Goal: Task Accomplishment & Management: Manage account settings

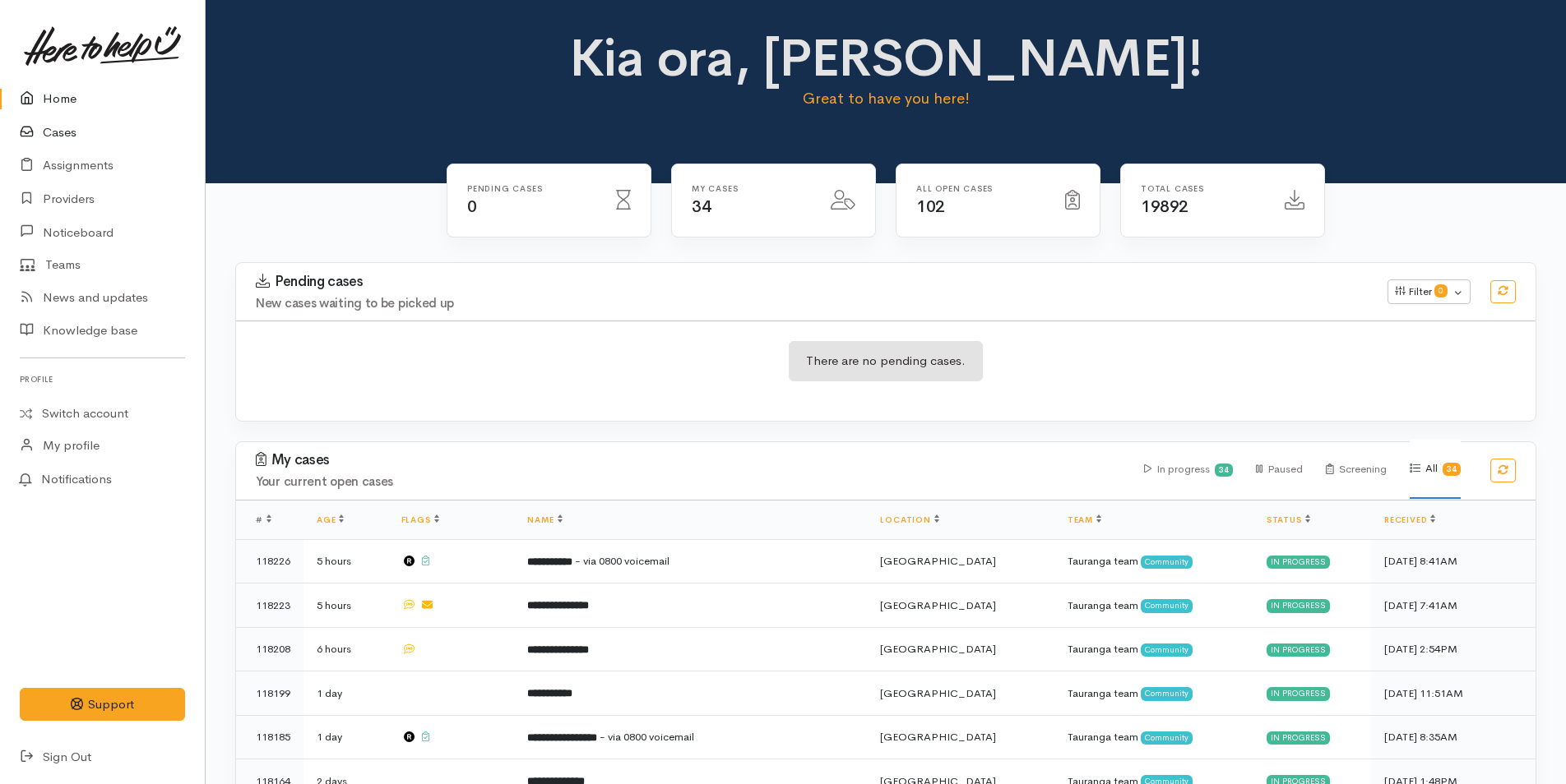
click at [58, 128] on link "Cases" at bounding box center [102, 133] width 205 height 34
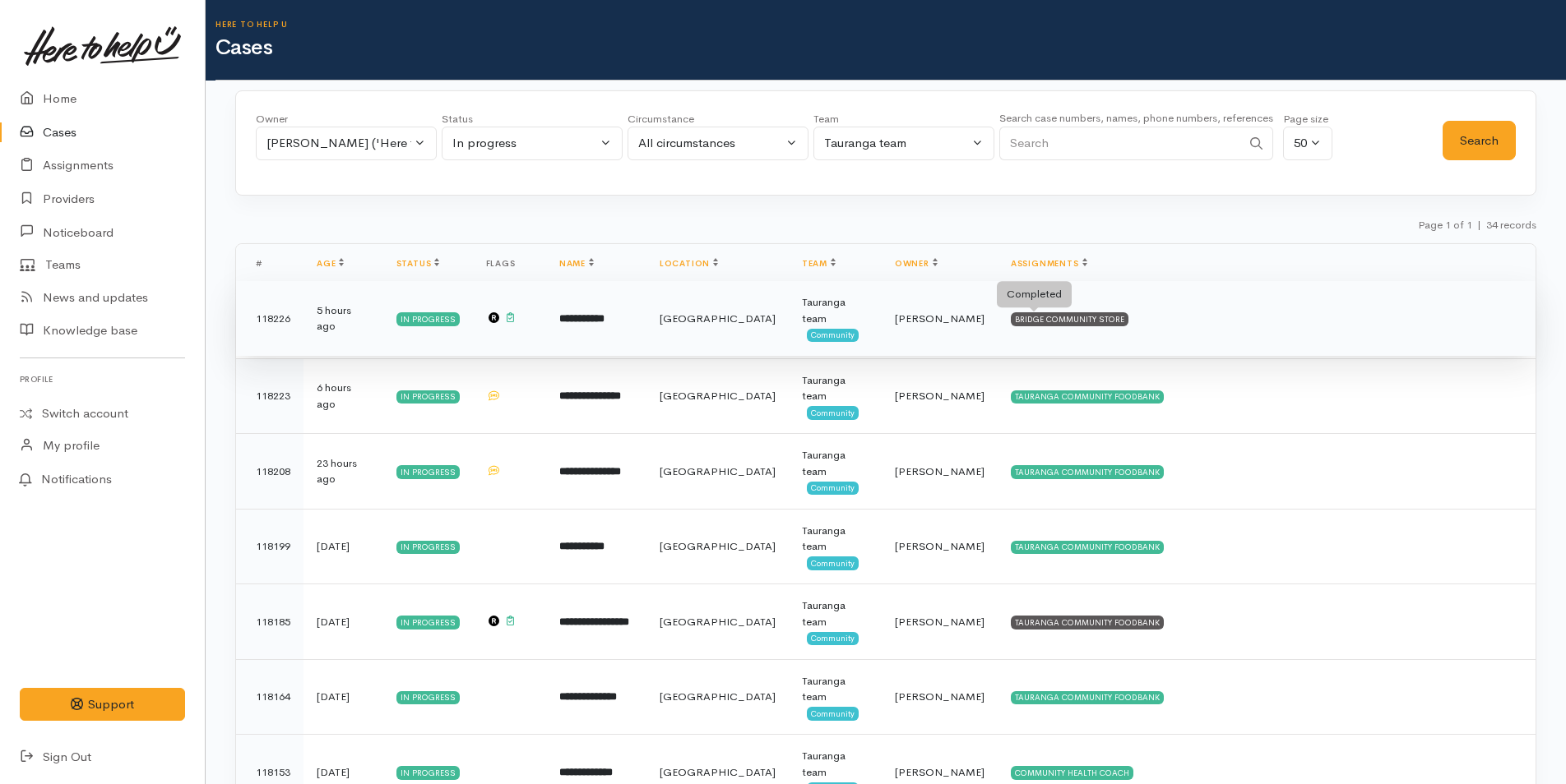
click at [1011, 314] on div "BRIDGE COMMUNITY STORE" at bounding box center [1069, 319] width 118 height 13
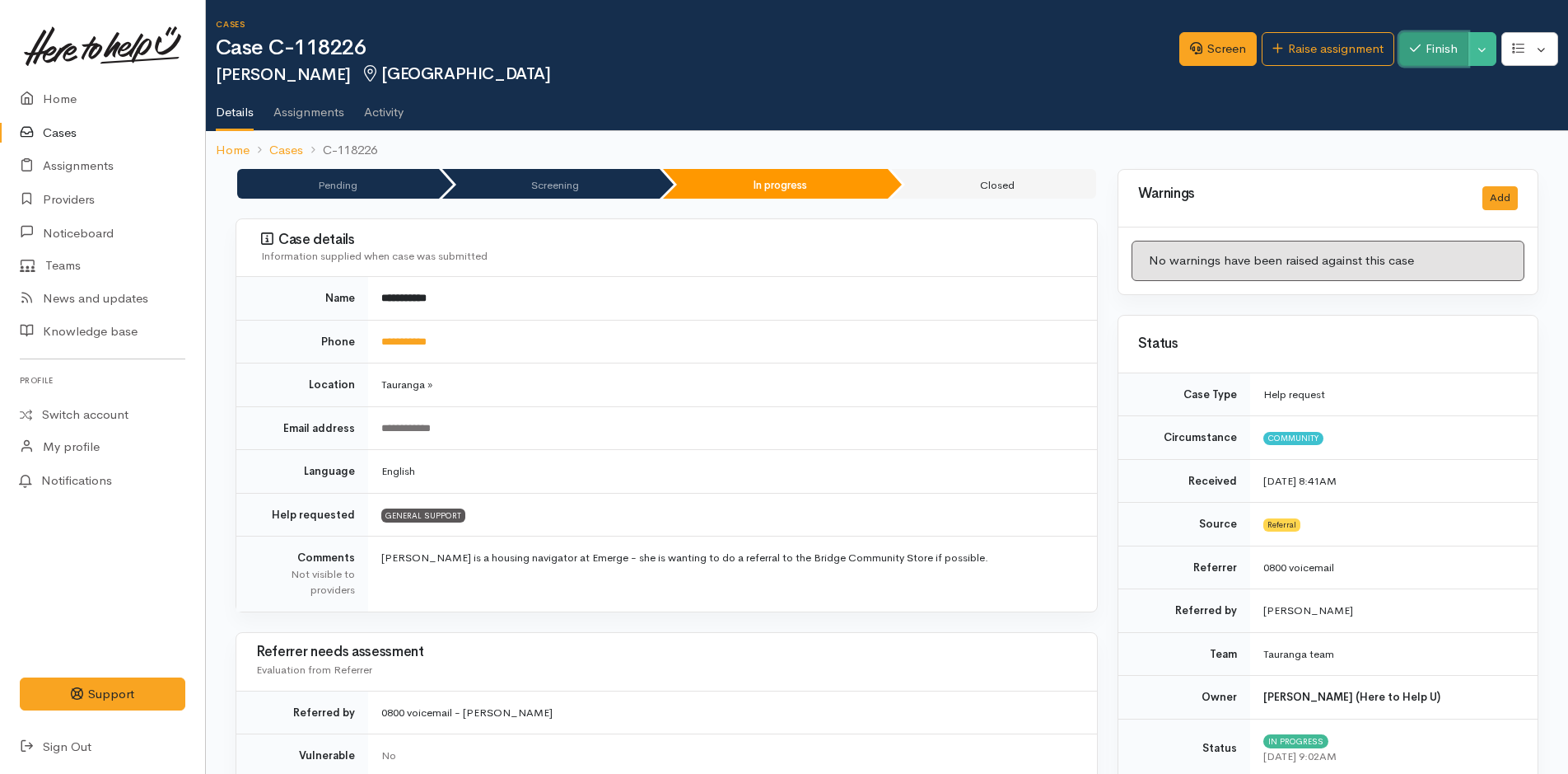
click at [1437, 46] on button "Finish" at bounding box center [1434, 50] width 69 height 34
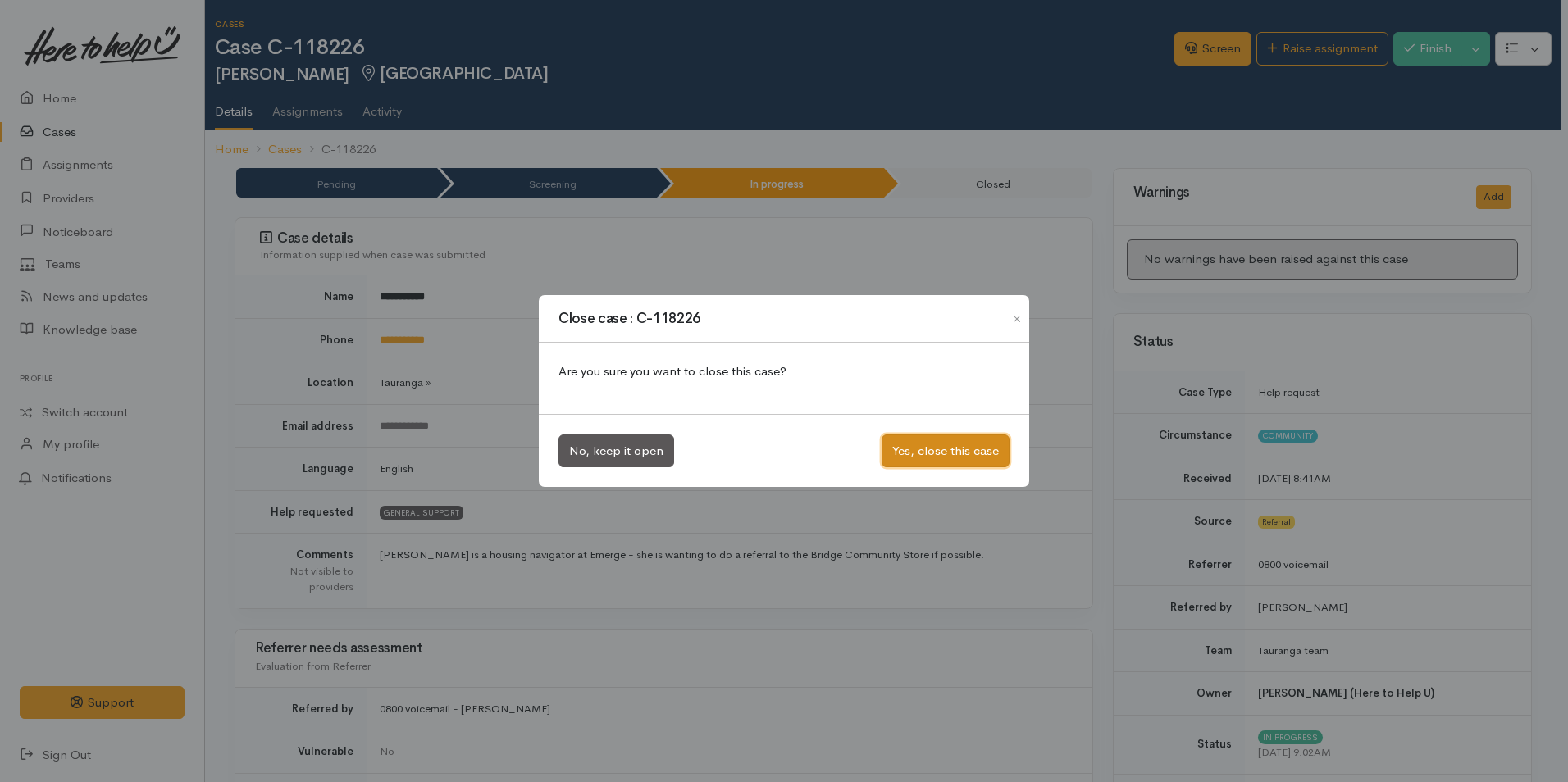
click at [974, 456] on button "Yes, close this case" at bounding box center [945, 451] width 128 height 34
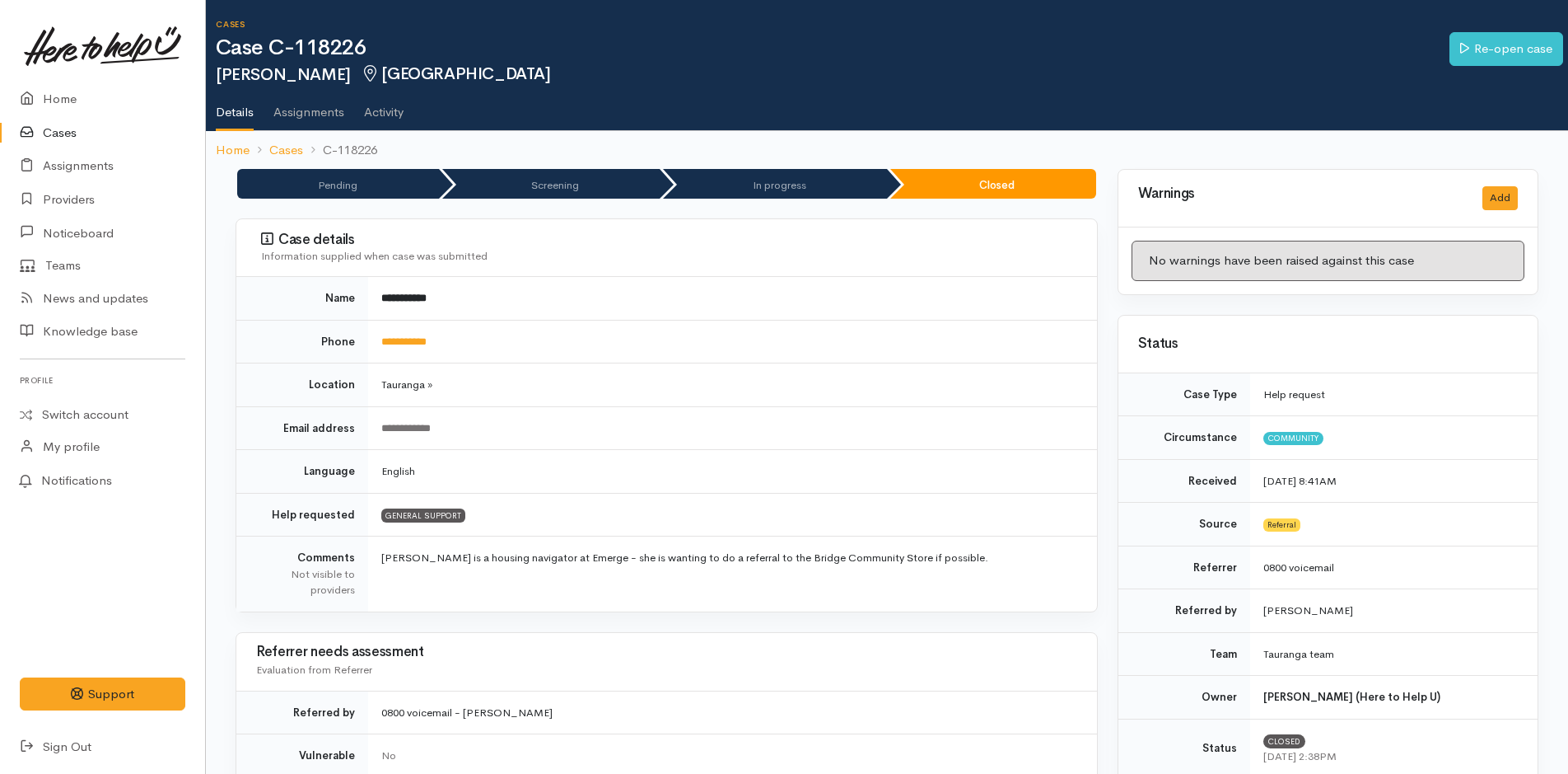
click at [68, 131] on link "Cases" at bounding box center [103, 133] width 205 height 34
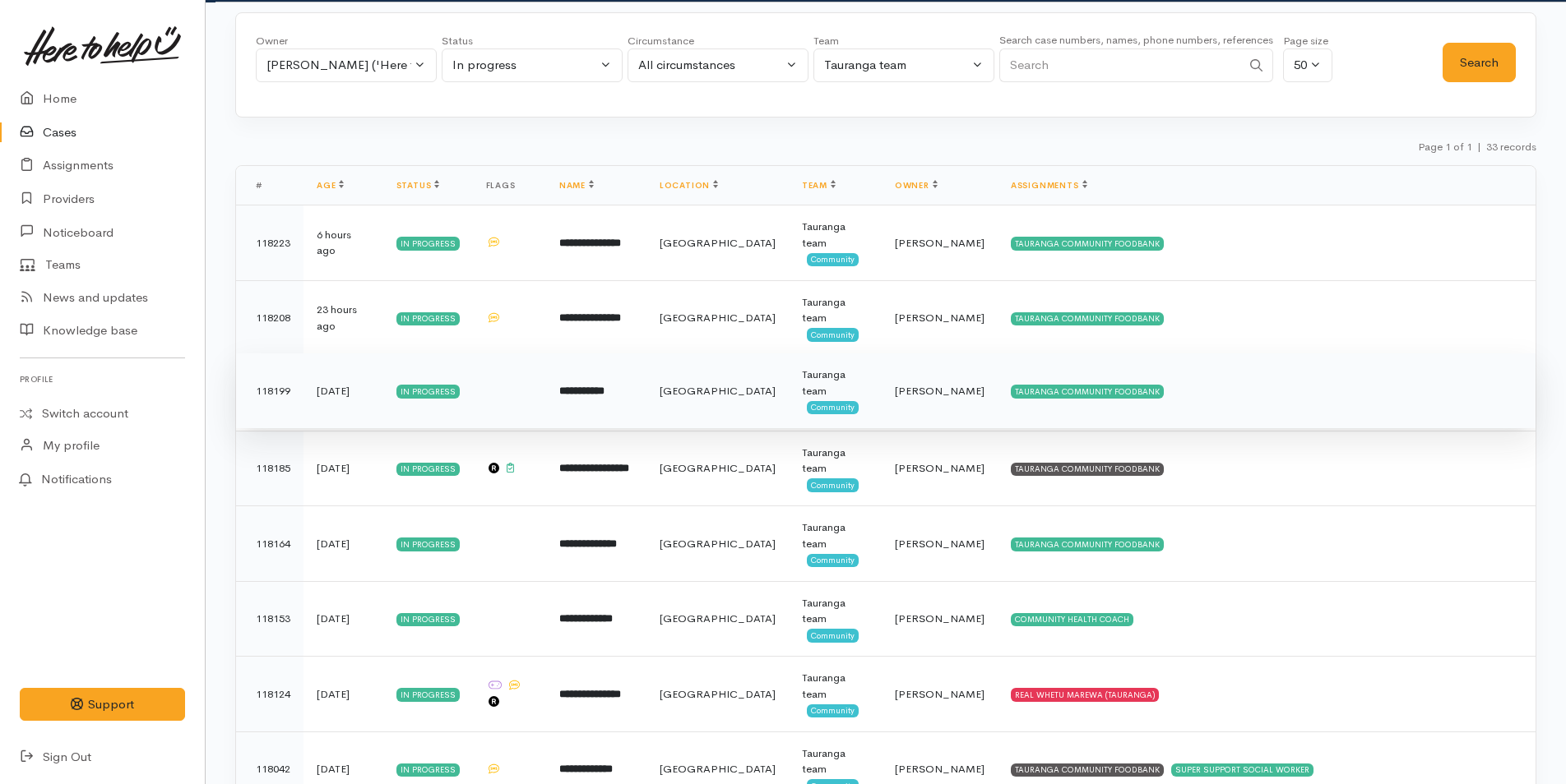
scroll to position [247, 0]
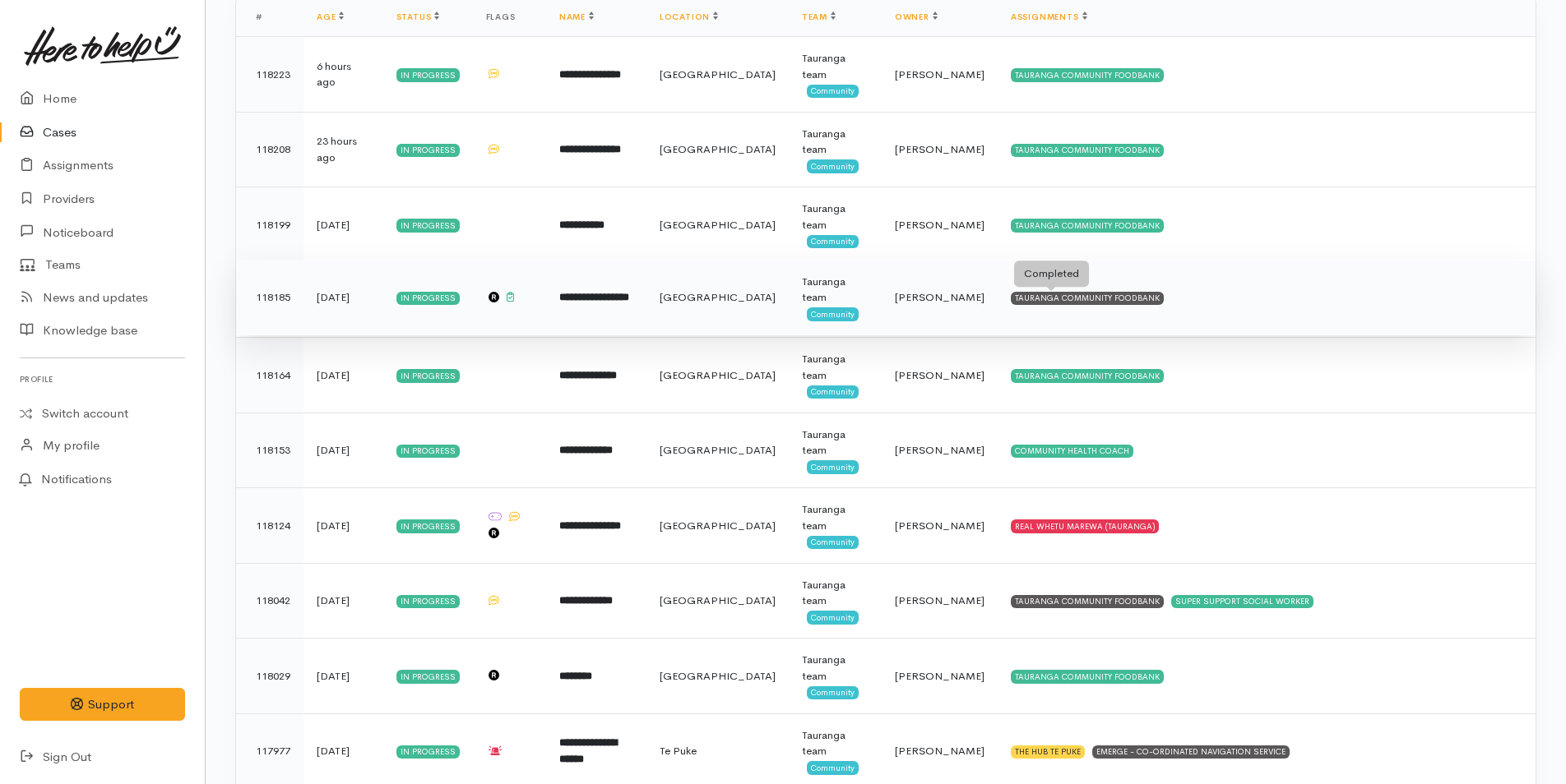
click at [1018, 294] on div "TAURANGA COMMUNITY FOODBANK" at bounding box center [1087, 298] width 153 height 13
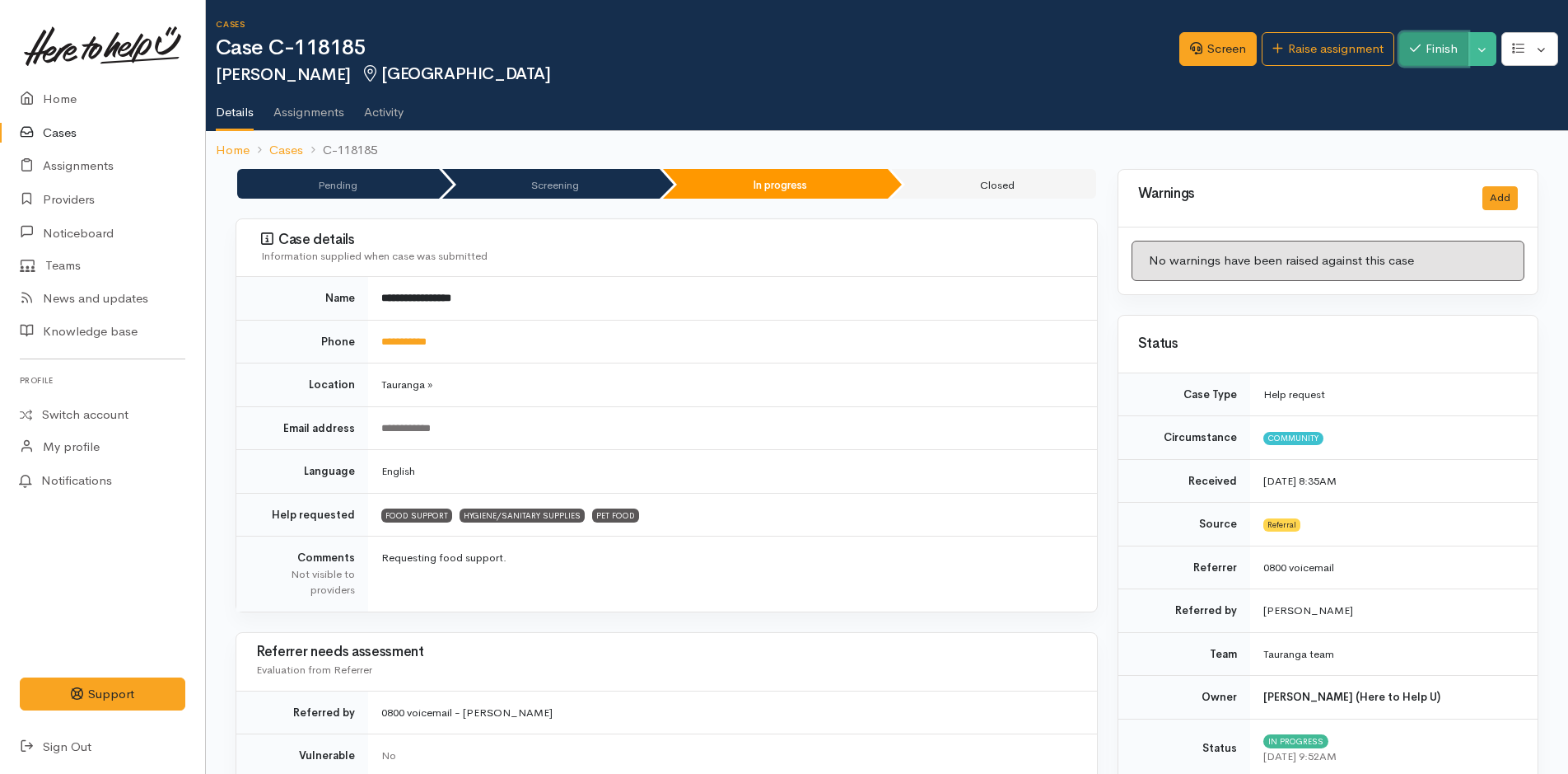
click at [1439, 46] on button "Finish" at bounding box center [1434, 50] width 69 height 34
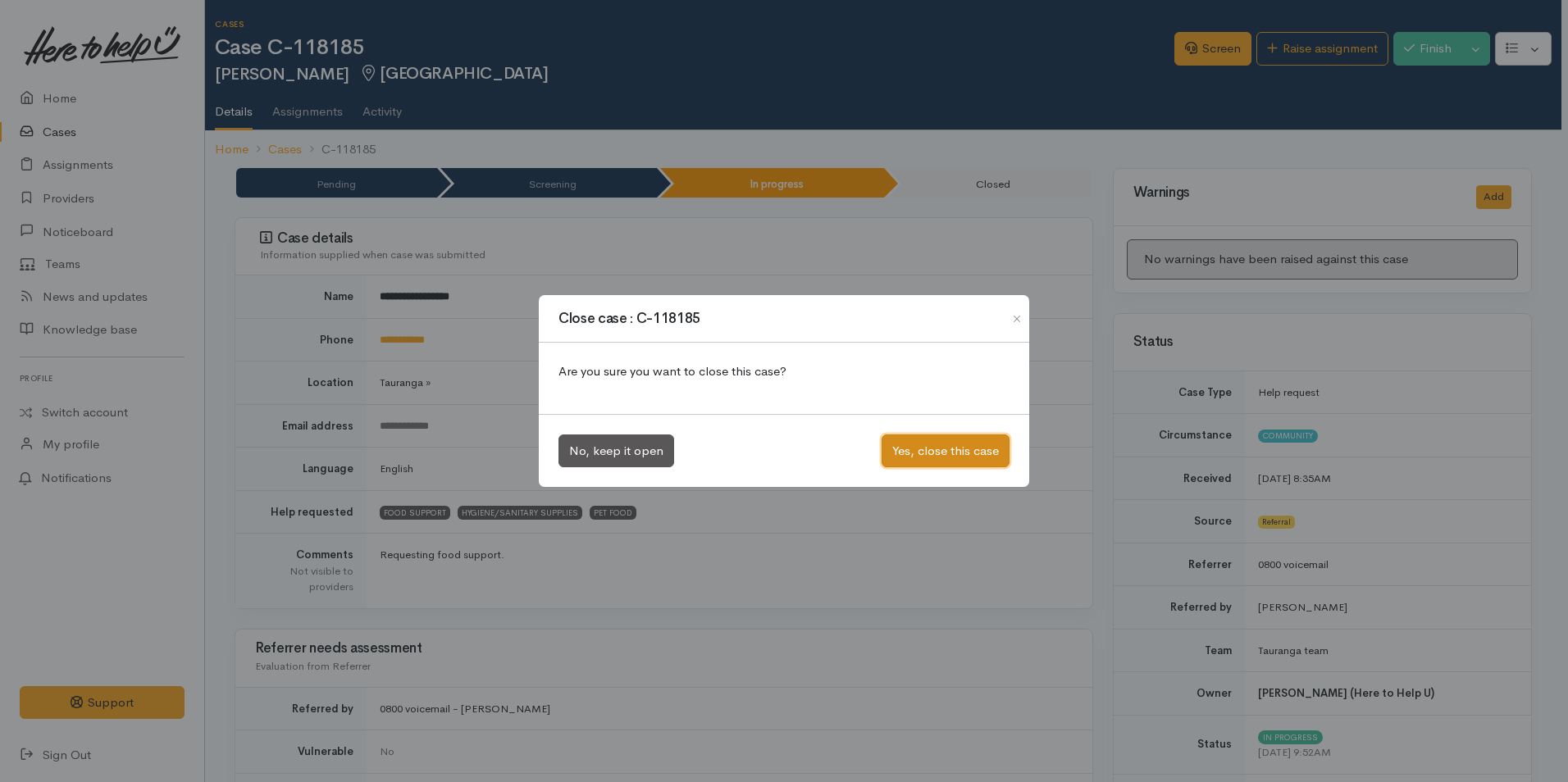
click at [946, 456] on button "Yes, close this case" at bounding box center [945, 451] width 128 height 34
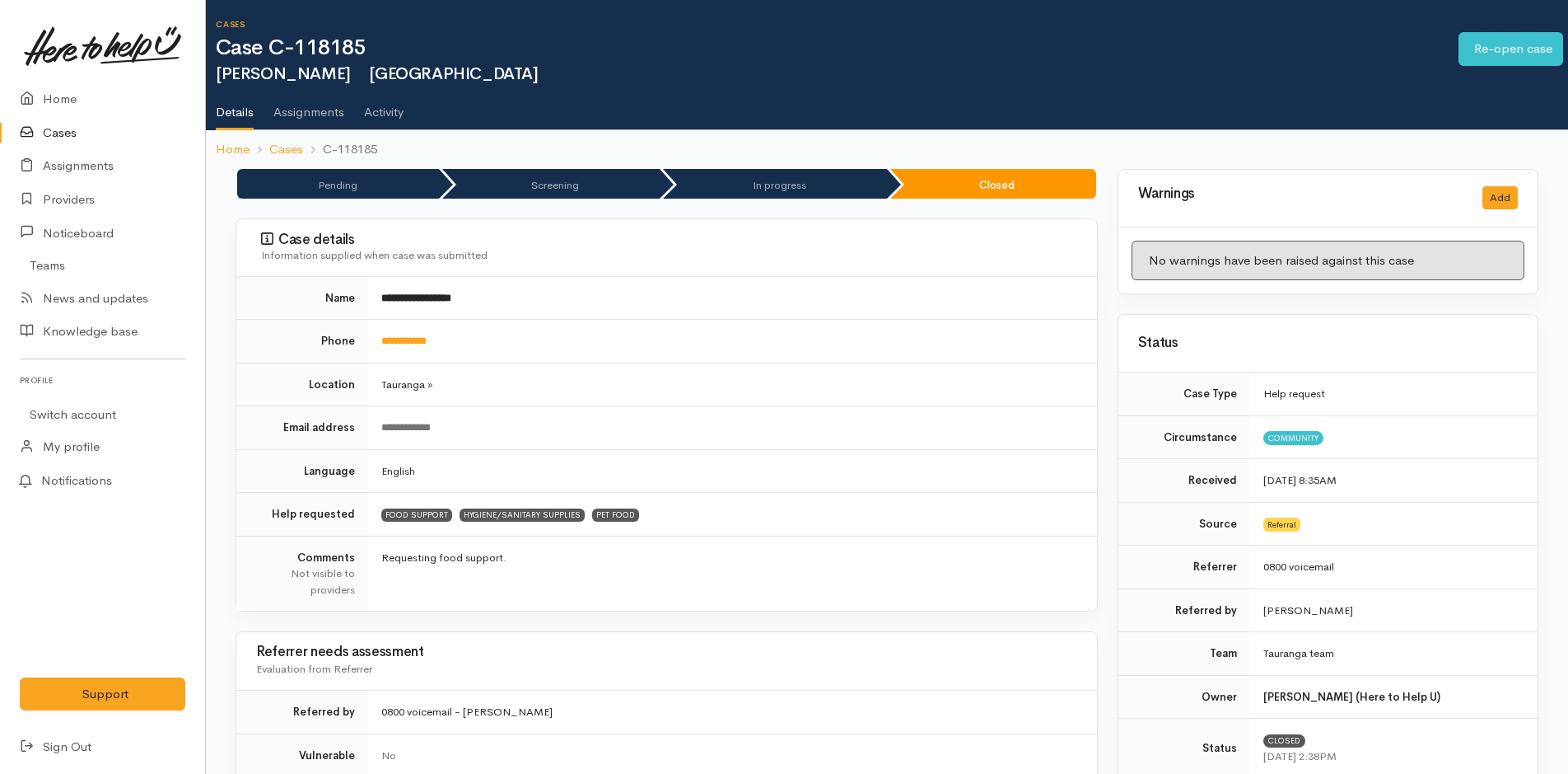
click at [70, 130] on link "Cases" at bounding box center [103, 133] width 205 height 34
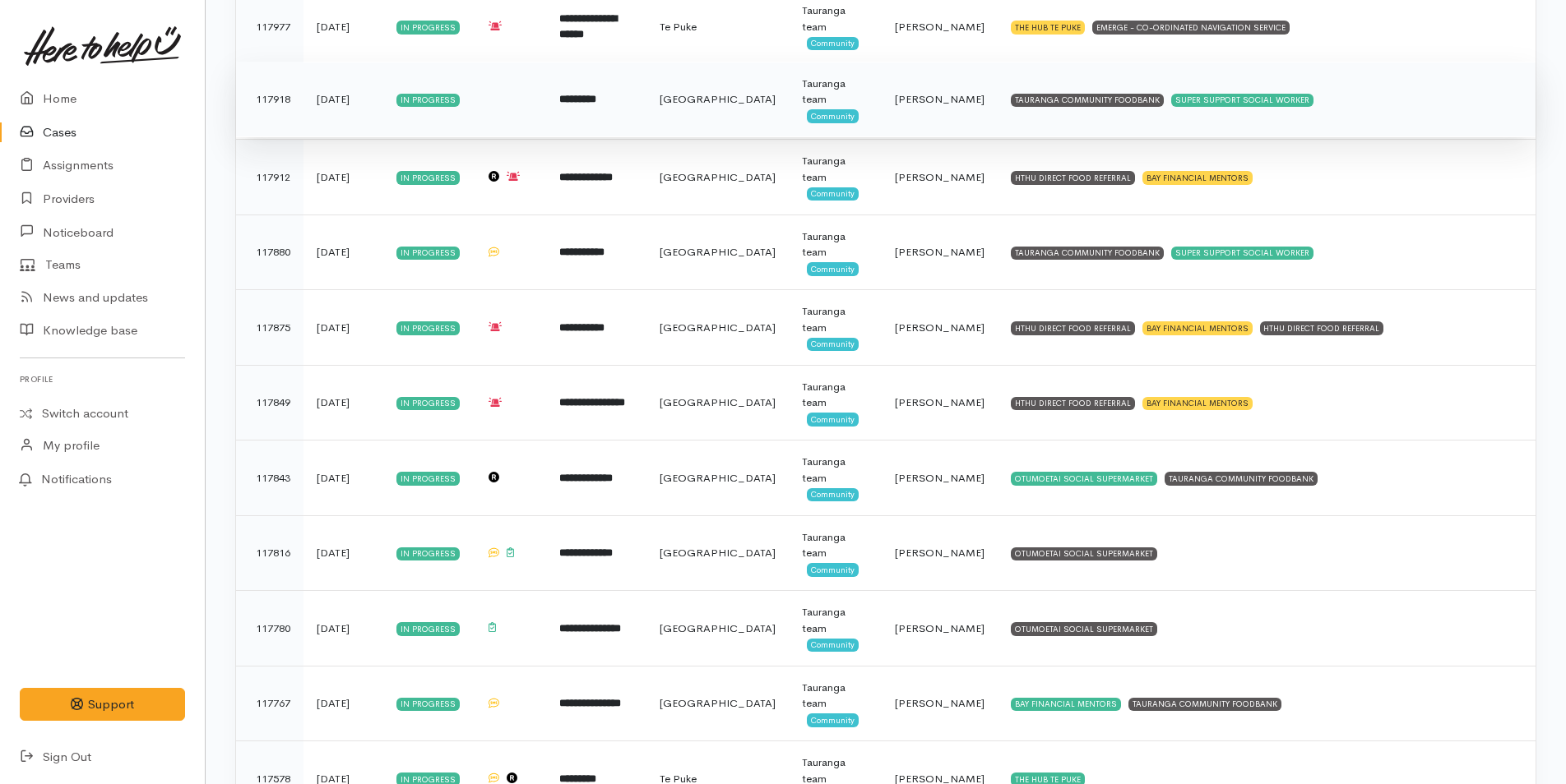
scroll to position [987, 0]
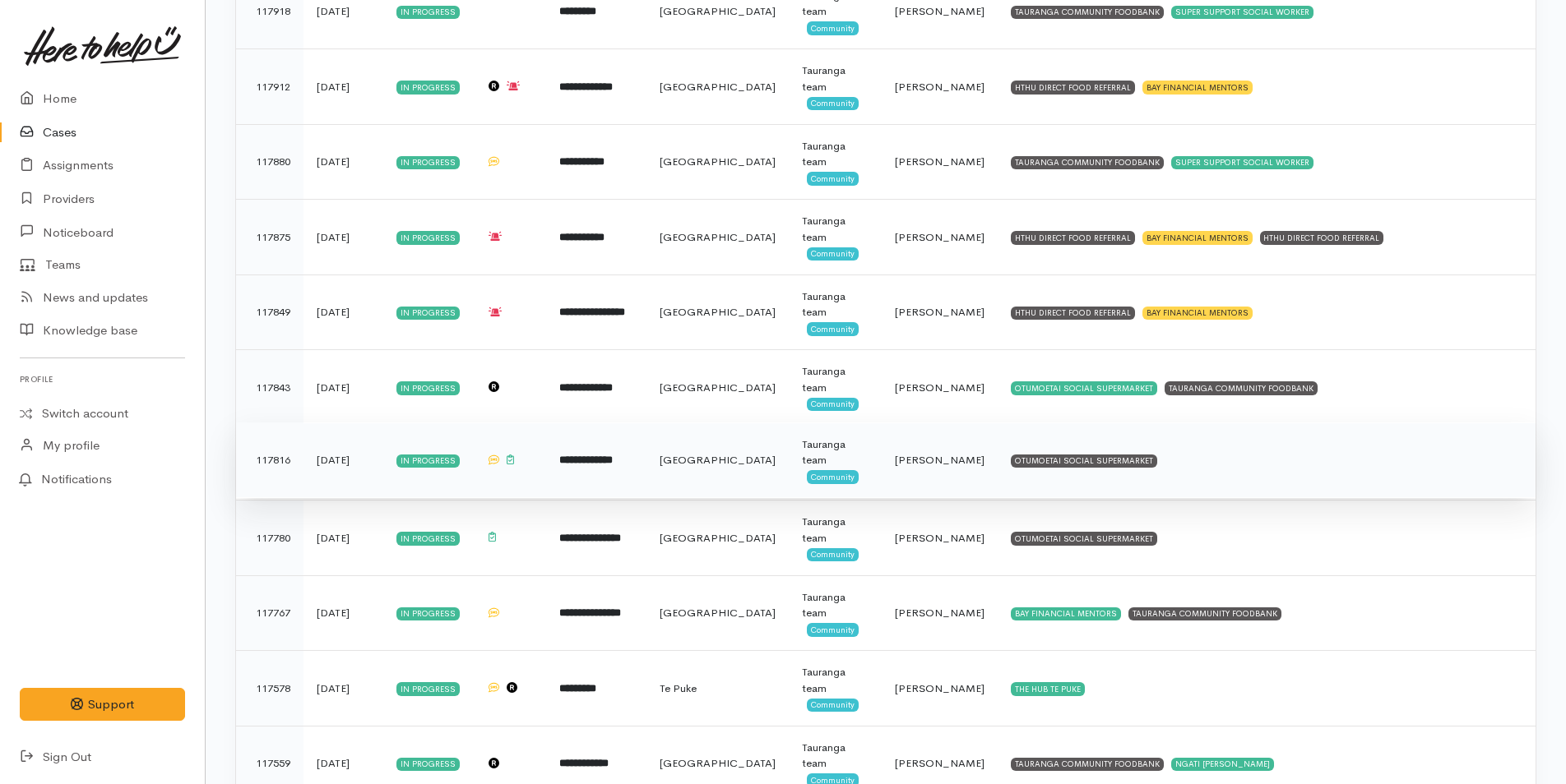
click at [1104, 453] on td "OTUMOETAI SOCIAL SUPERMARKET" at bounding box center [1267, 461] width 538 height 75
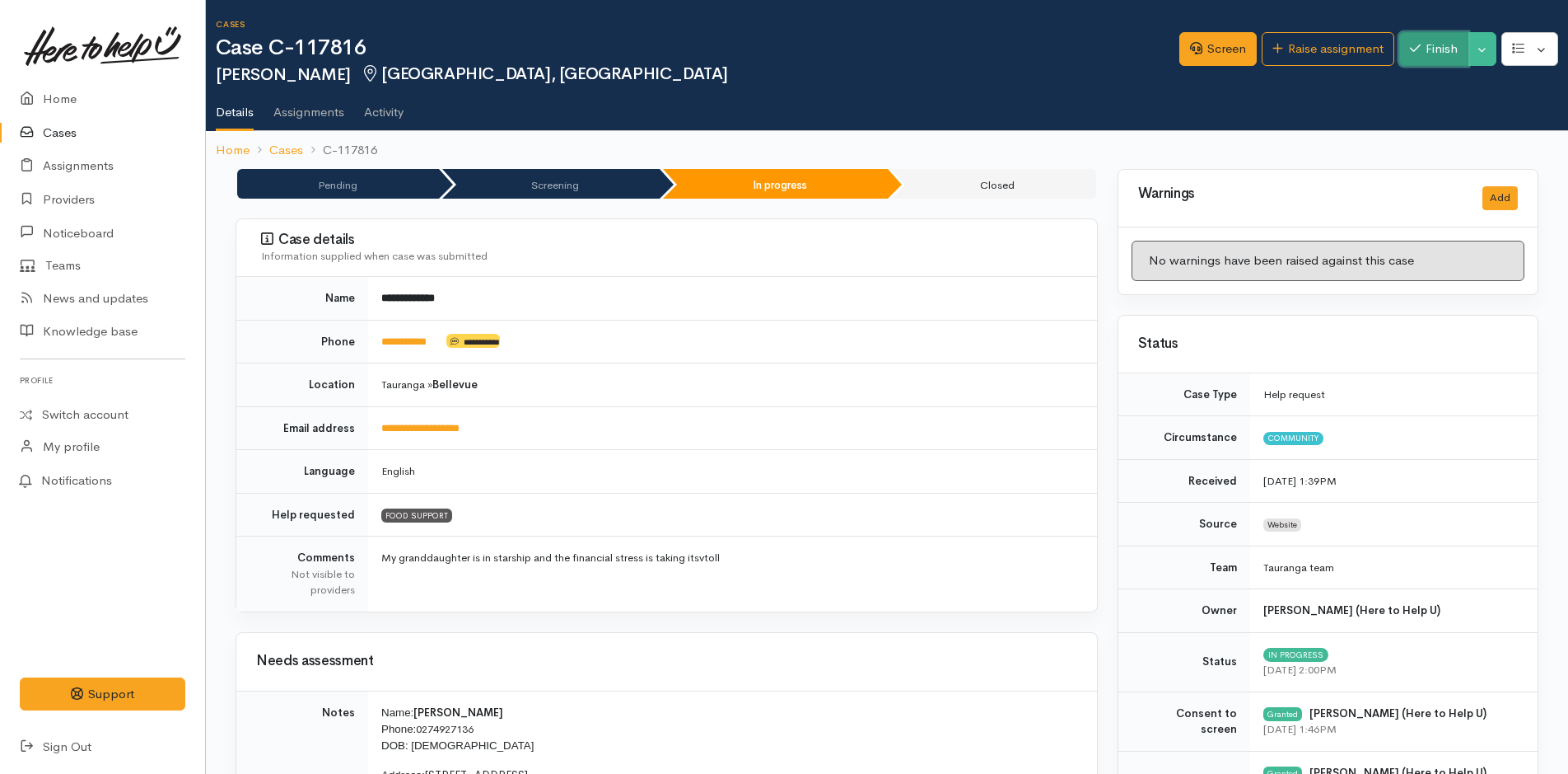
click at [1435, 45] on button "Finish" at bounding box center [1434, 50] width 69 height 34
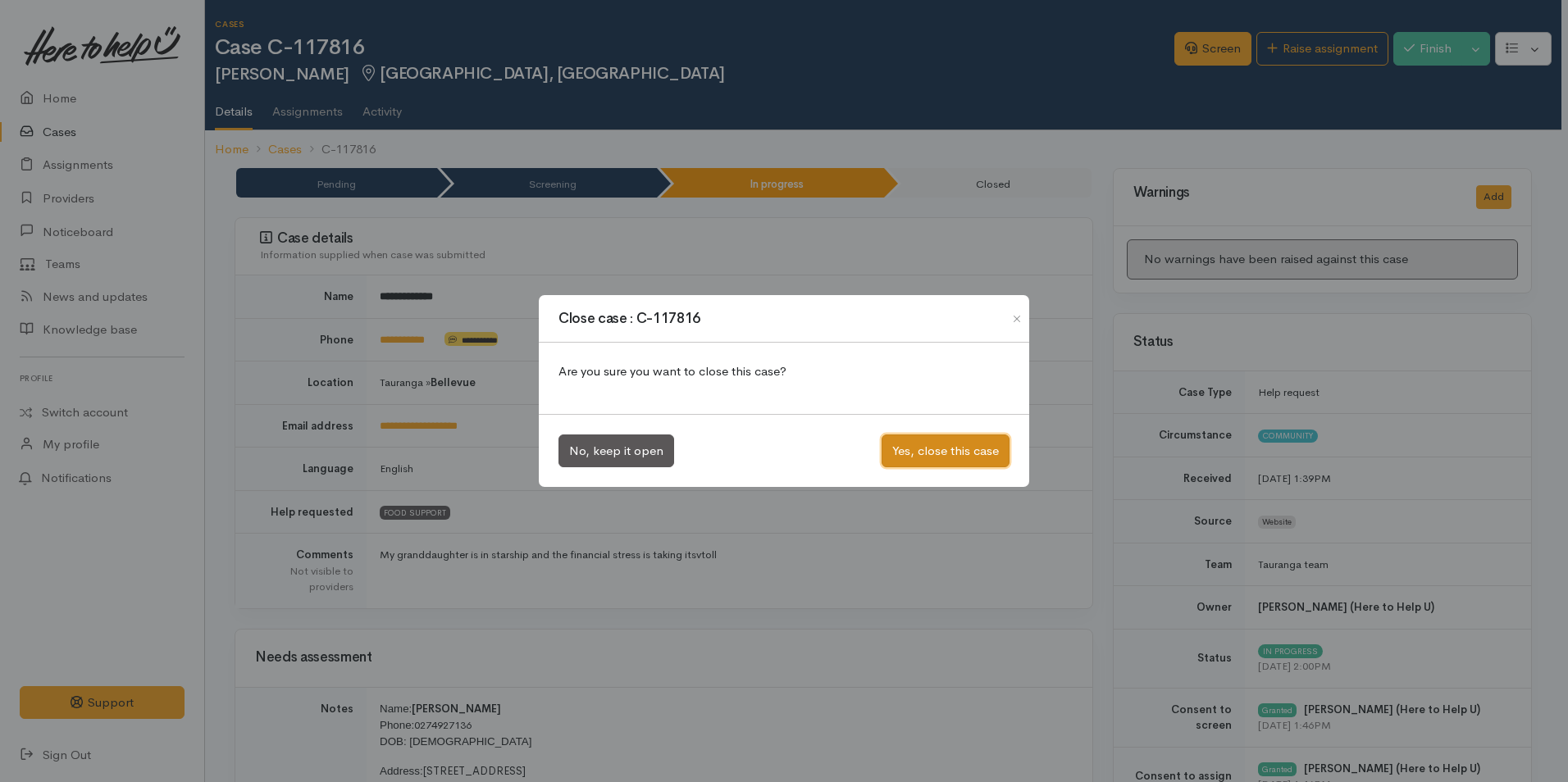
click at [941, 440] on button "Yes, close this case" at bounding box center [945, 451] width 128 height 34
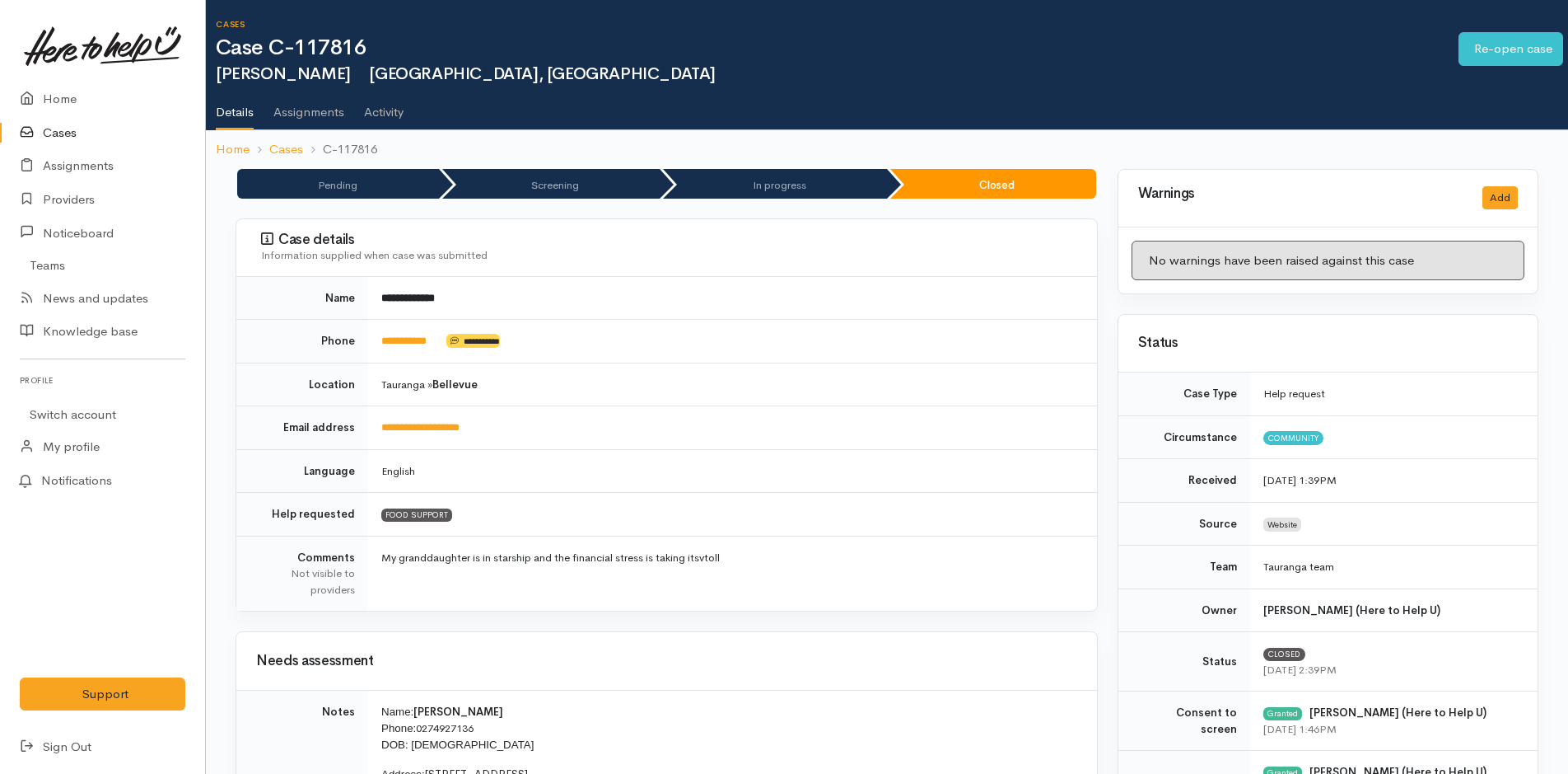
click at [61, 131] on link "Cases" at bounding box center [103, 133] width 205 height 34
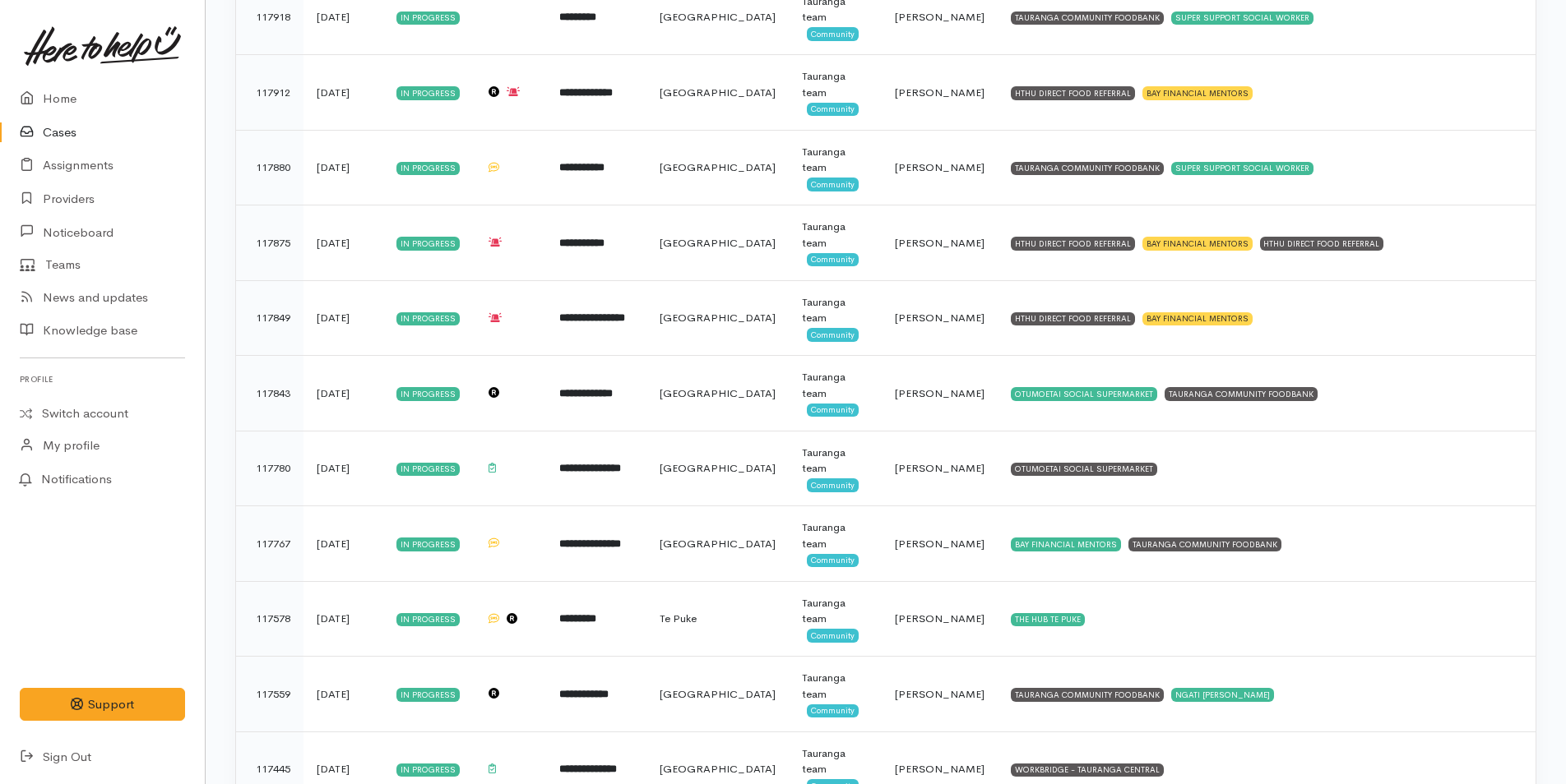
scroll to position [987, 0]
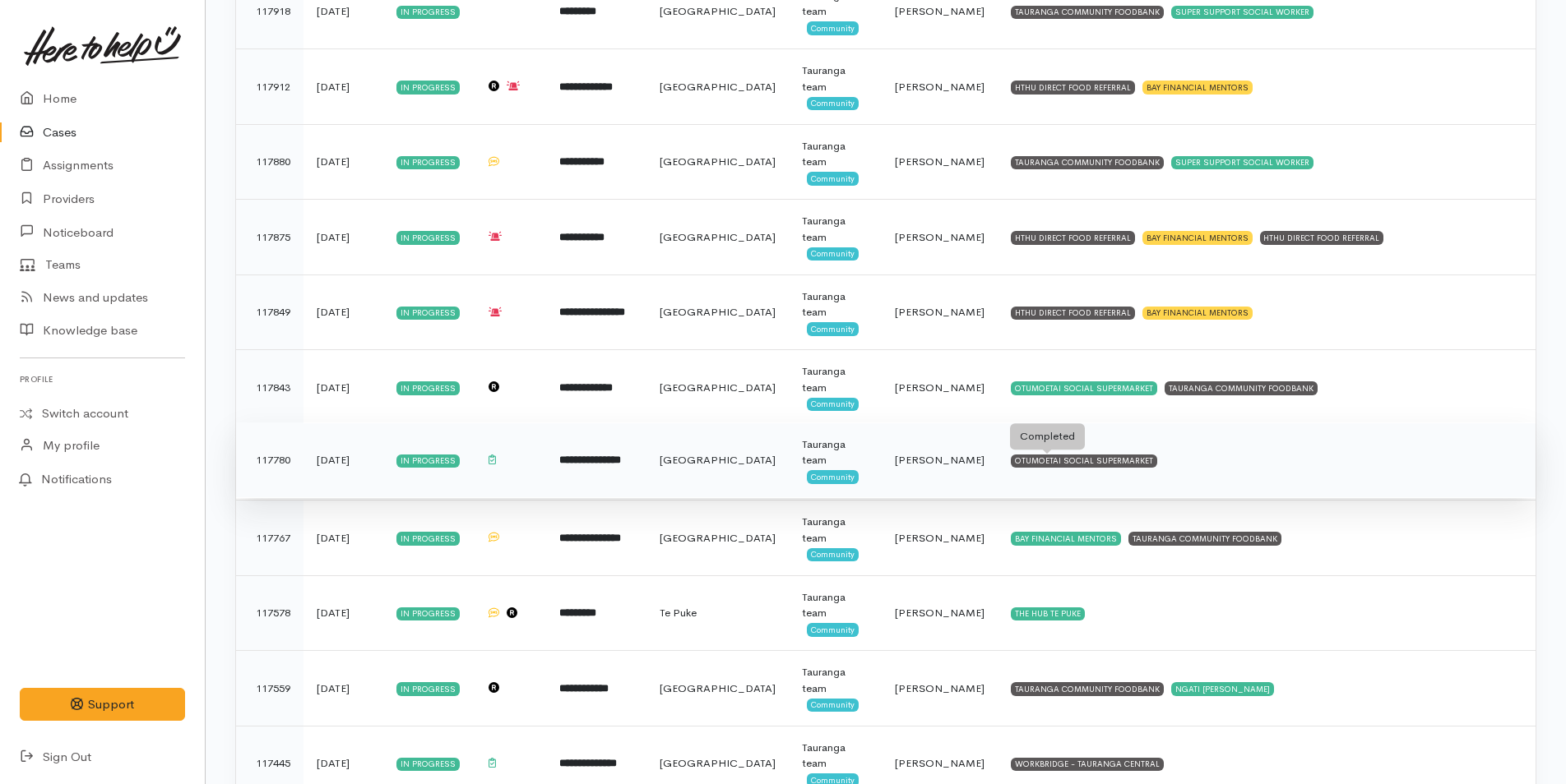
click at [1038, 462] on div "OTUMOETAI SOCIAL SUPERMARKET" at bounding box center [1084, 461] width 146 height 13
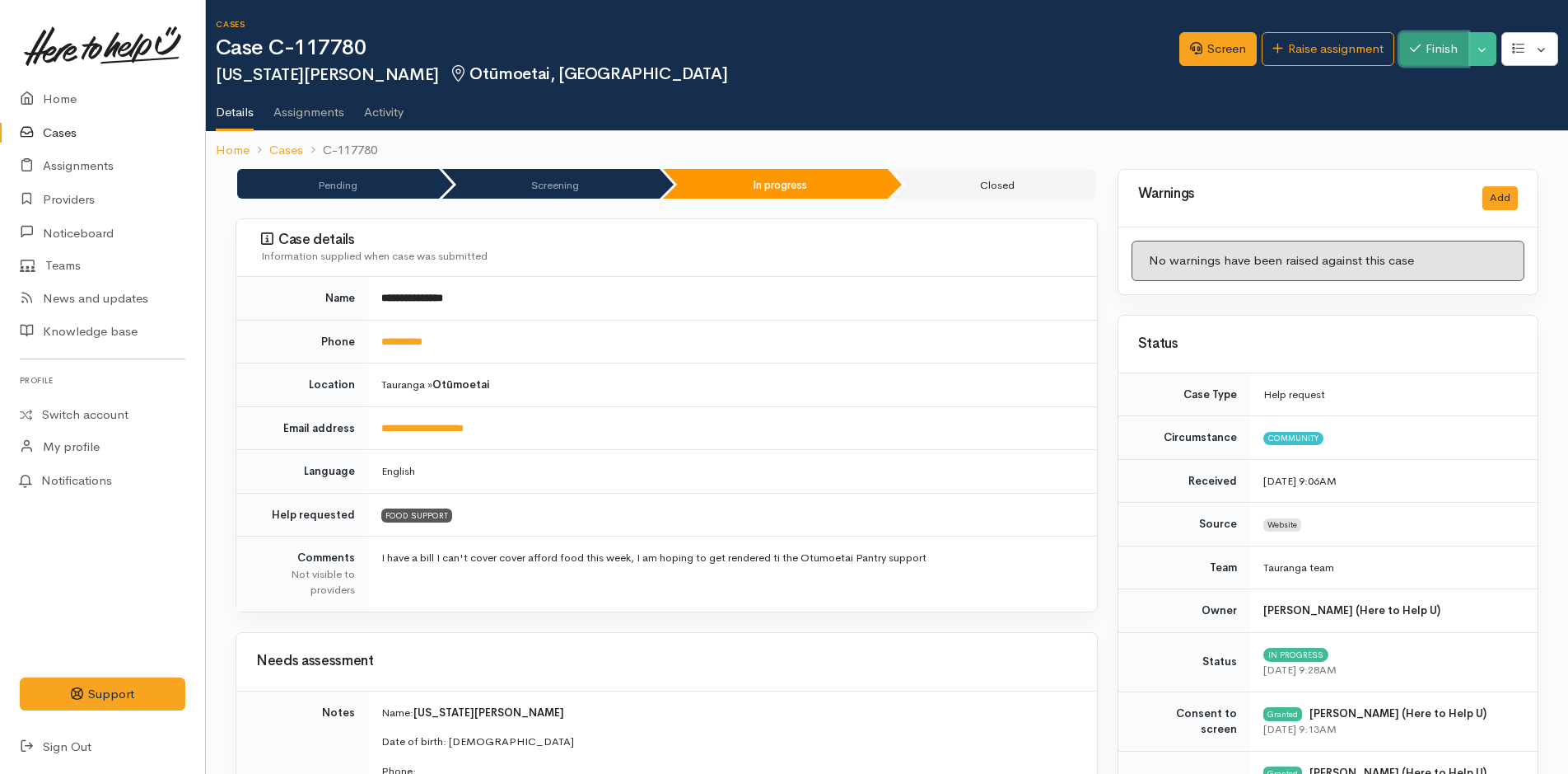
click at [1433, 47] on button "Finish" at bounding box center [1434, 50] width 69 height 34
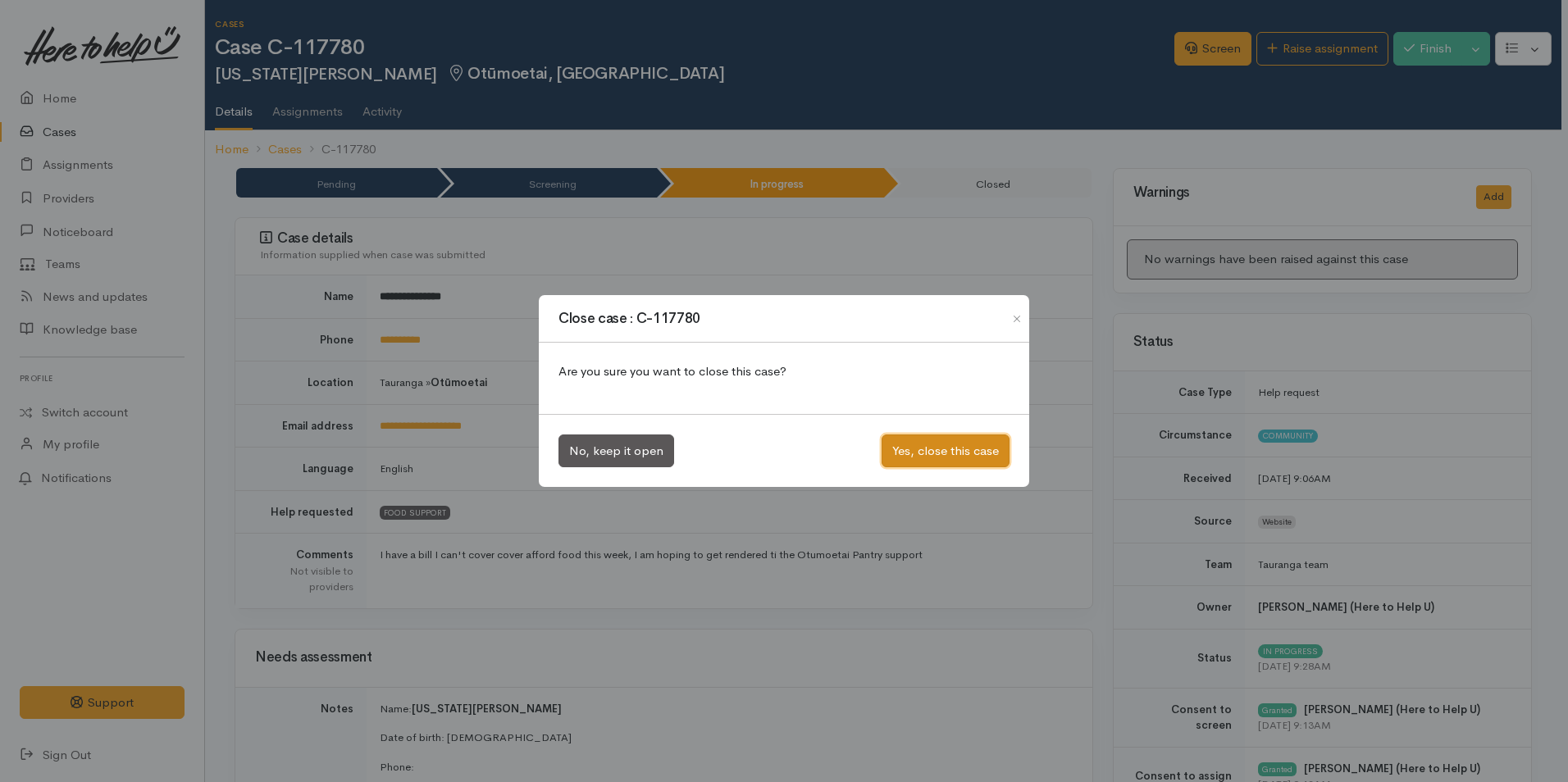
click at [922, 443] on button "Yes, close this case" at bounding box center [945, 451] width 128 height 34
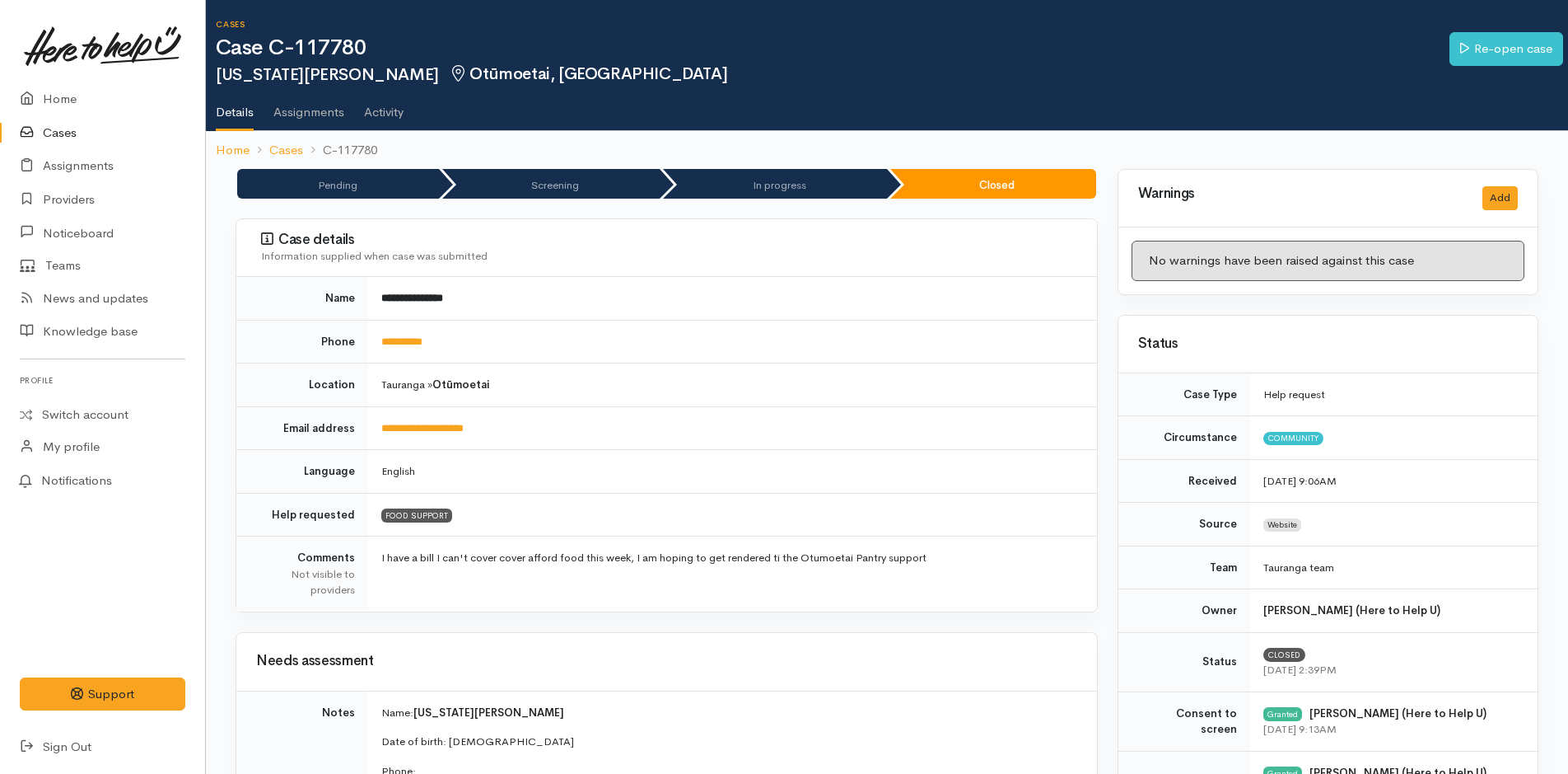
click at [67, 130] on link "Cases" at bounding box center [103, 133] width 205 height 34
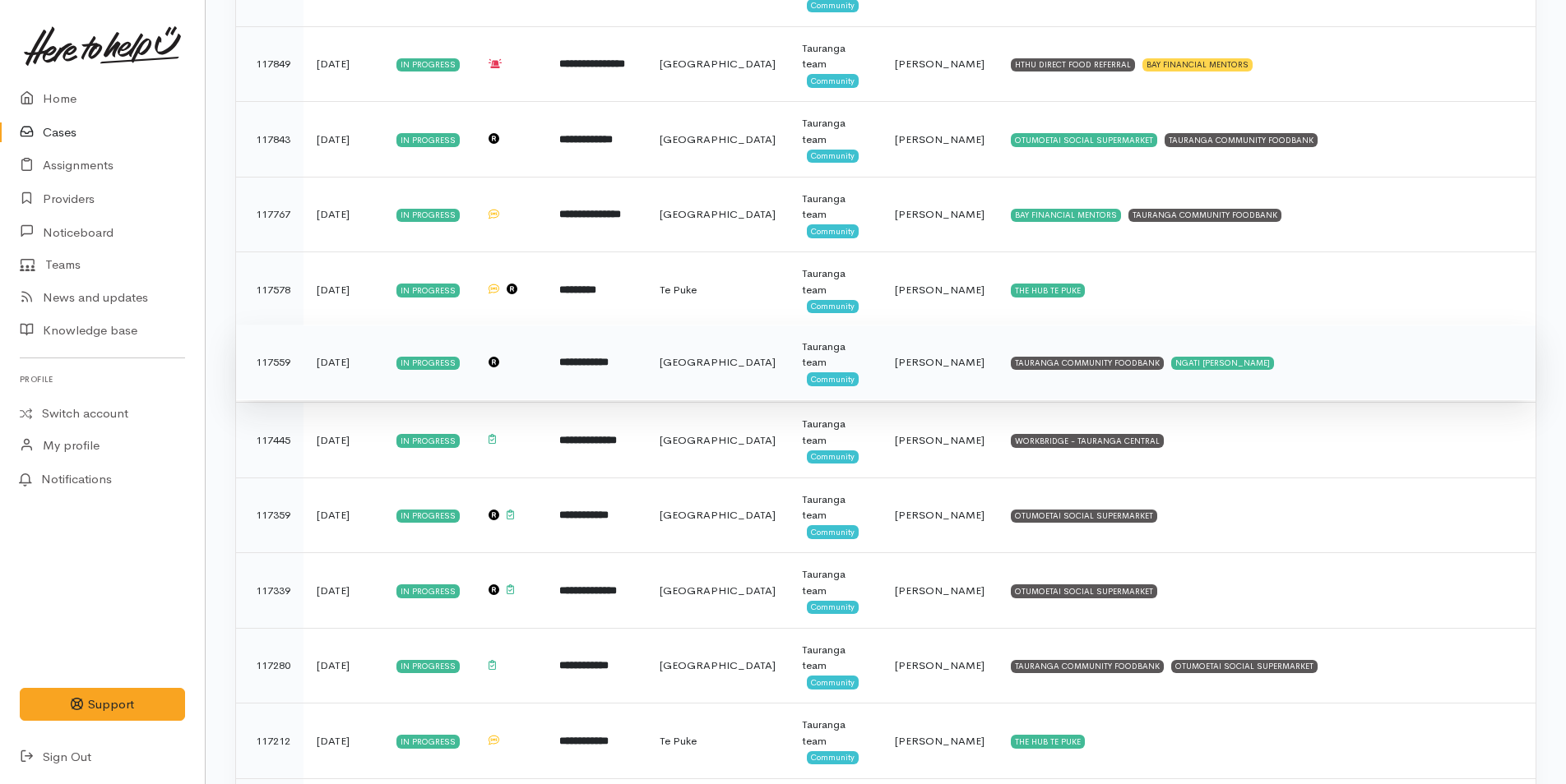
scroll to position [1316, 0]
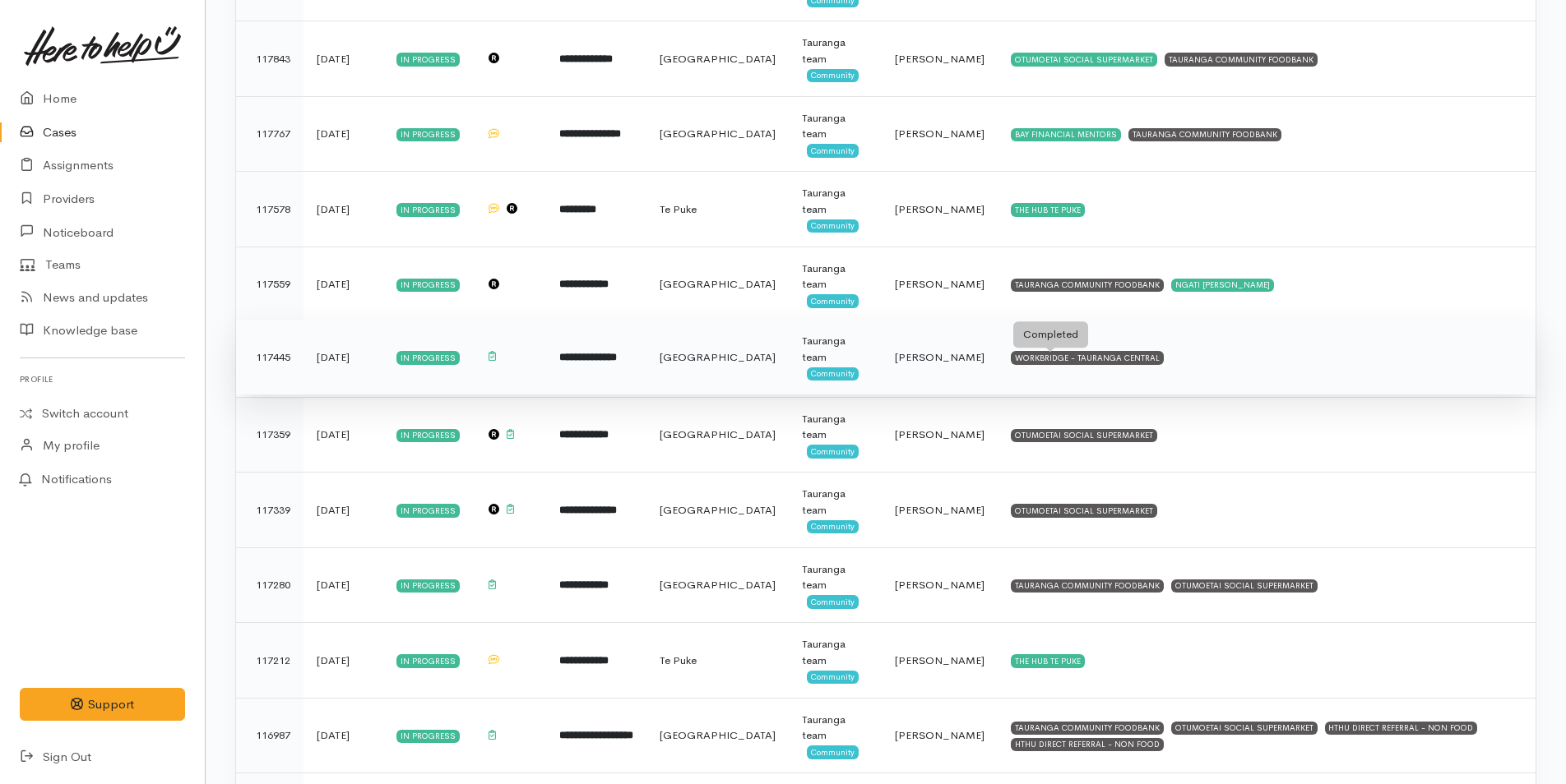
click at [1087, 357] on div "WORKBRIDGE - TAURANGA CENTRAL" at bounding box center [1087, 357] width 153 height 13
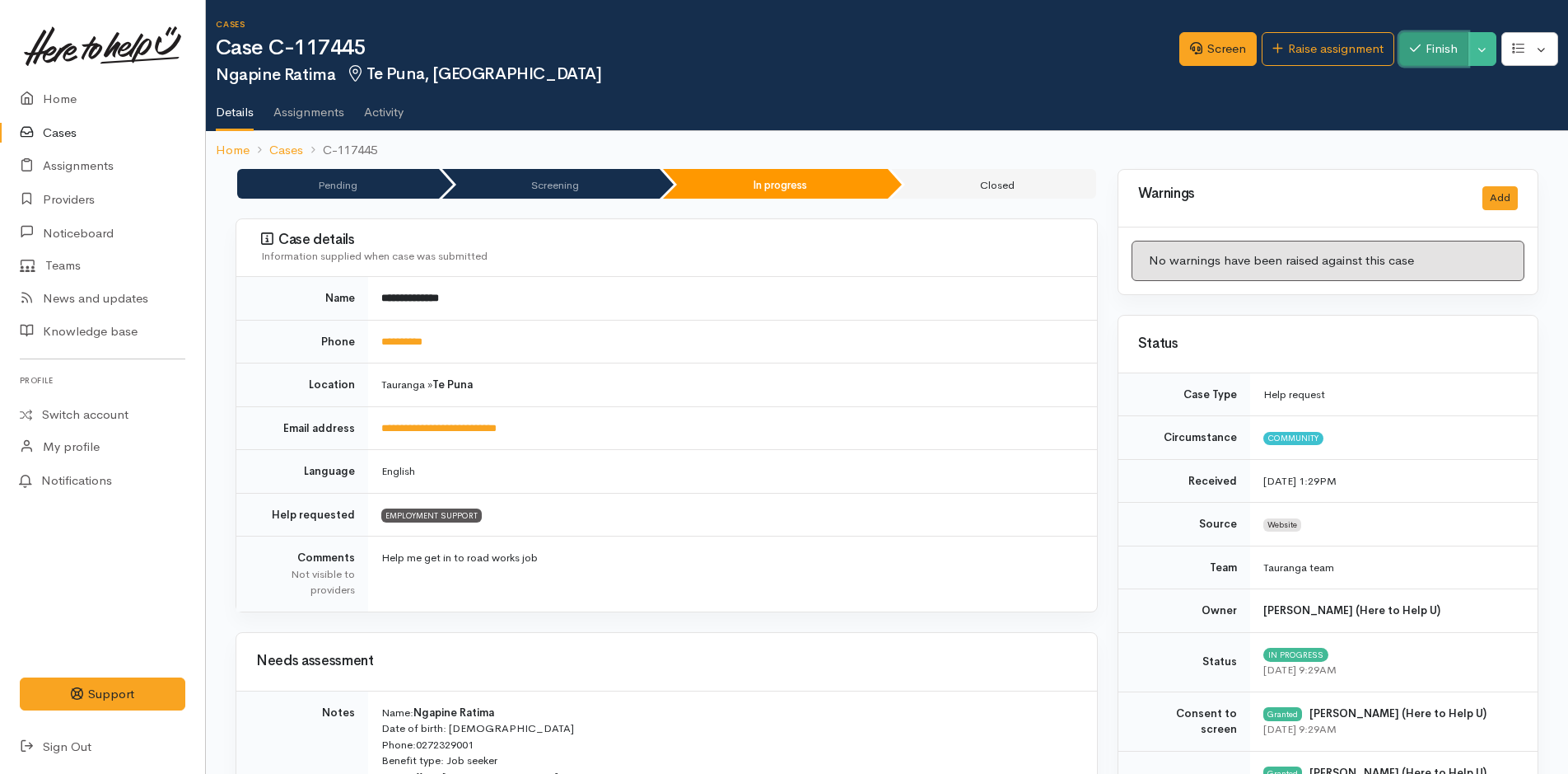
click at [1445, 45] on button "Finish" at bounding box center [1434, 50] width 69 height 34
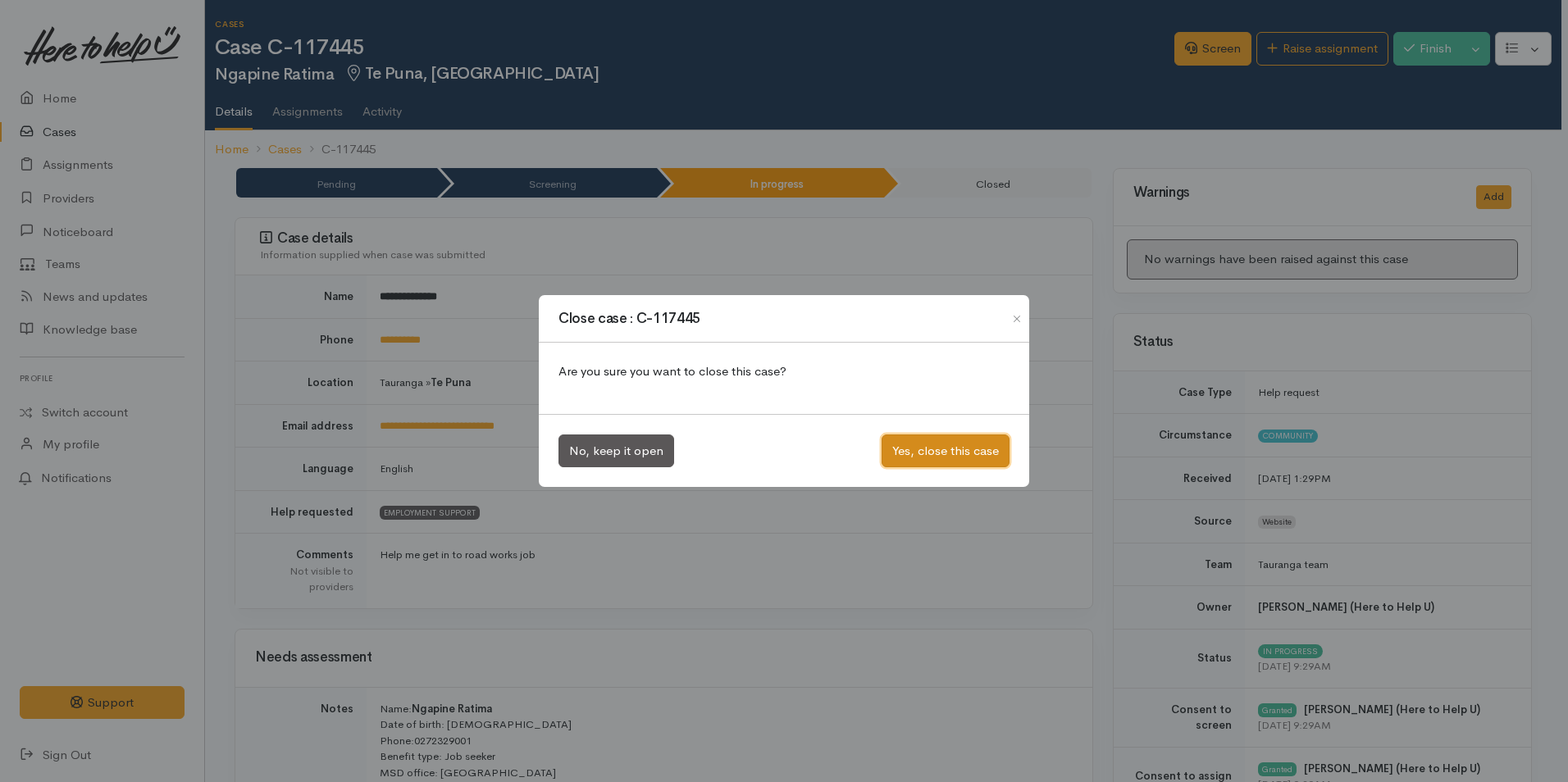
click at [928, 458] on button "Yes, close this case" at bounding box center [945, 451] width 128 height 34
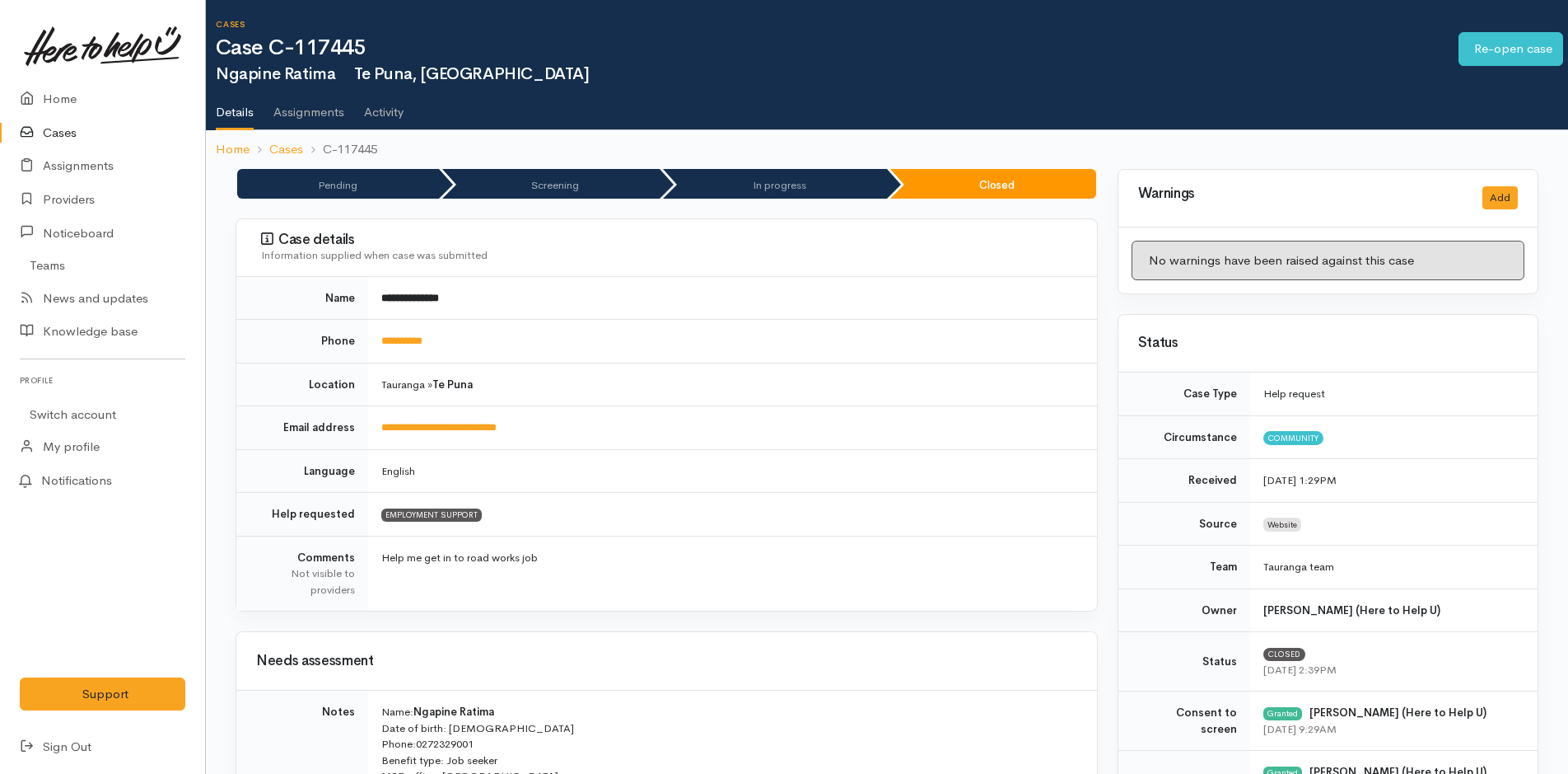
click at [63, 127] on link "Cases" at bounding box center [103, 133] width 205 height 34
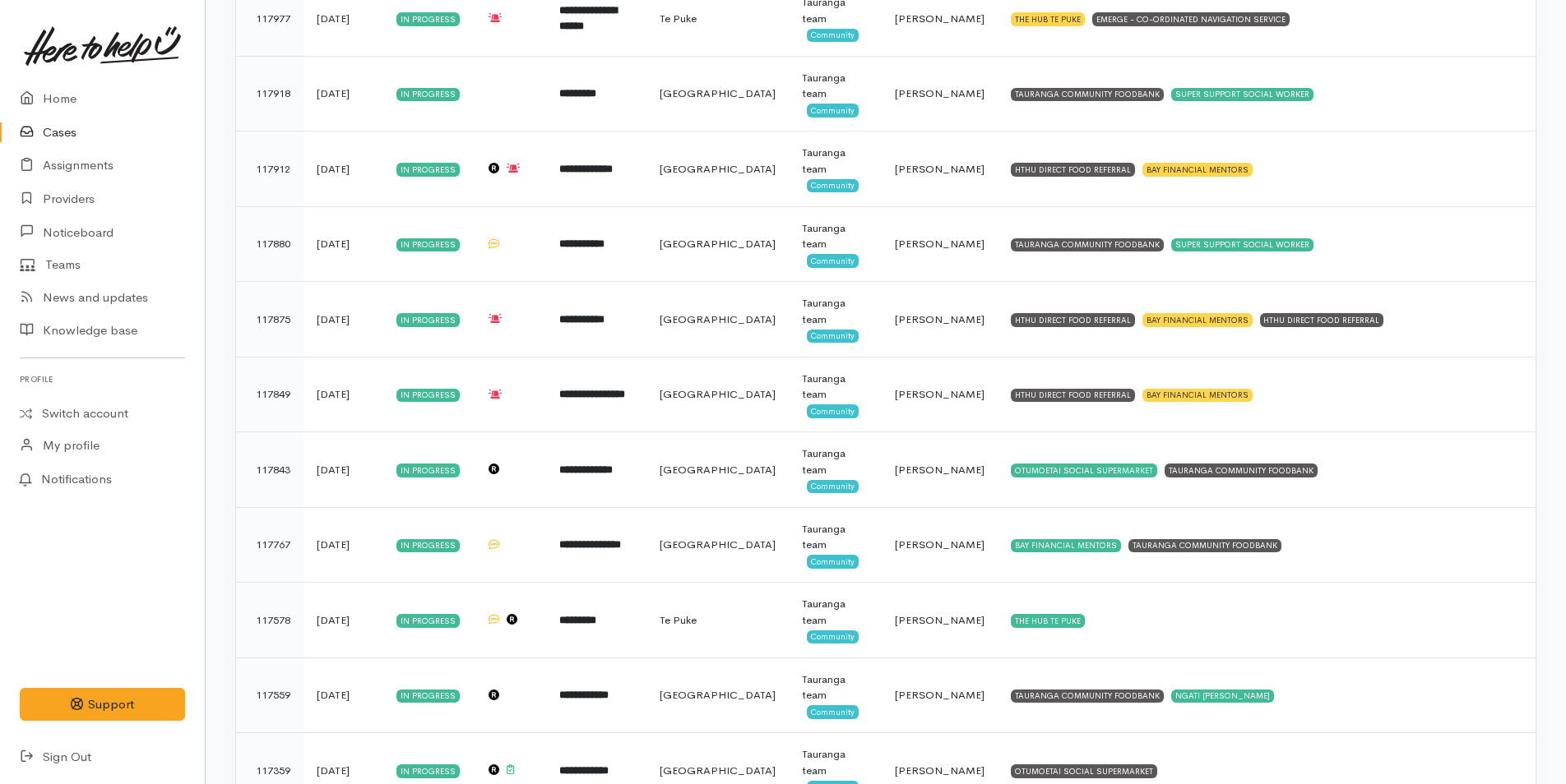
scroll to position [1233, 0]
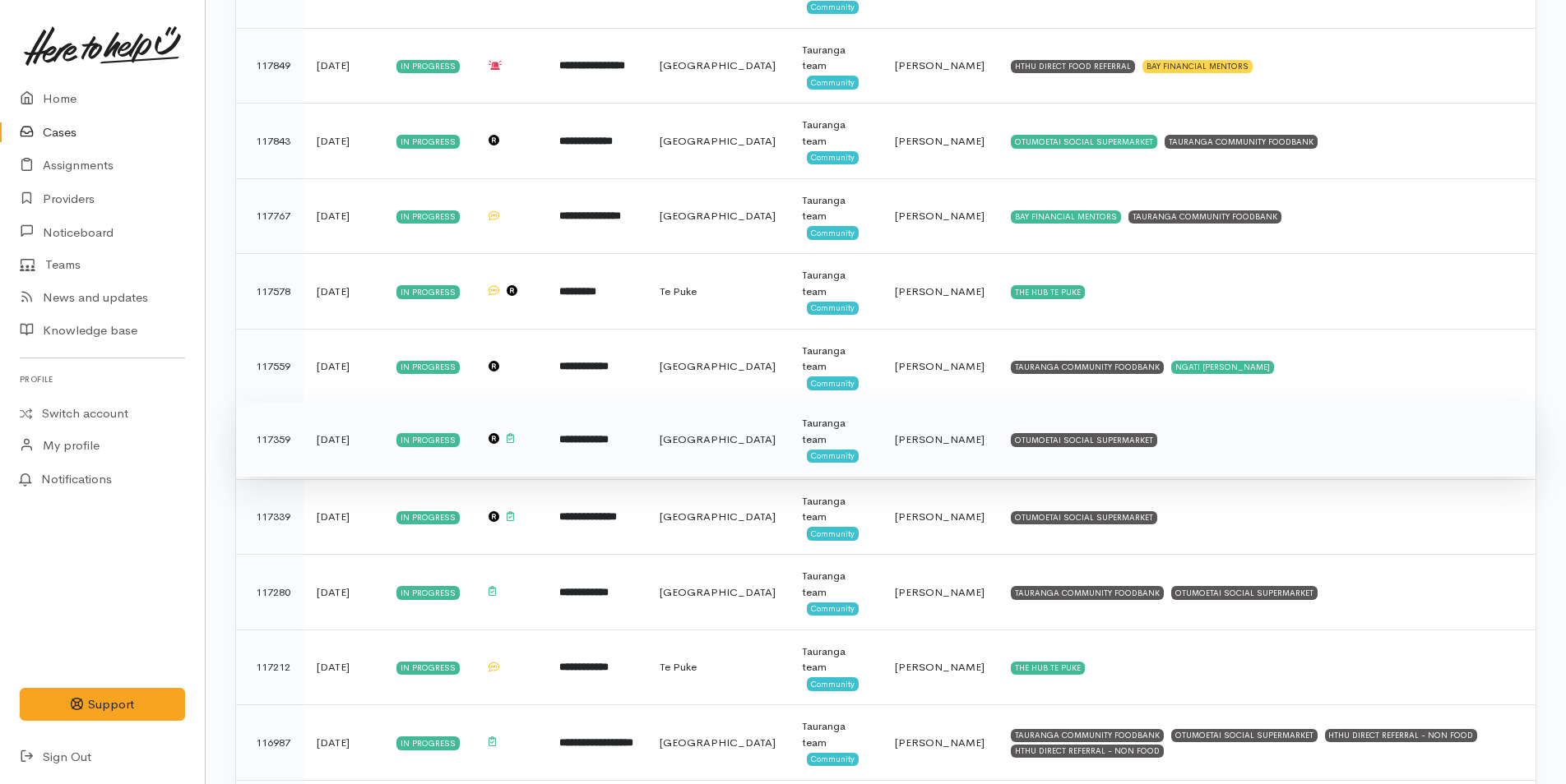
click at [1079, 434] on td "OTUMOETAI SOCIAL SUPERMARKET" at bounding box center [1267, 440] width 538 height 75
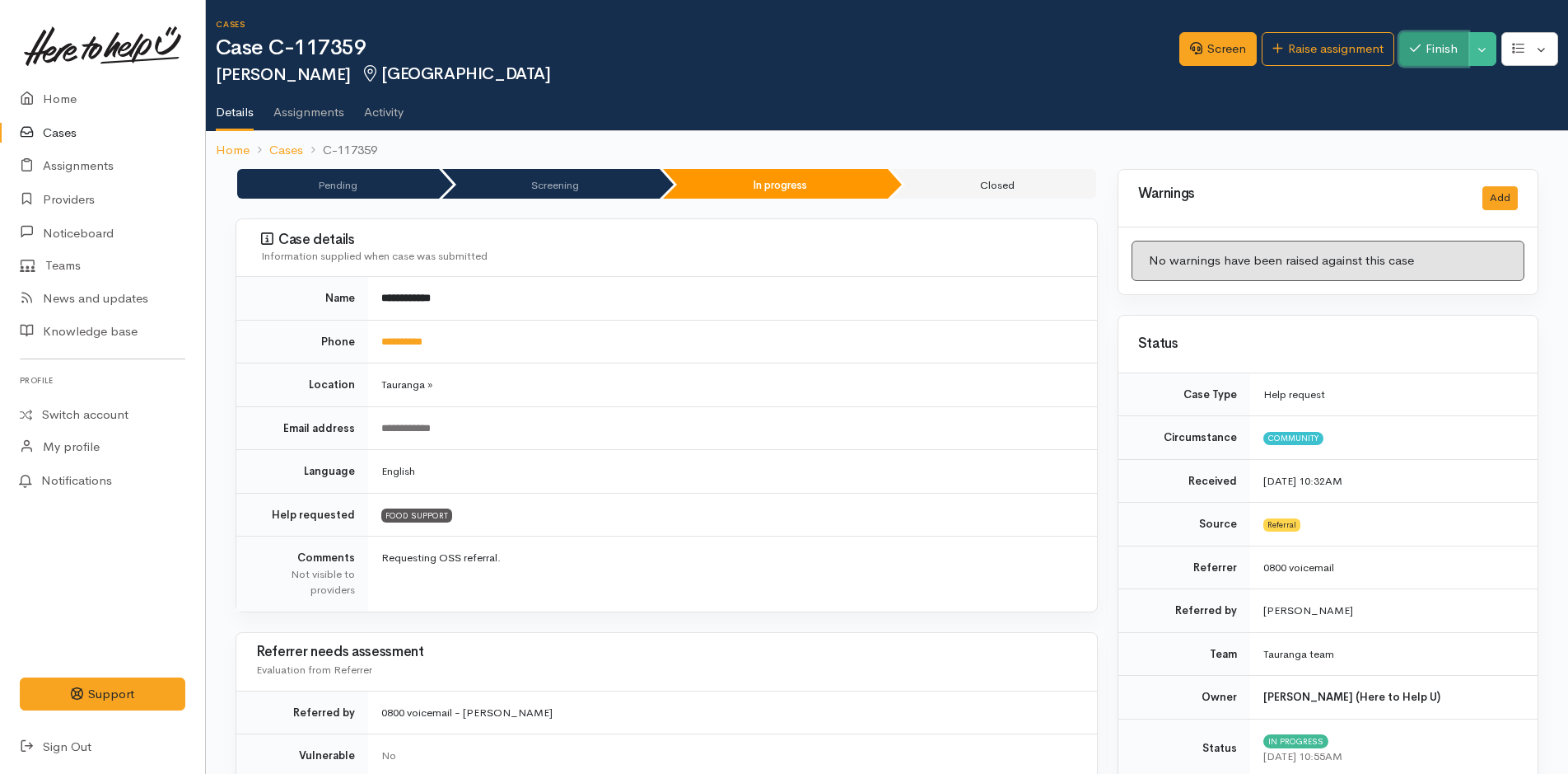
click at [1441, 32] on button "Finish" at bounding box center [1434, 50] width 69 height 34
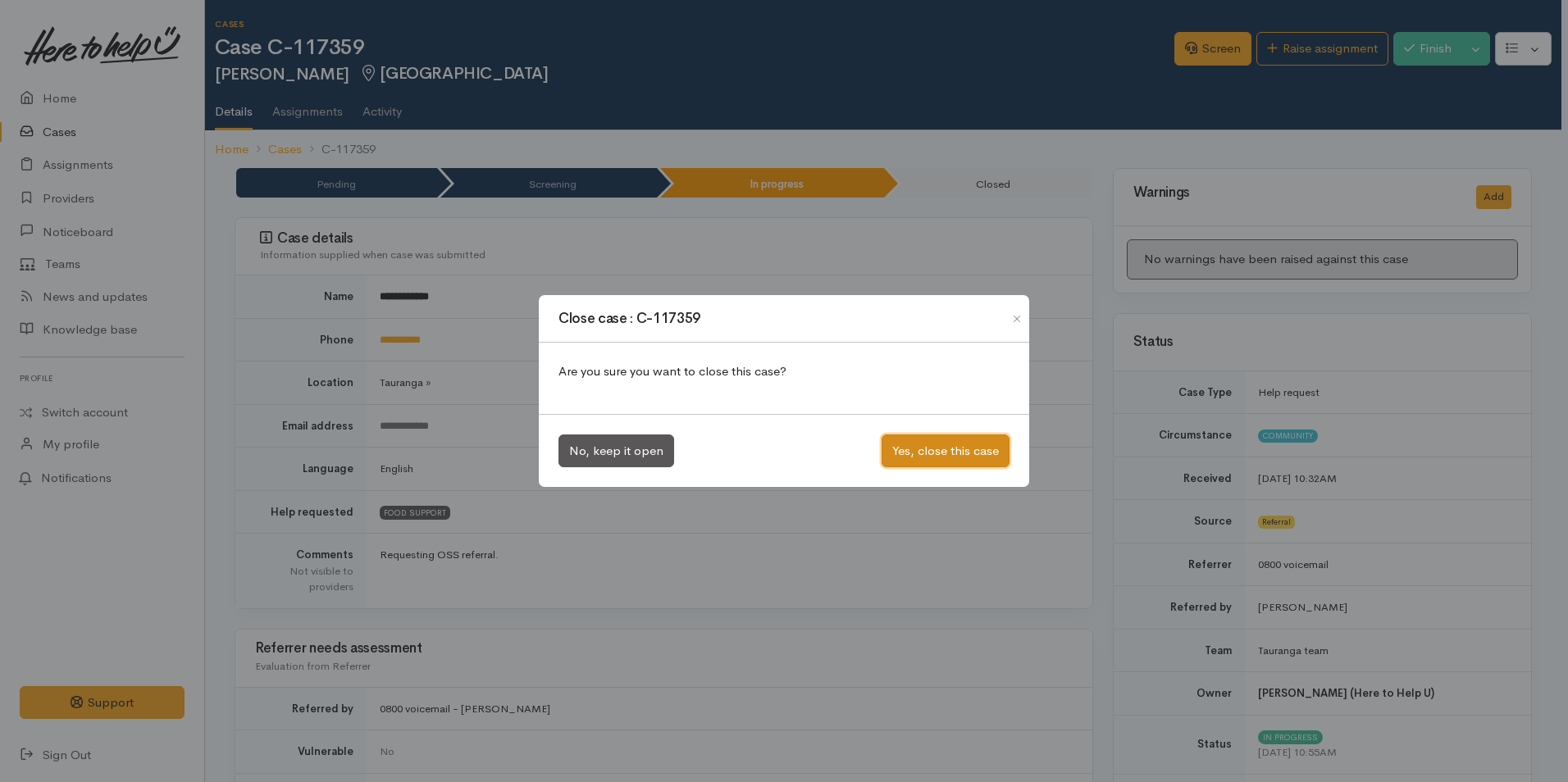
click at [944, 460] on button "Yes, close this case" at bounding box center [945, 451] width 128 height 34
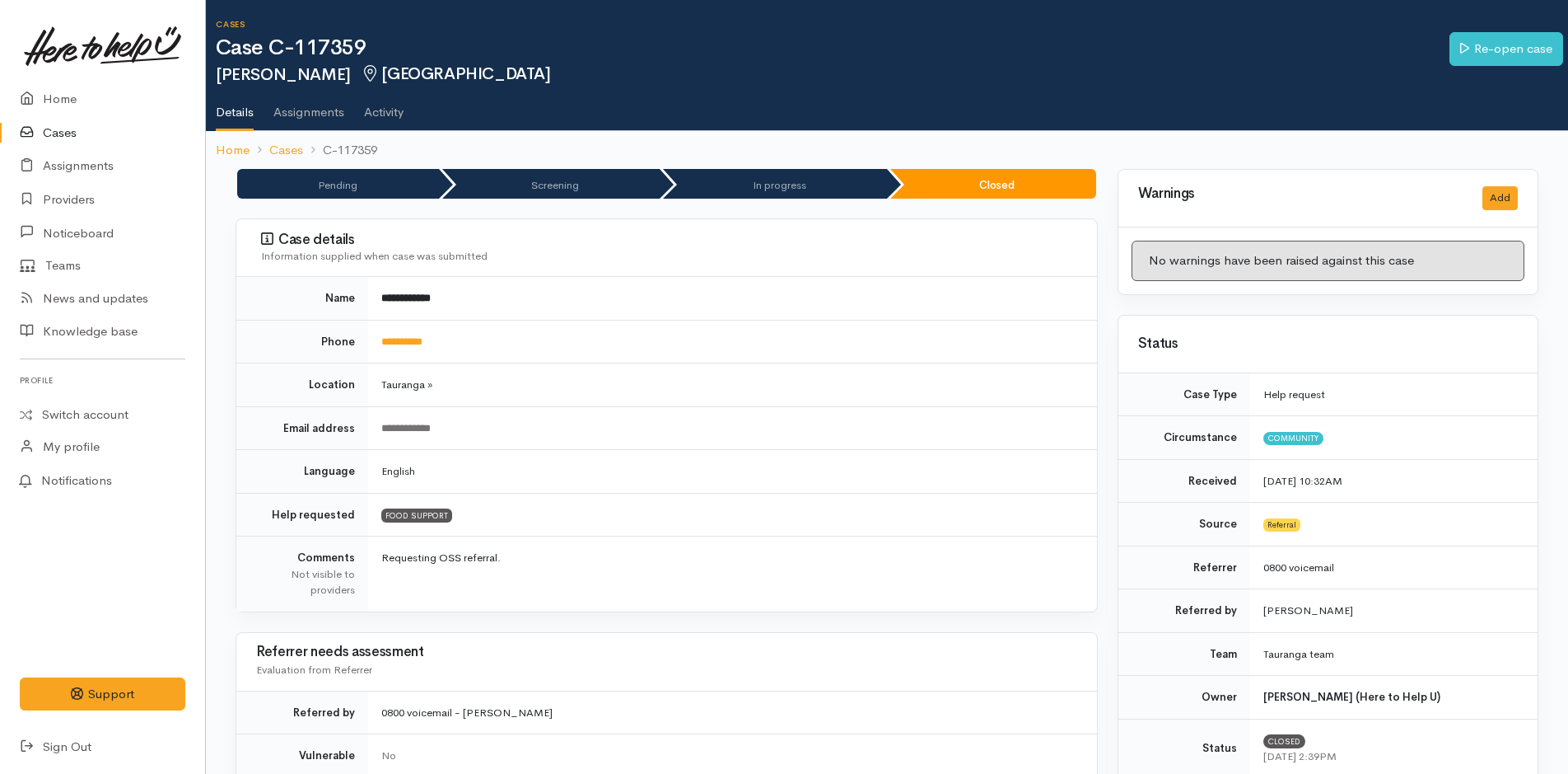
click at [55, 131] on link "Cases" at bounding box center [103, 133] width 205 height 34
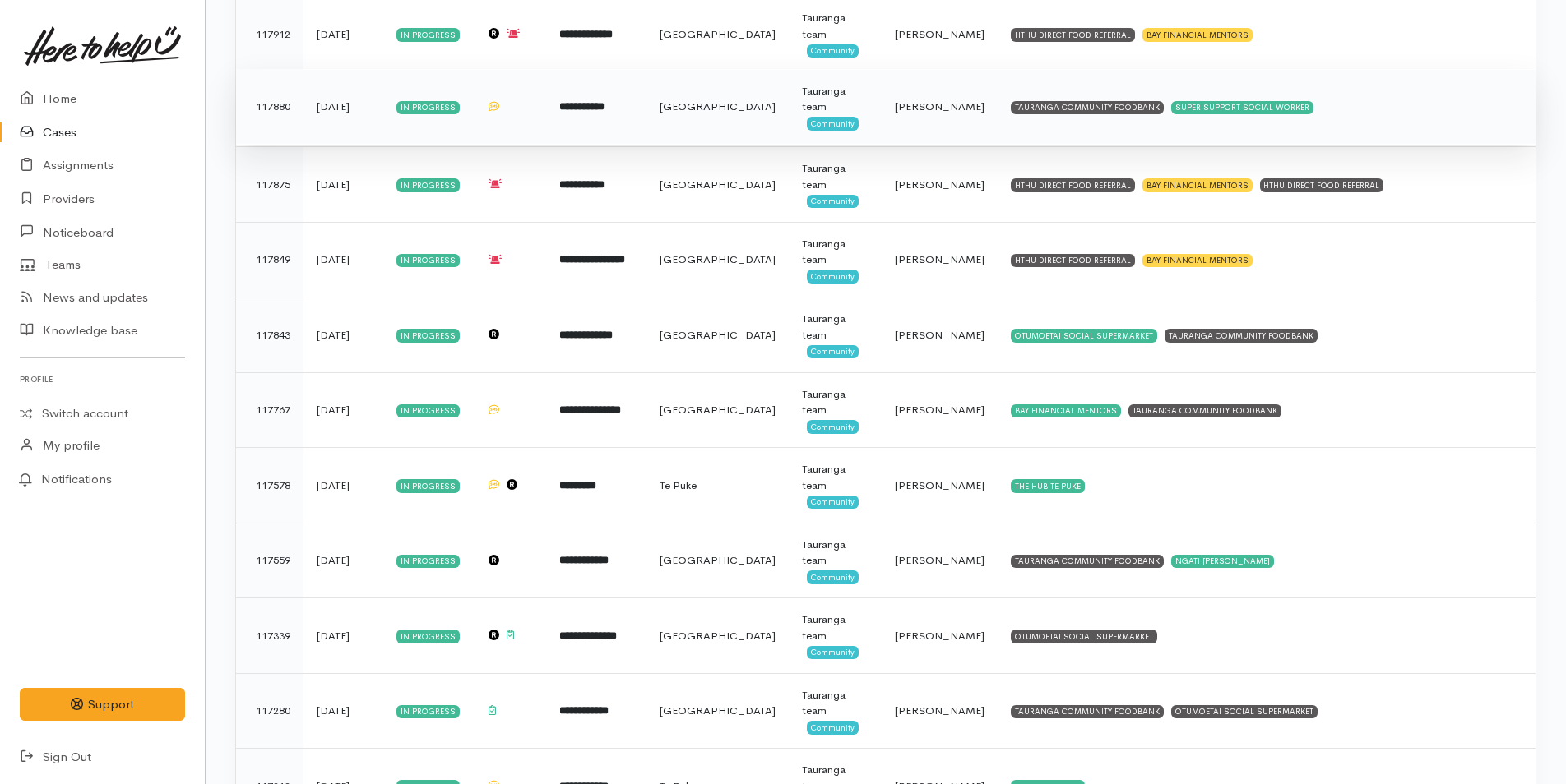
scroll to position [1069, 0]
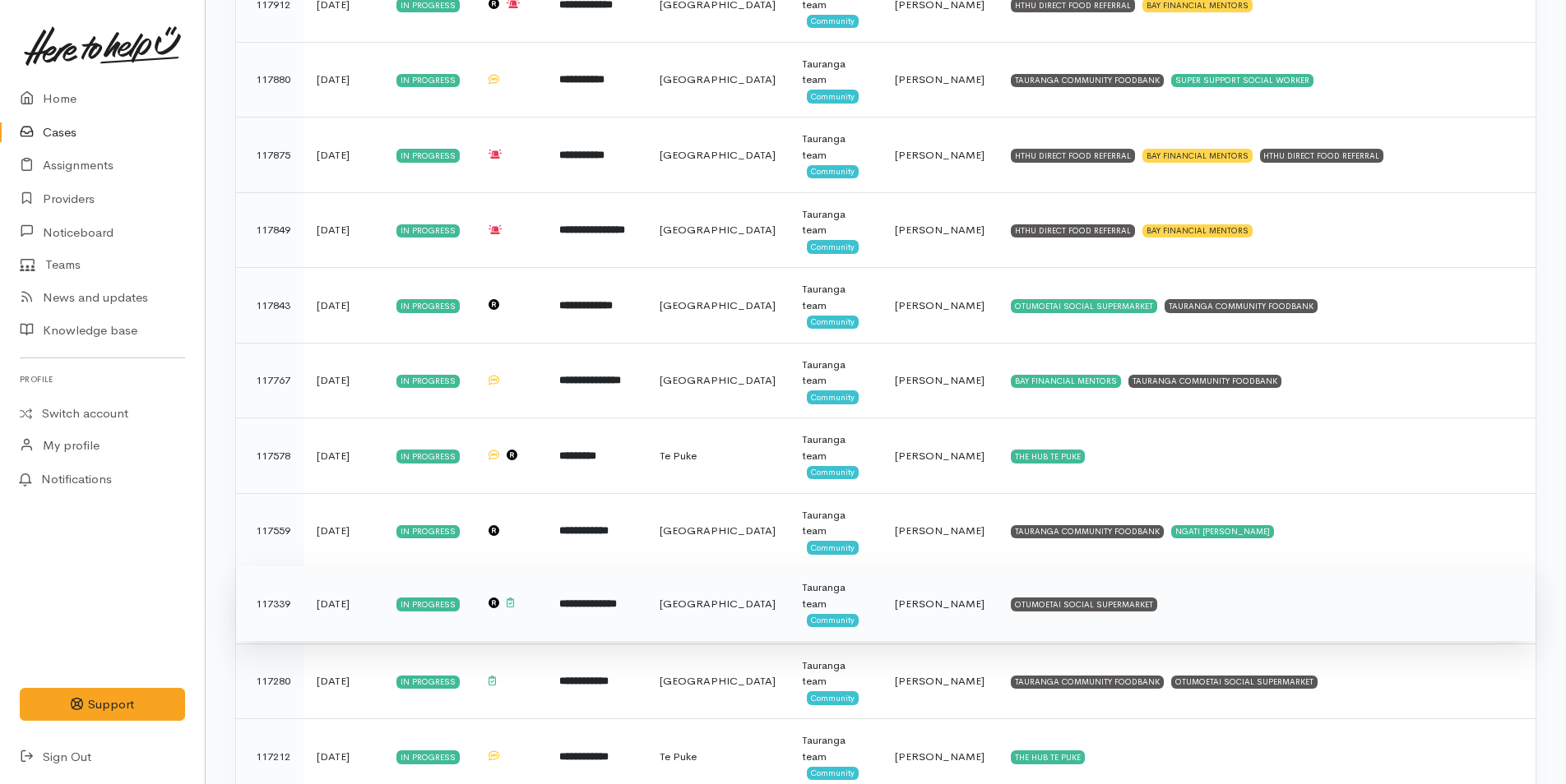
click at [1101, 596] on td "OTUMOETAI SOCIAL SUPERMARKET" at bounding box center [1267, 604] width 538 height 75
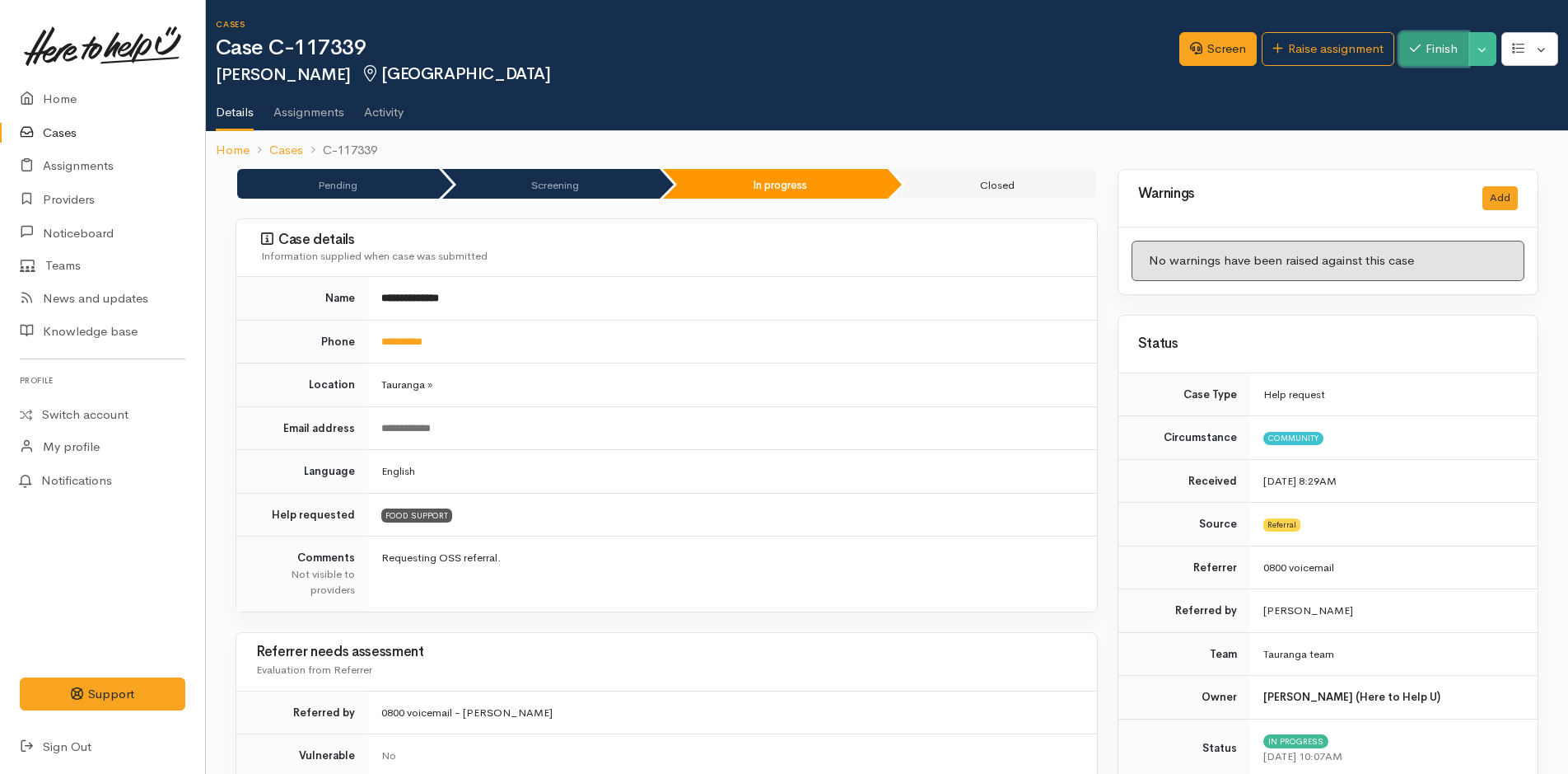
click at [1437, 60] on button "Finish" at bounding box center [1434, 50] width 69 height 34
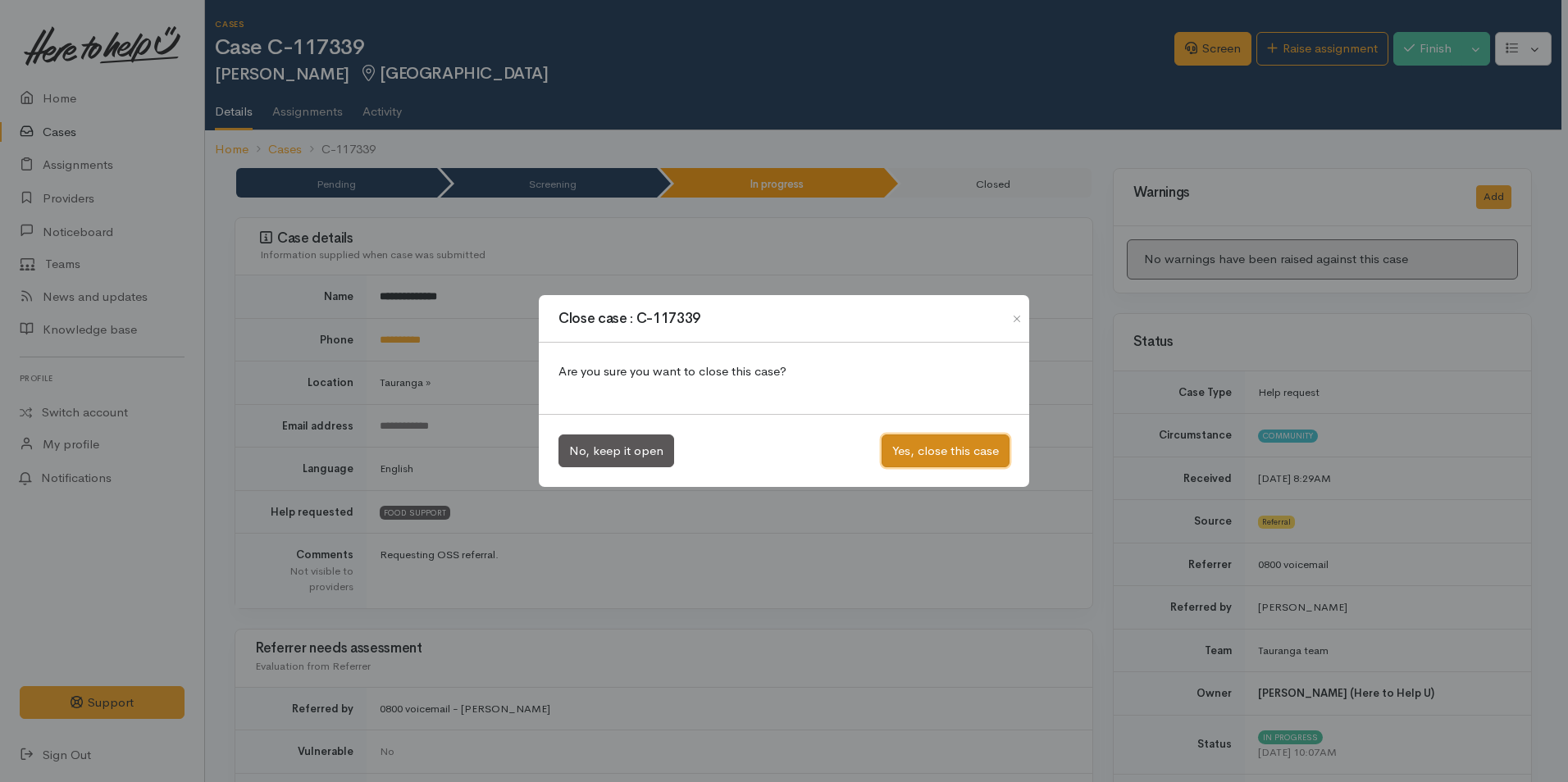
click at [964, 451] on button "Yes, close this case" at bounding box center [945, 451] width 128 height 34
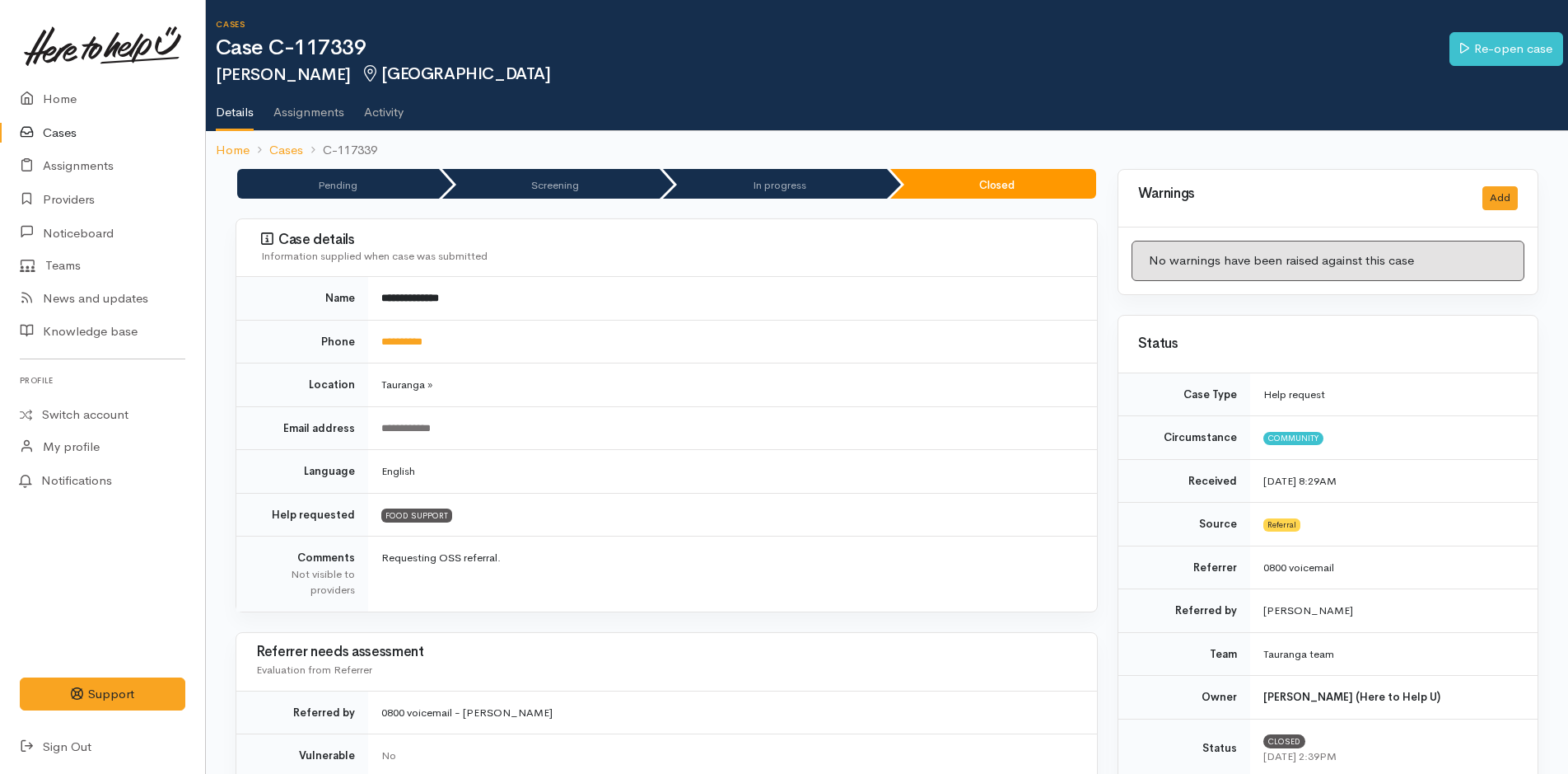
click at [63, 133] on link "Cases" at bounding box center [103, 133] width 205 height 34
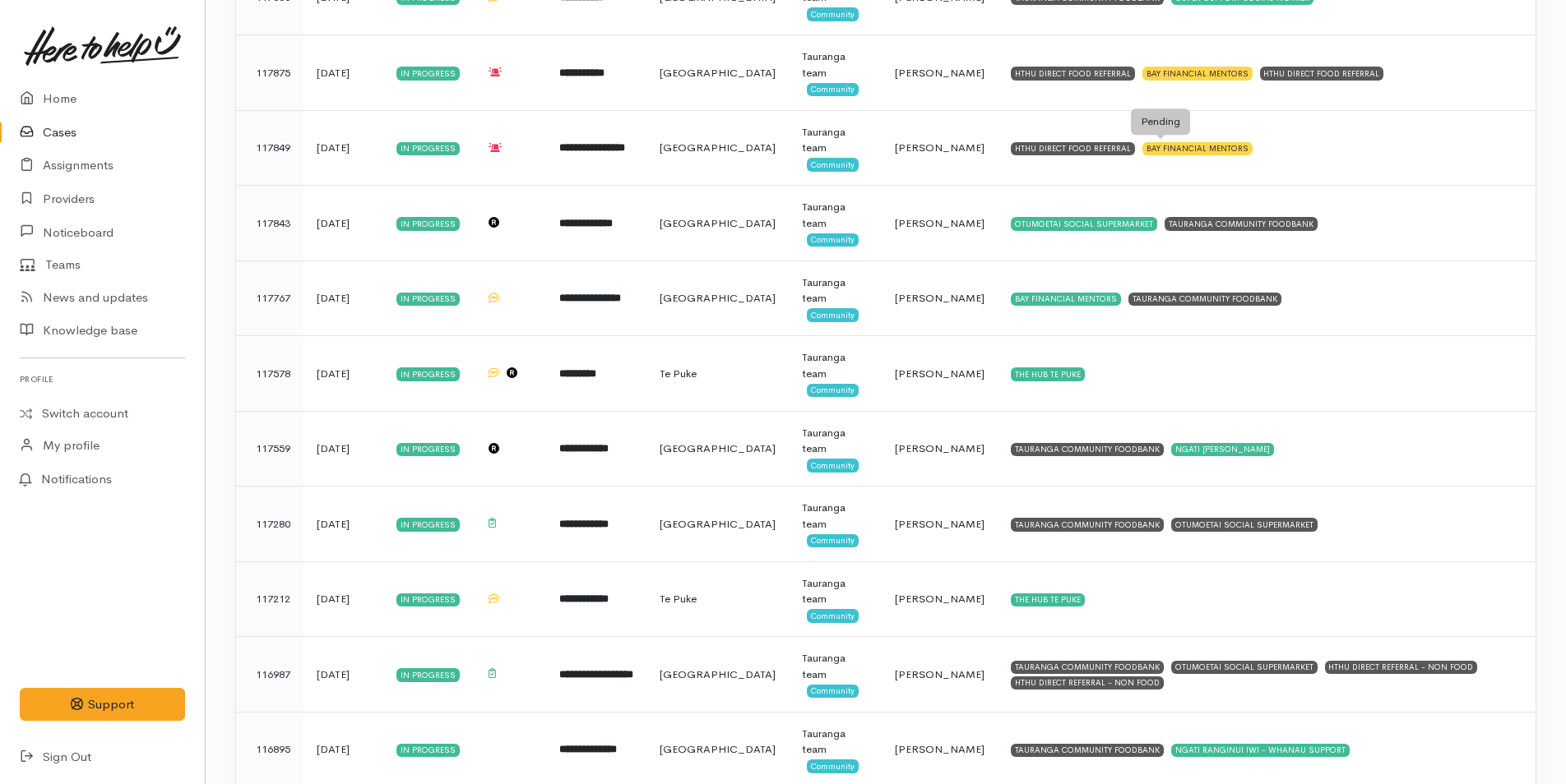
scroll to position [1397, 0]
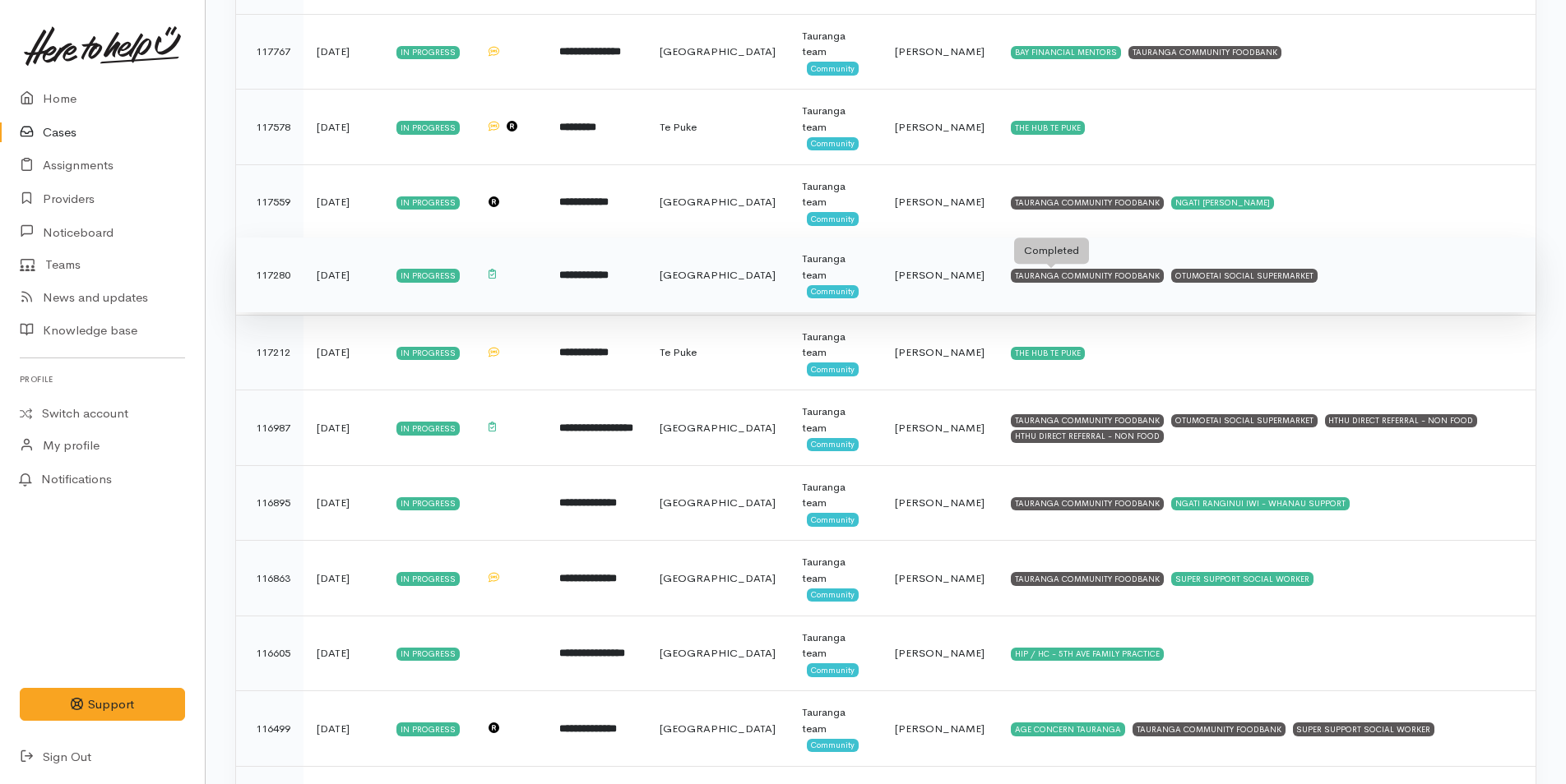
click at [1089, 277] on div "TAURANGA COMMUNITY FOODBANK" at bounding box center [1087, 275] width 153 height 13
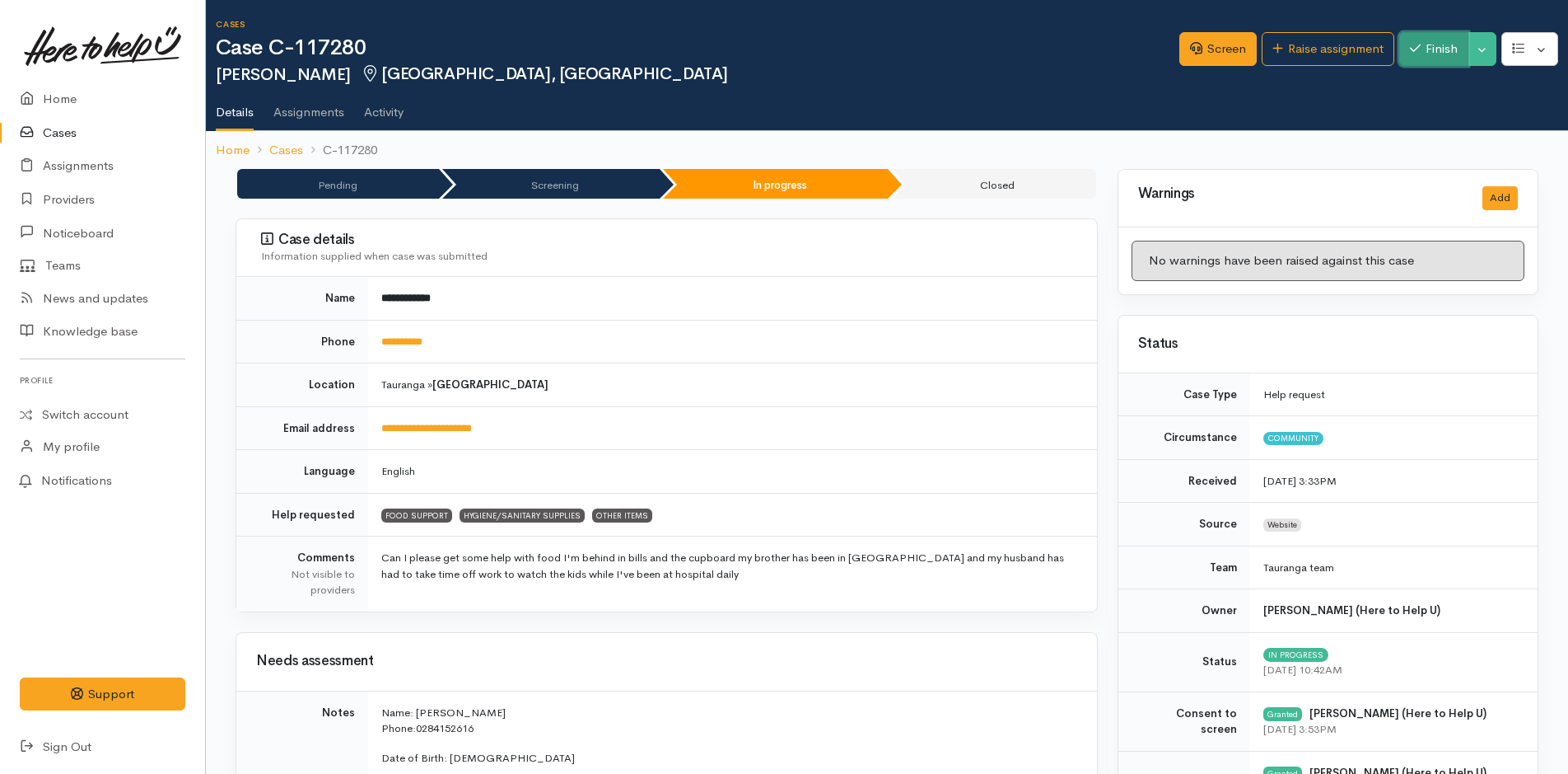
click at [1429, 50] on button "Finish" at bounding box center [1434, 50] width 69 height 34
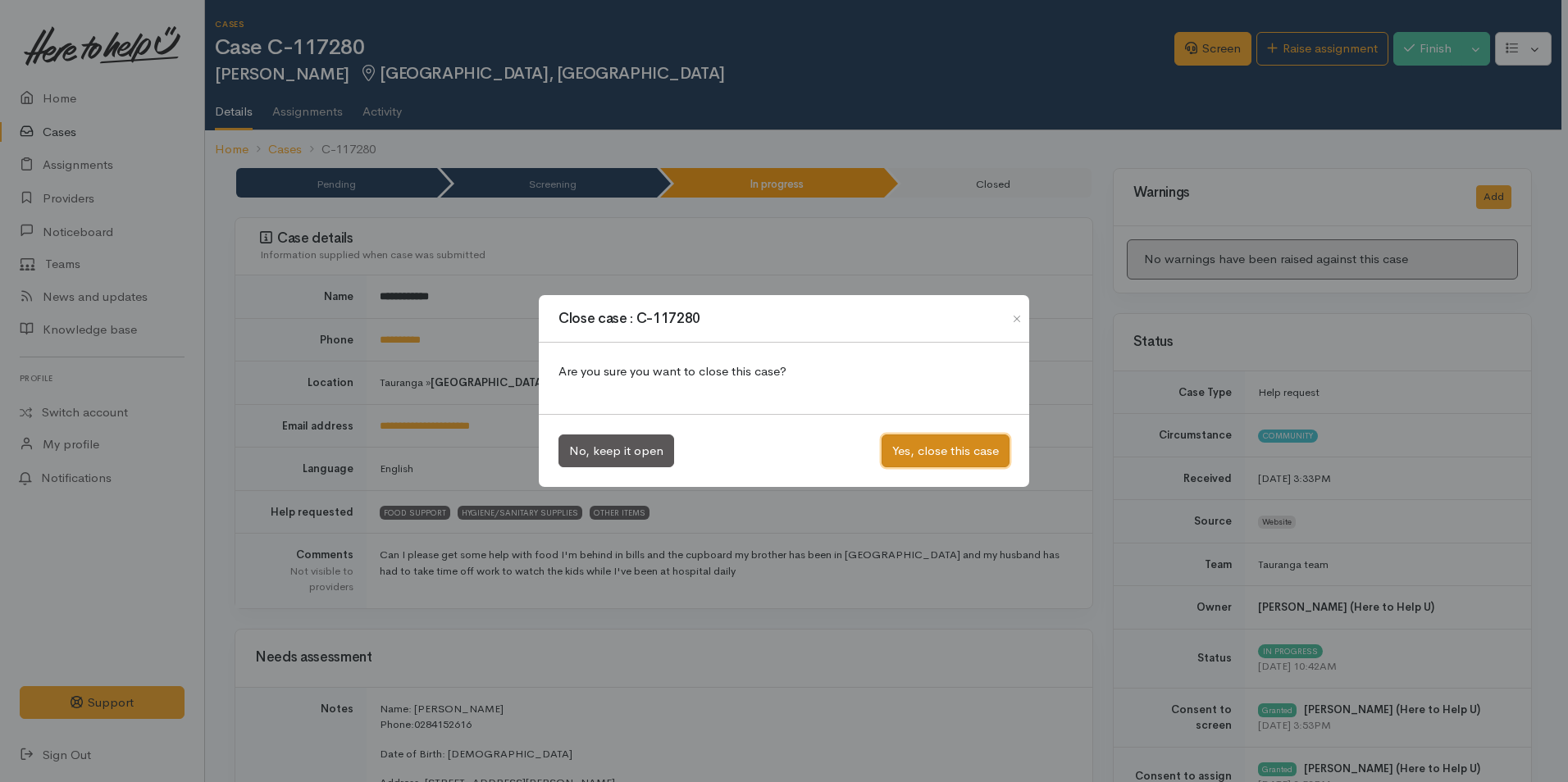
click at [969, 455] on button "Yes, close this case" at bounding box center [945, 451] width 128 height 34
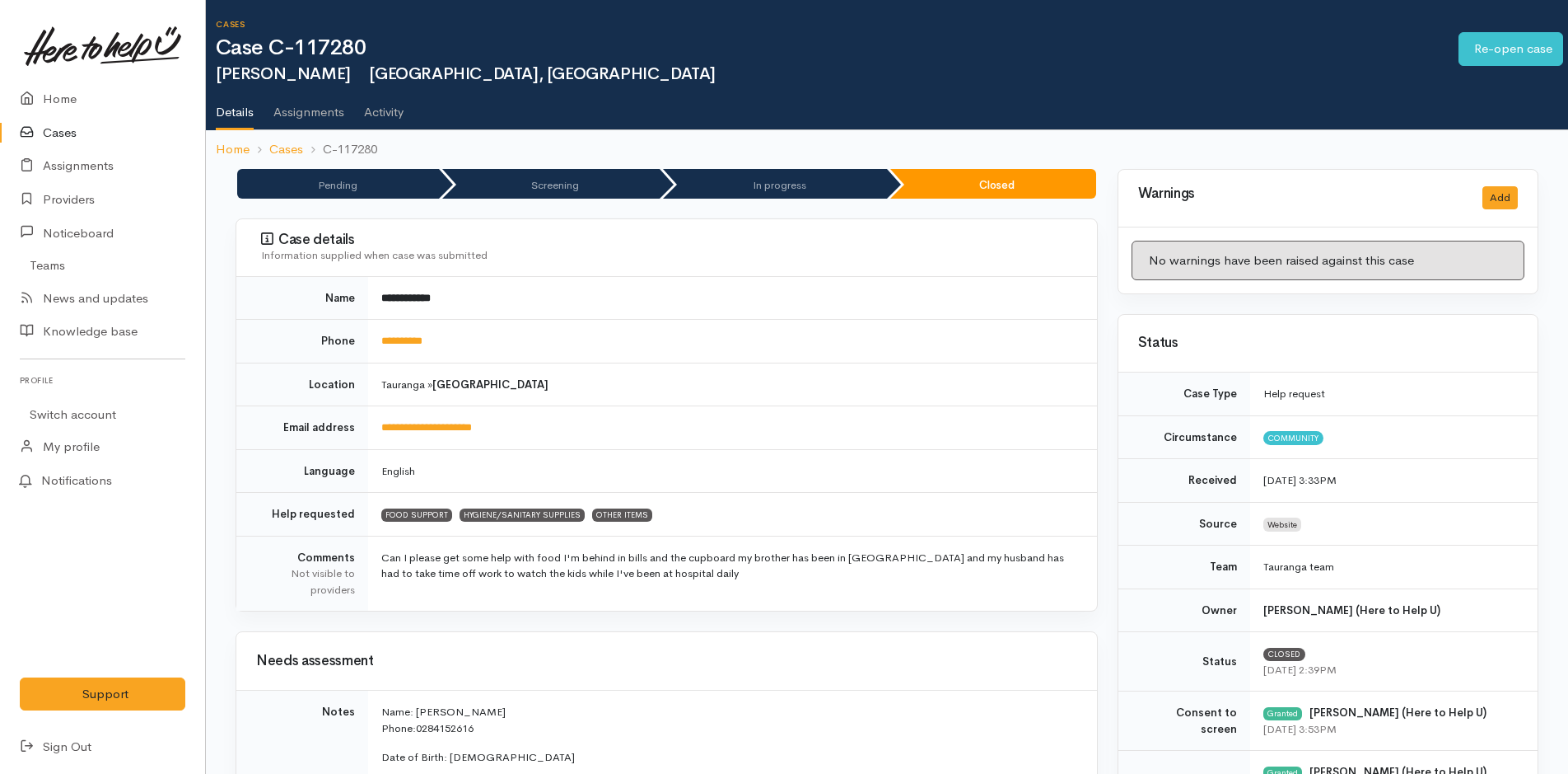
click at [63, 123] on link "Cases" at bounding box center [103, 133] width 205 height 34
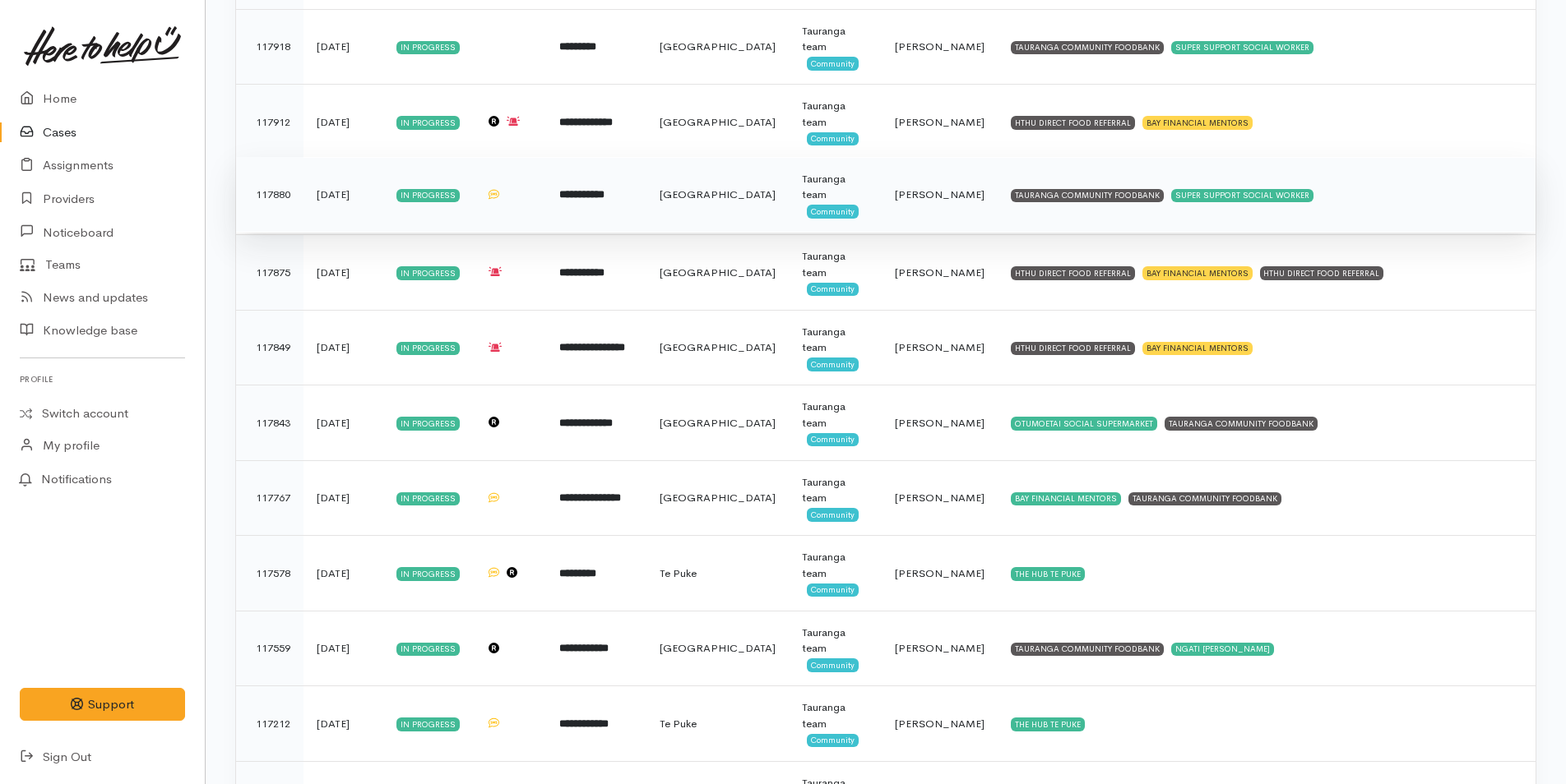
scroll to position [1233, 0]
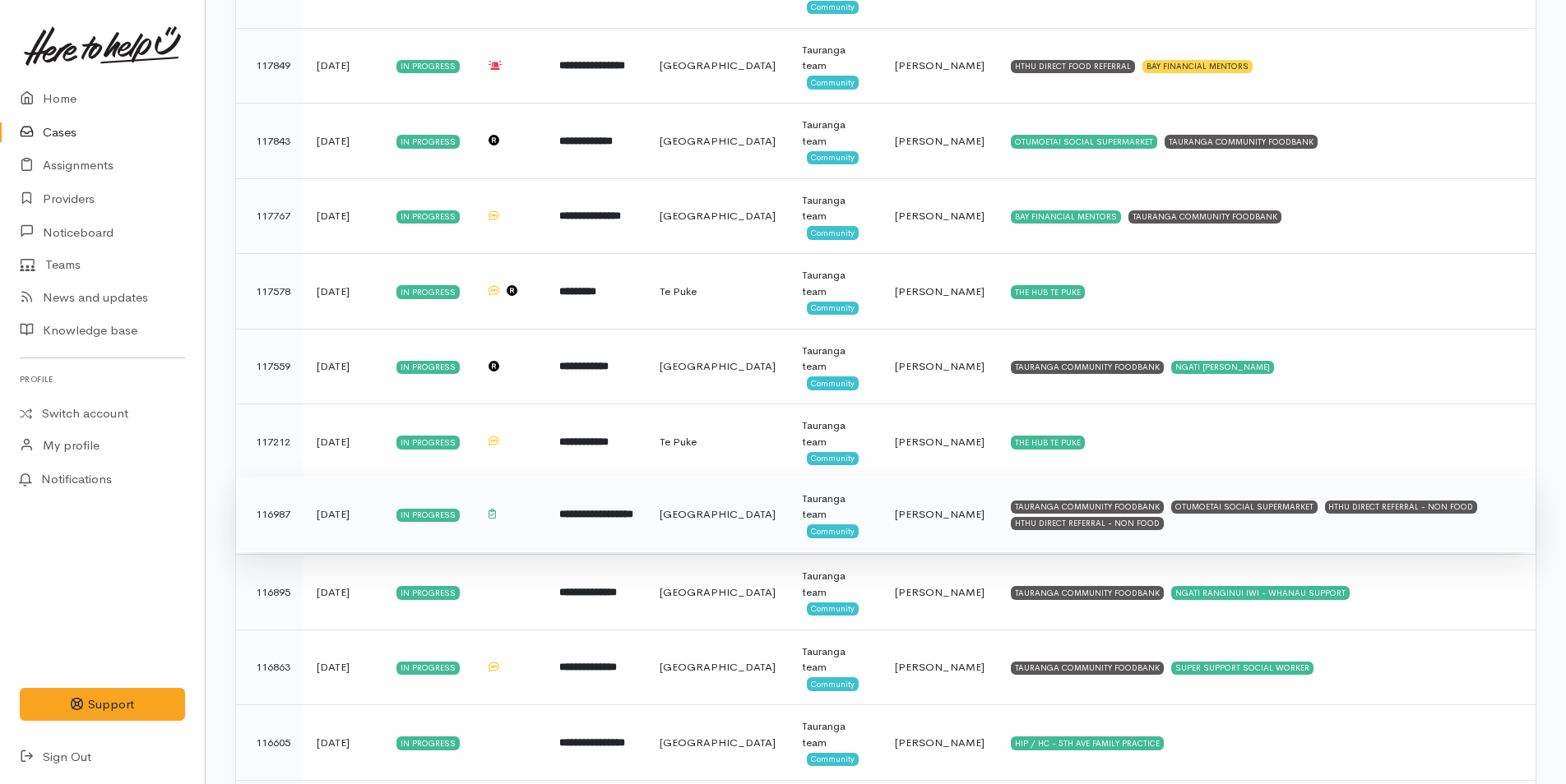
click at [1044, 515] on td "TAURANGA COMMUNITY FOODBANK OTUMOETAI SOCIAL SUPERMARKET HTHU DIRECT REFERRAL -…" at bounding box center [1267, 515] width 538 height 75
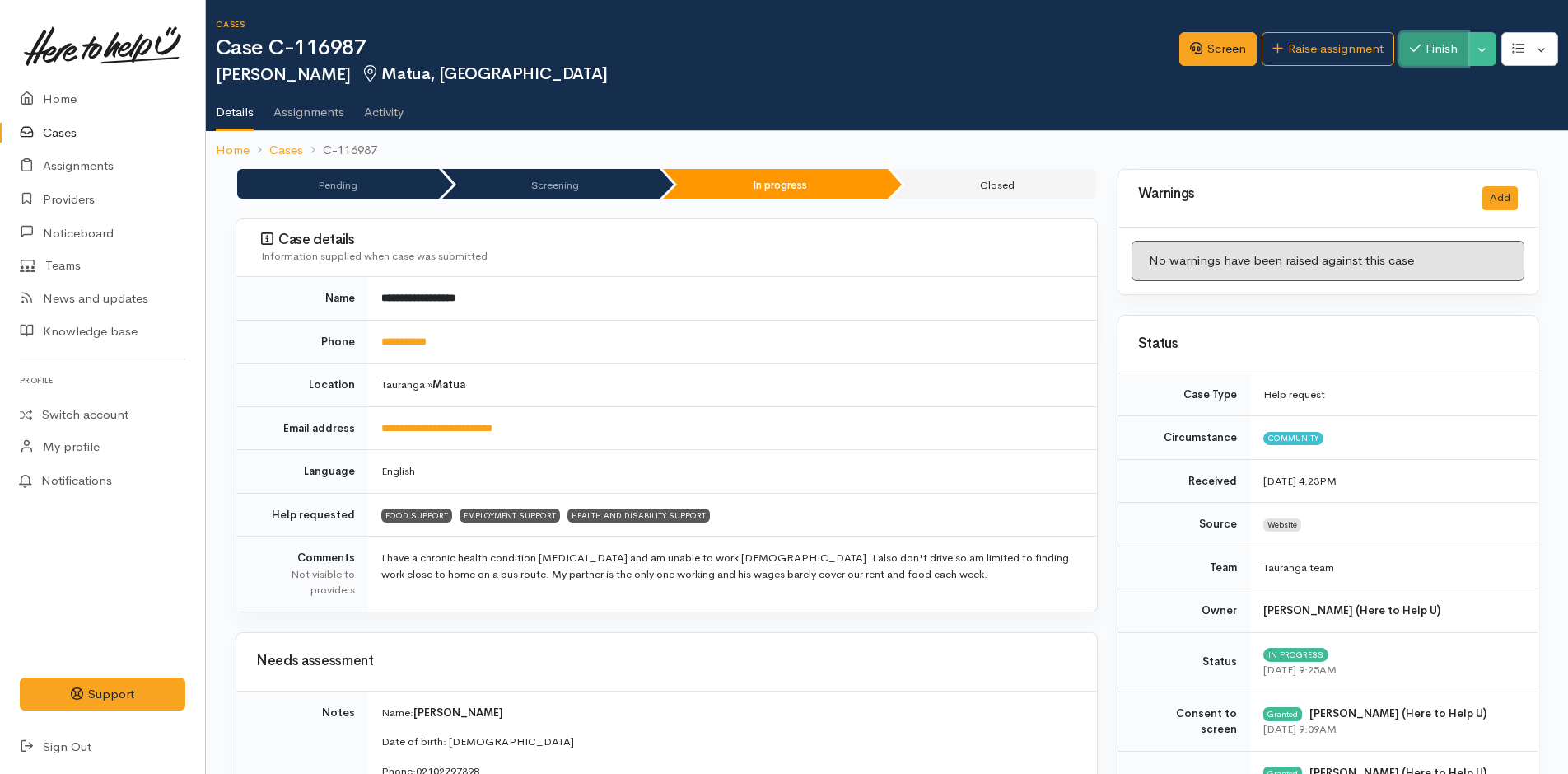
click at [1441, 53] on button "Finish" at bounding box center [1434, 50] width 69 height 34
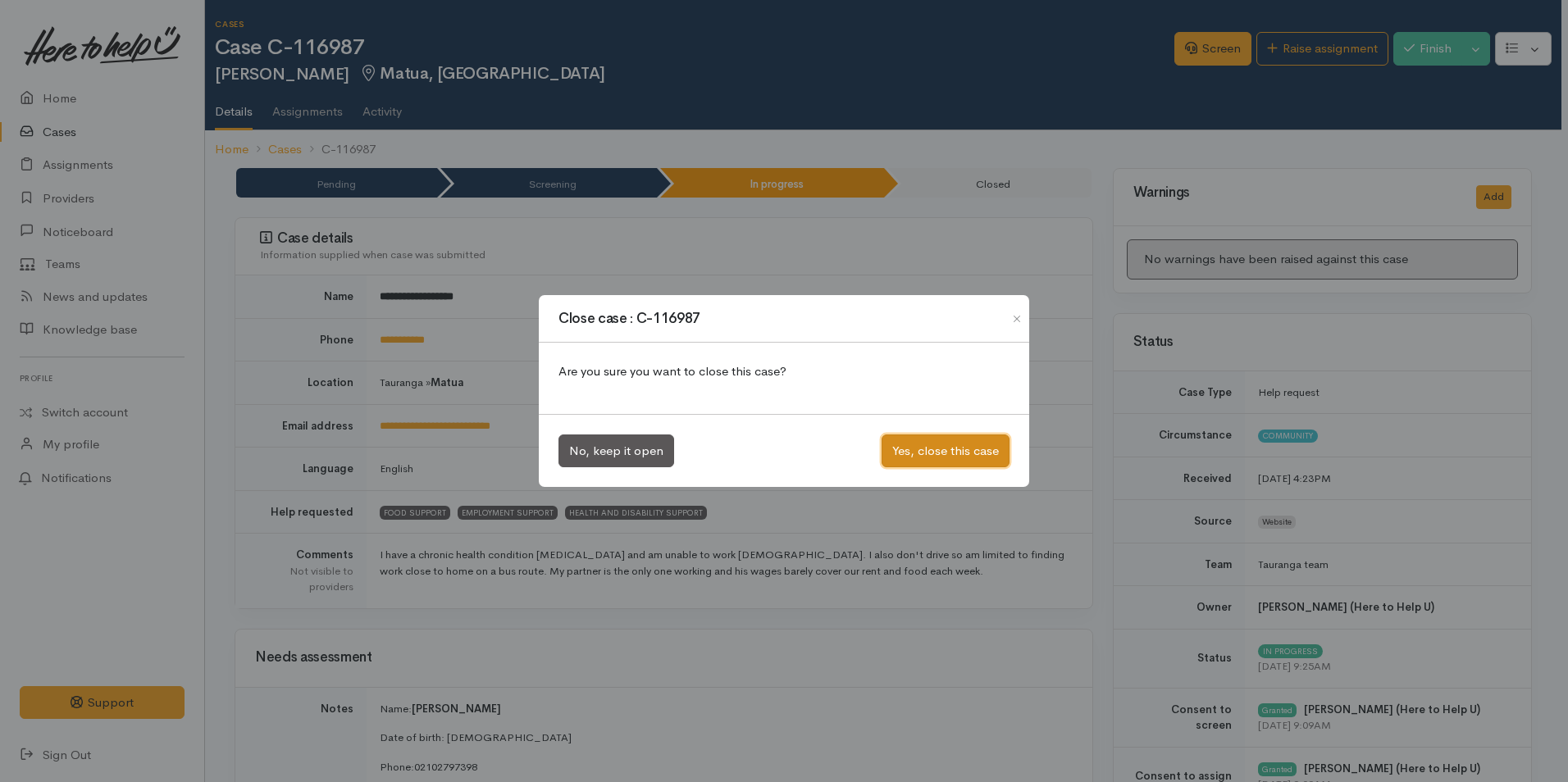
click at [963, 440] on button "Yes, close this case" at bounding box center [945, 451] width 128 height 34
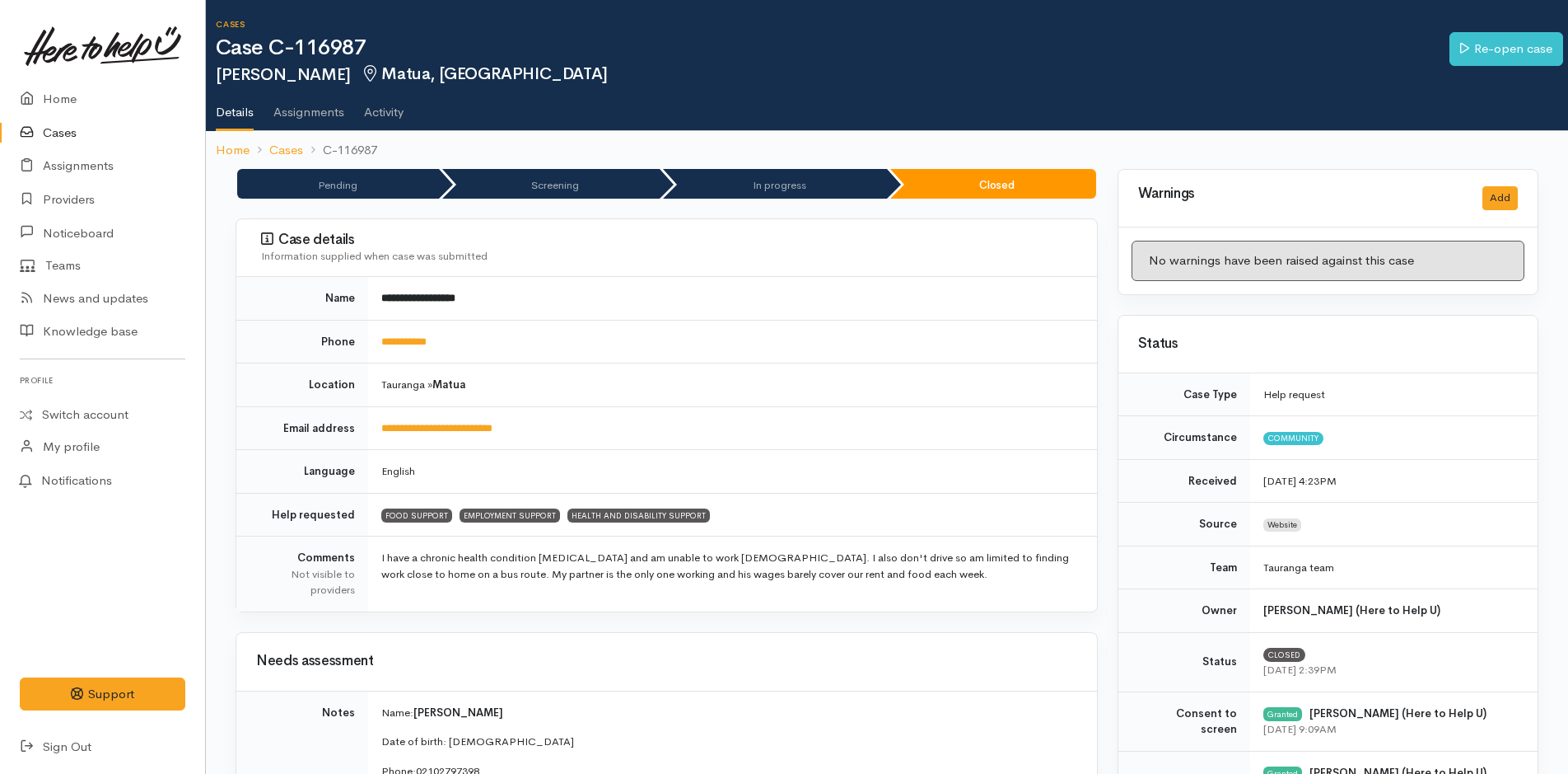
click at [65, 126] on link "Cases" at bounding box center [103, 133] width 205 height 34
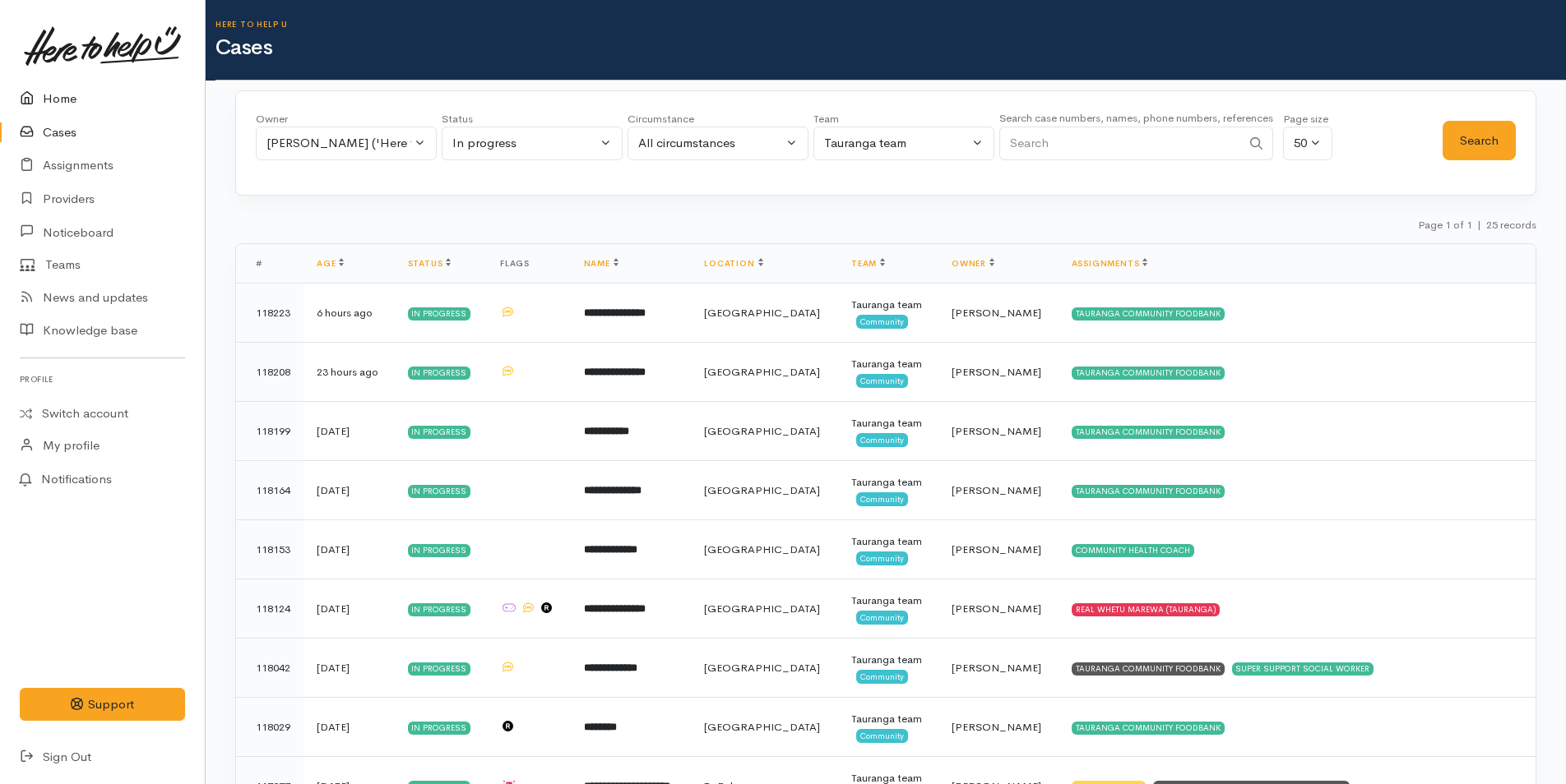
click at [68, 96] on link "Home" at bounding box center [102, 100] width 205 height 34
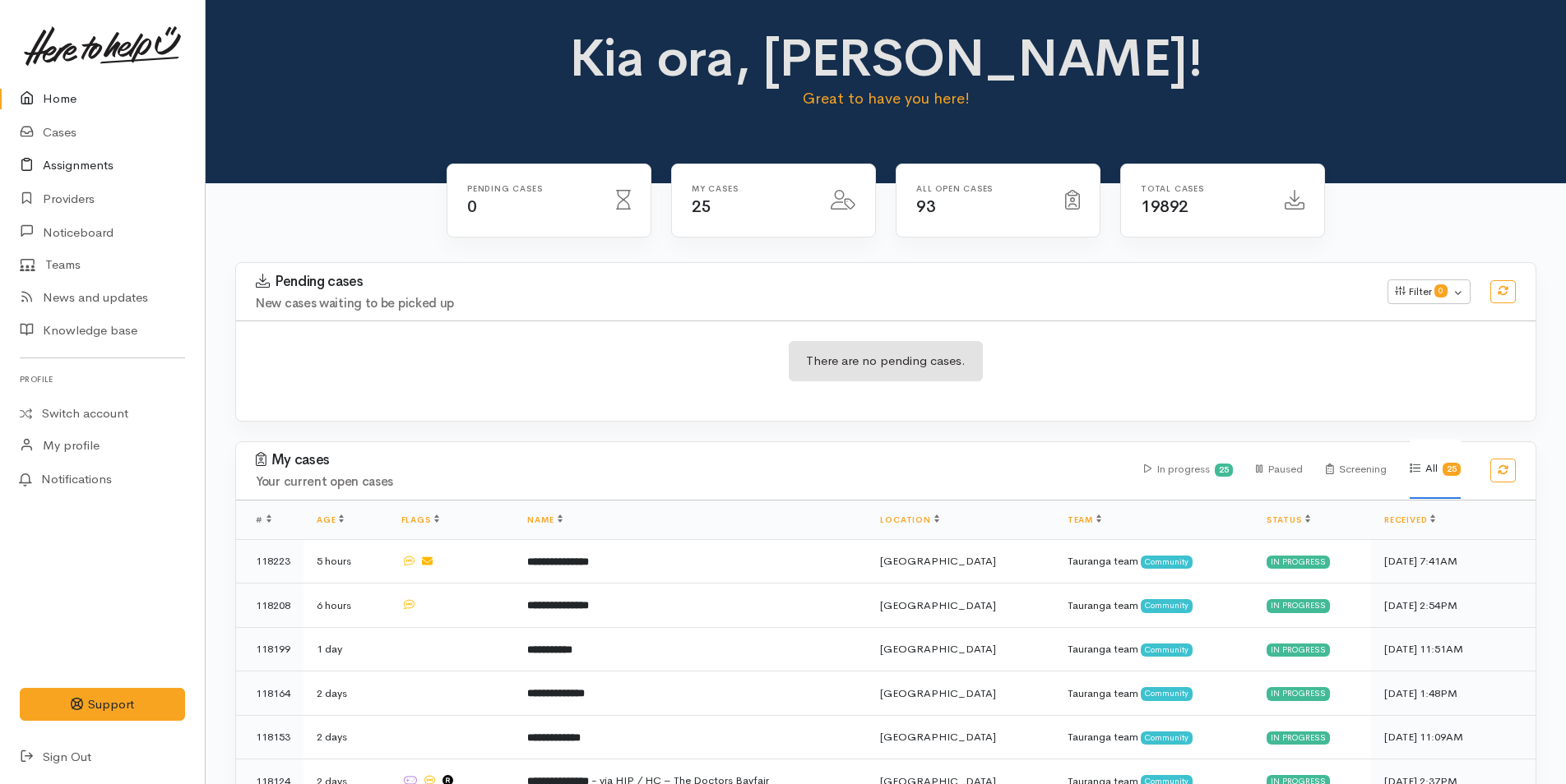
click at [71, 163] on link "Assignments" at bounding box center [102, 166] width 205 height 34
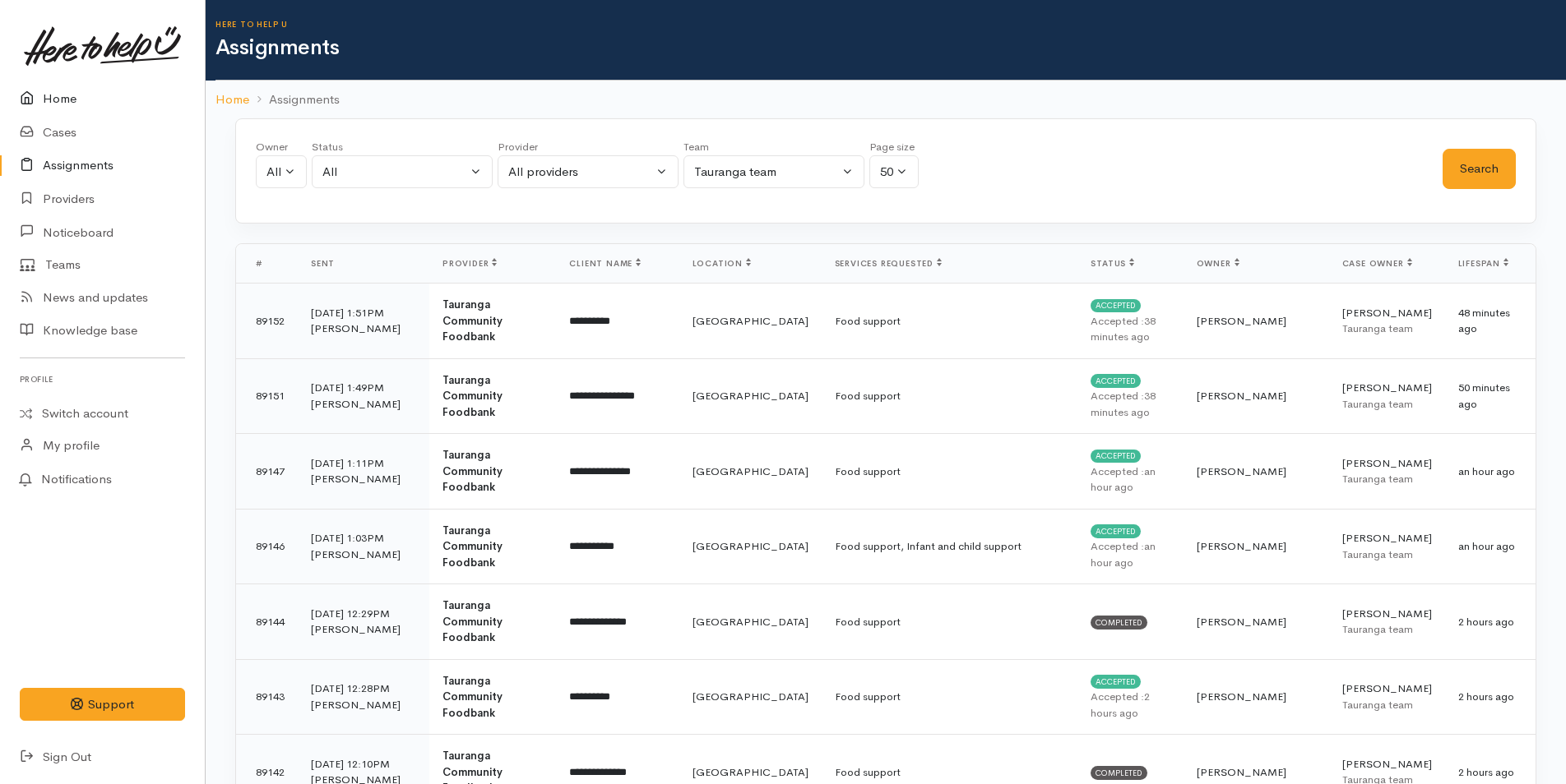
click at [68, 99] on link "Home" at bounding box center [102, 100] width 205 height 34
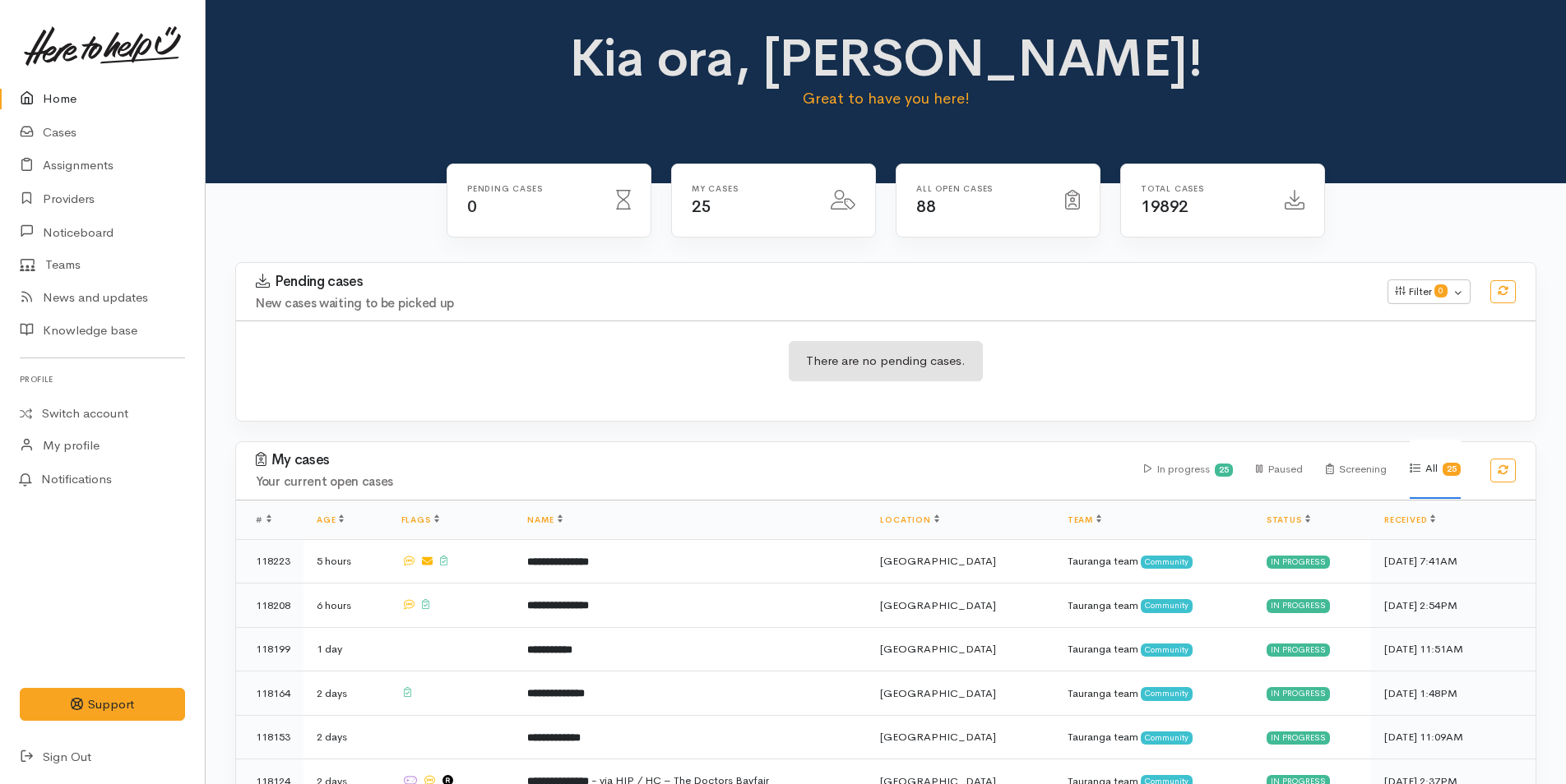
click at [69, 102] on link "Home" at bounding box center [102, 100] width 205 height 34
click at [73, 129] on link "Cases" at bounding box center [102, 133] width 205 height 34
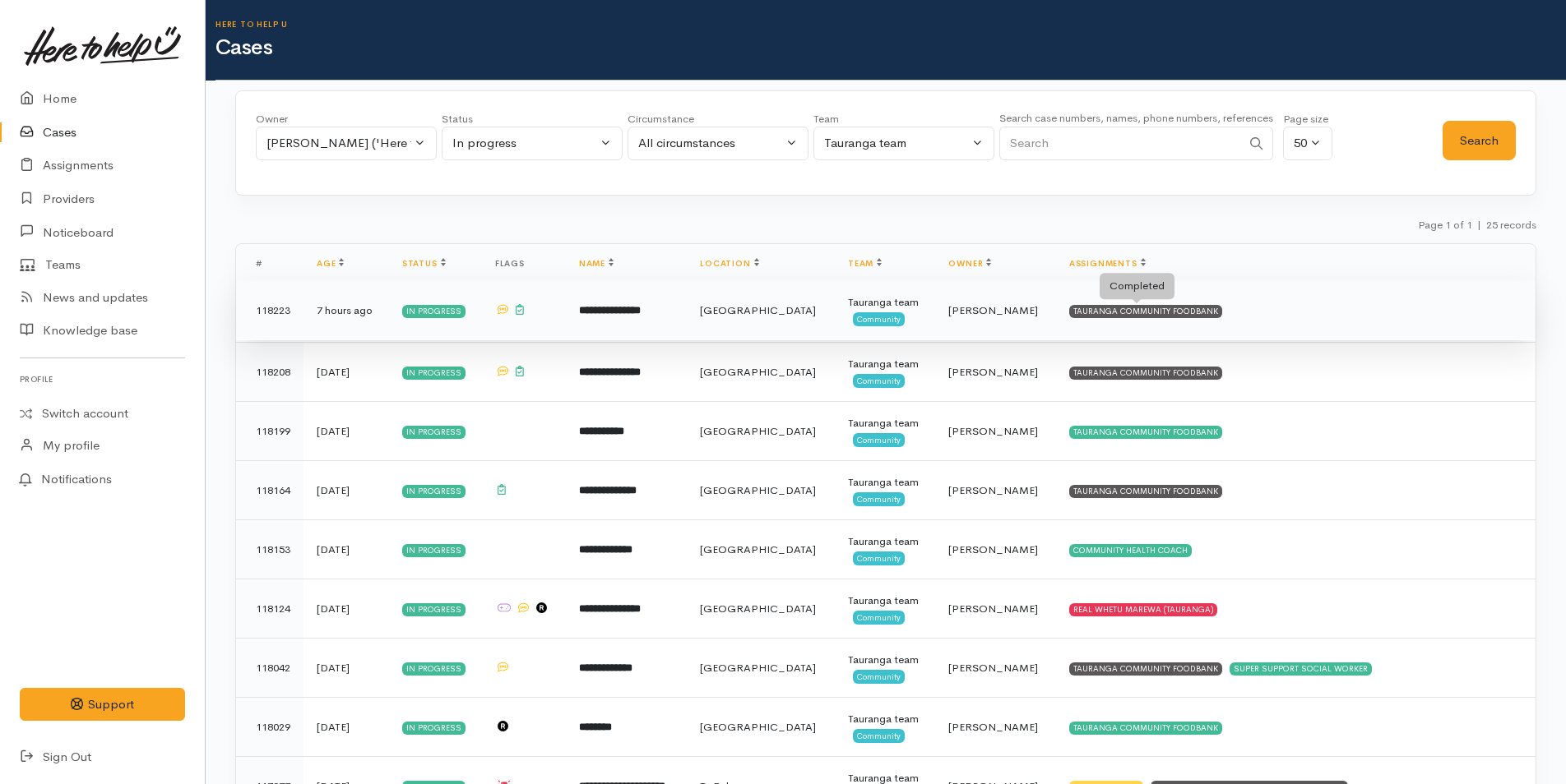
click at [1169, 307] on div "TAURANGA COMMUNITY FOODBANK" at bounding box center [1146, 312] width 153 height 13
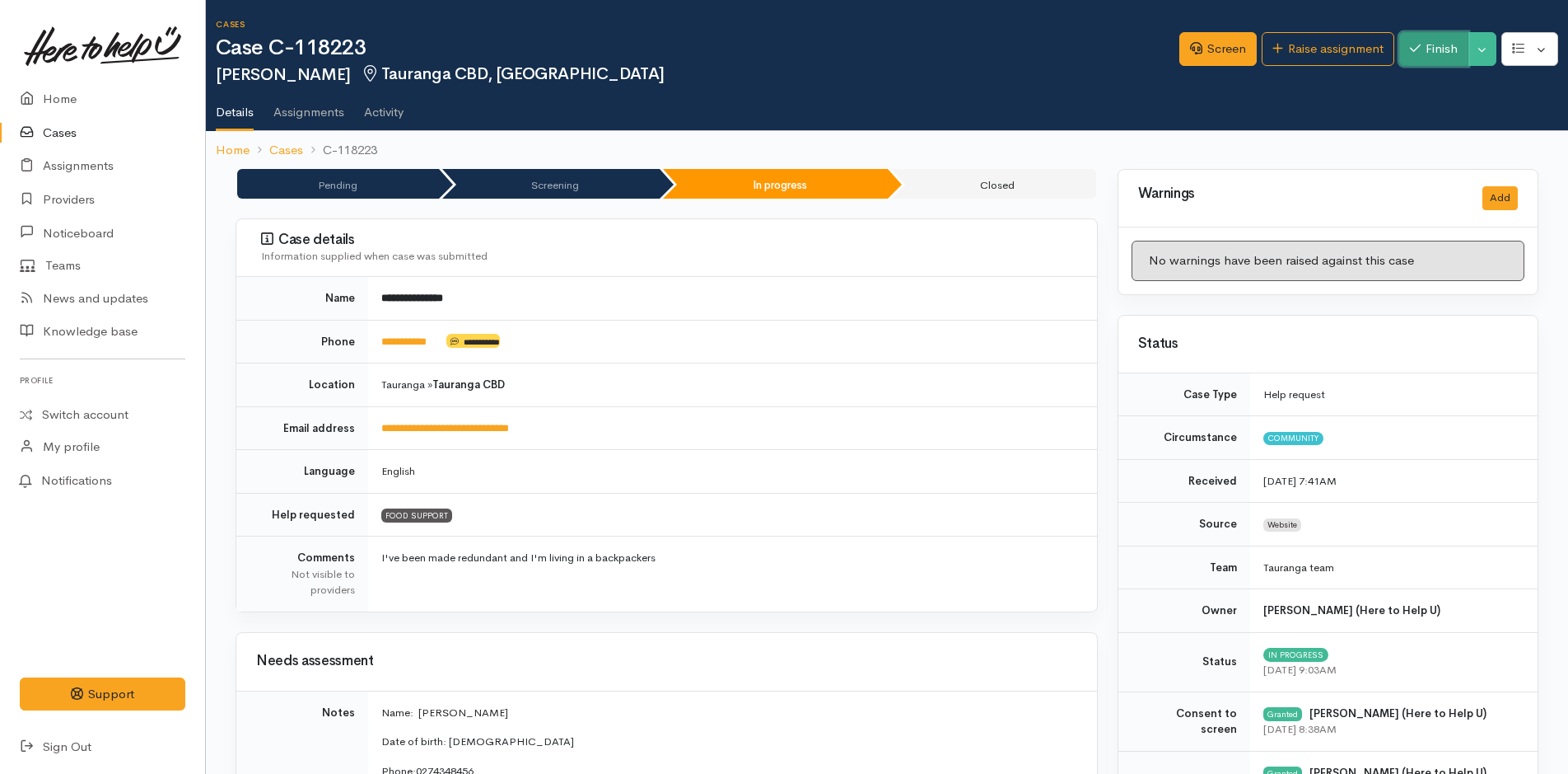
click at [1445, 44] on button "Finish" at bounding box center [1434, 50] width 69 height 34
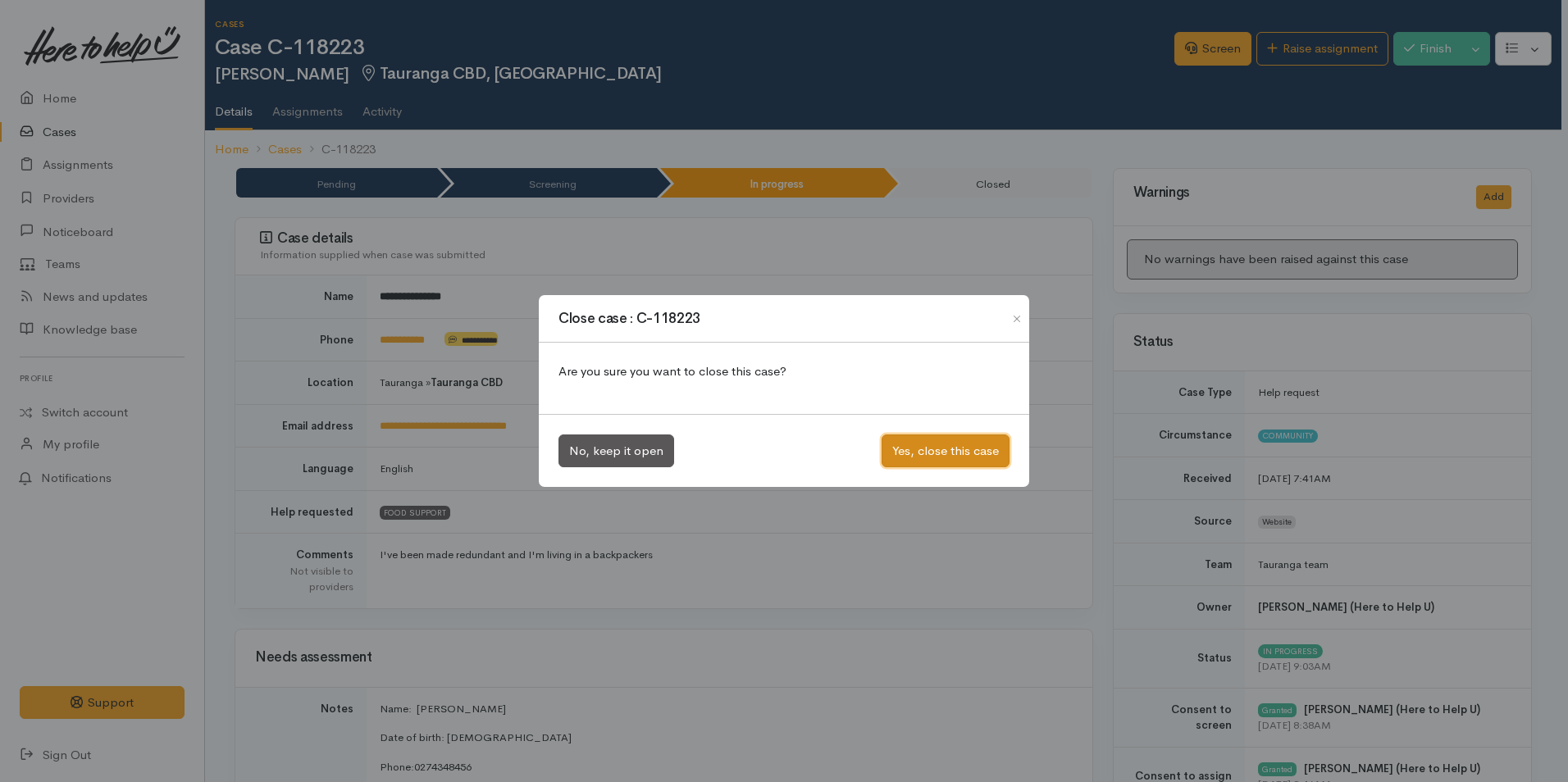
click at [967, 451] on button "Yes, close this case" at bounding box center [945, 451] width 128 height 34
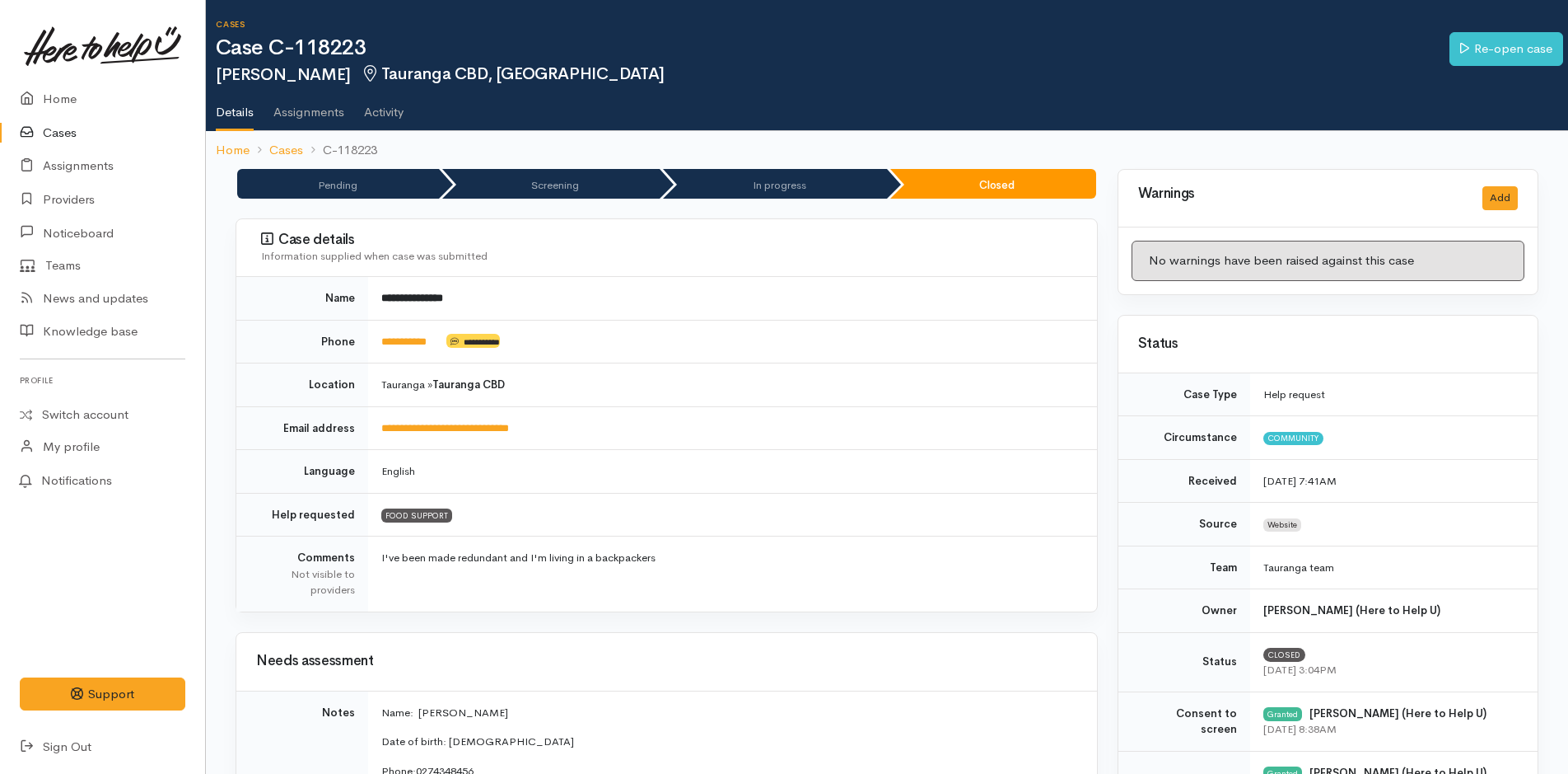
click at [58, 135] on link "Cases" at bounding box center [103, 133] width 205 height 34
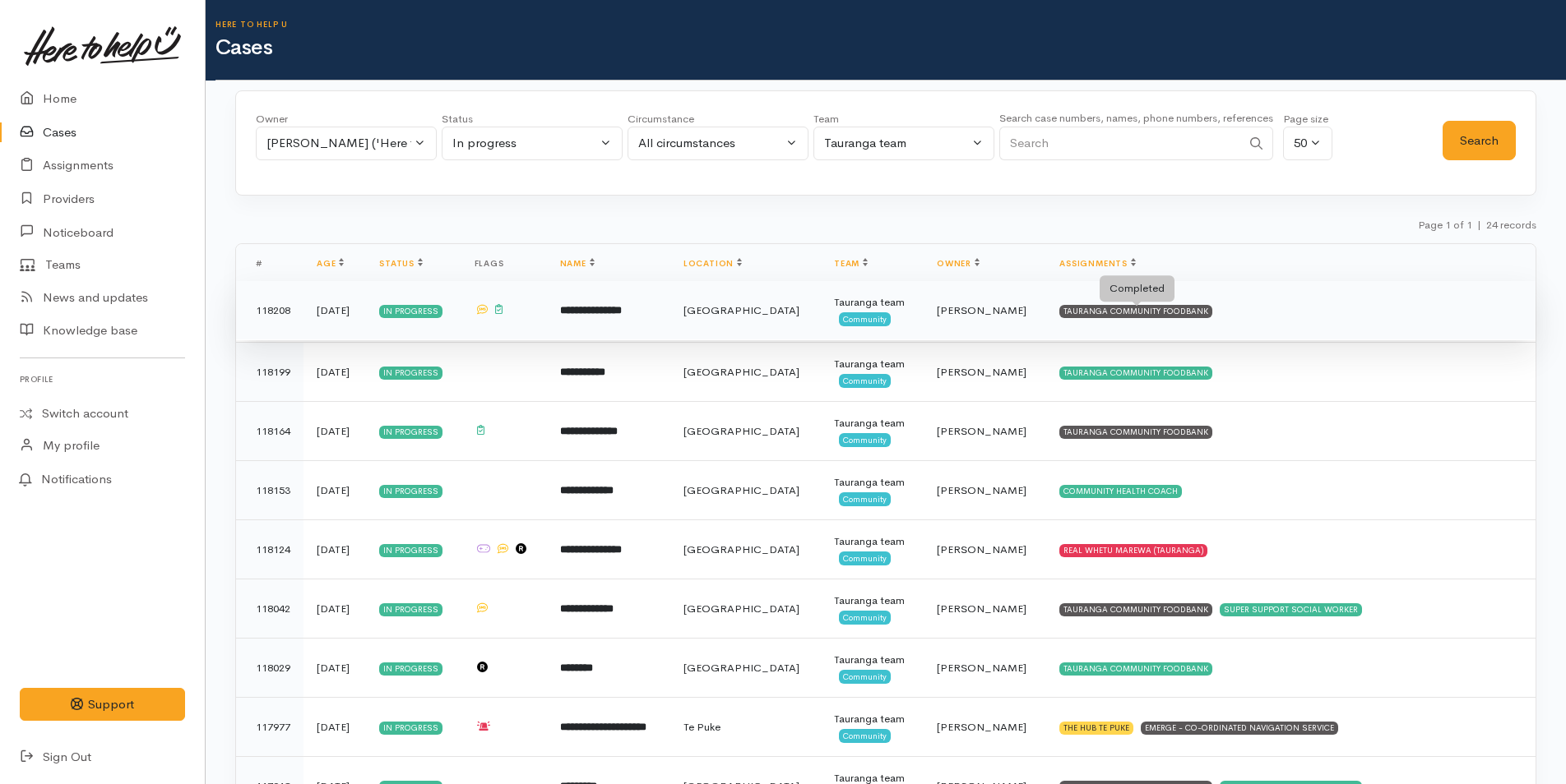
click at [1201, 307] on div "TAURANGA COMMUNITY FOODBANK" at bounding box center [1136, 312] width 153 height 13
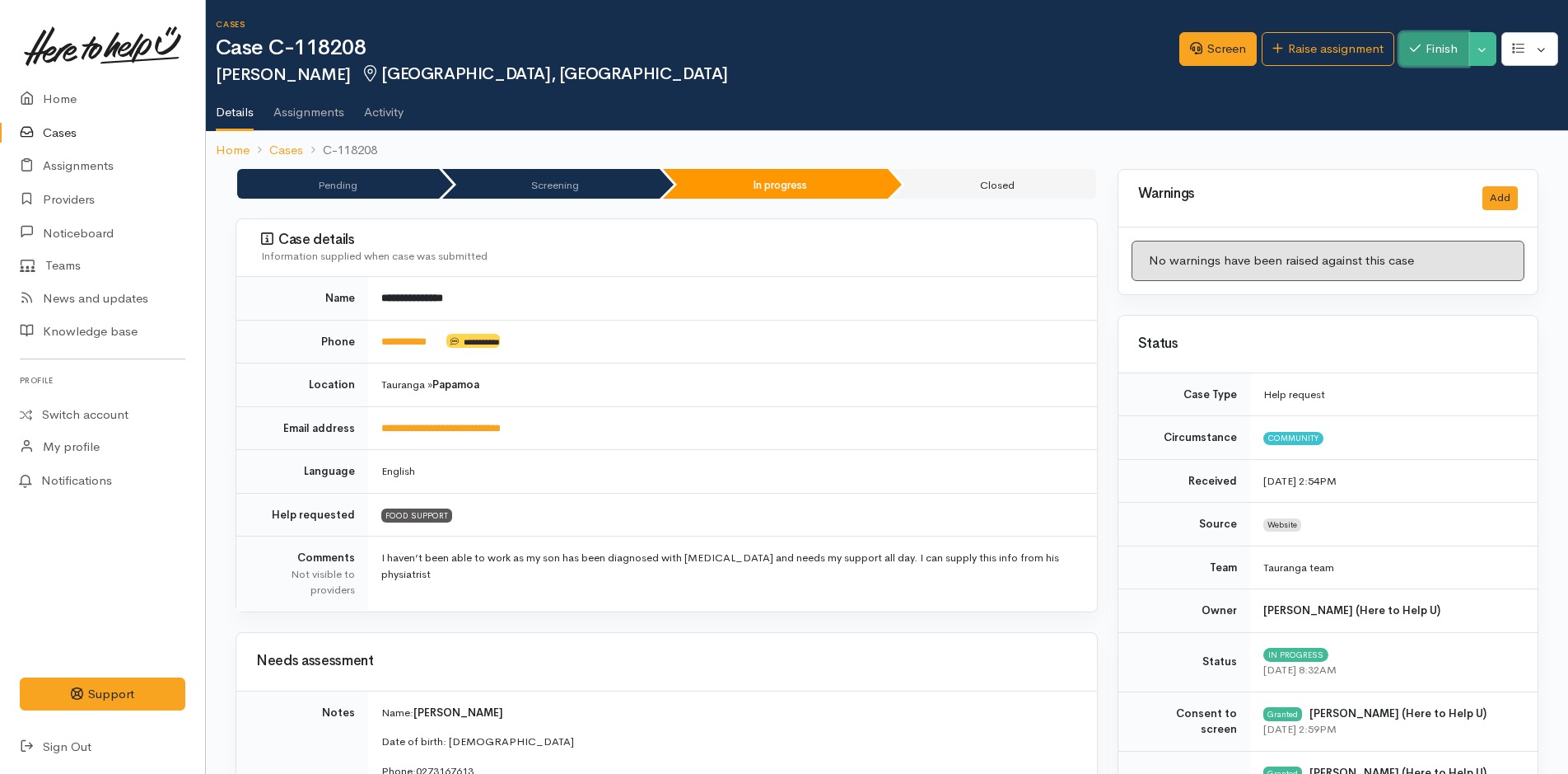
click at [1429, 47] on button "Finish" at bounding box center [1434, 50] width 69 height 34
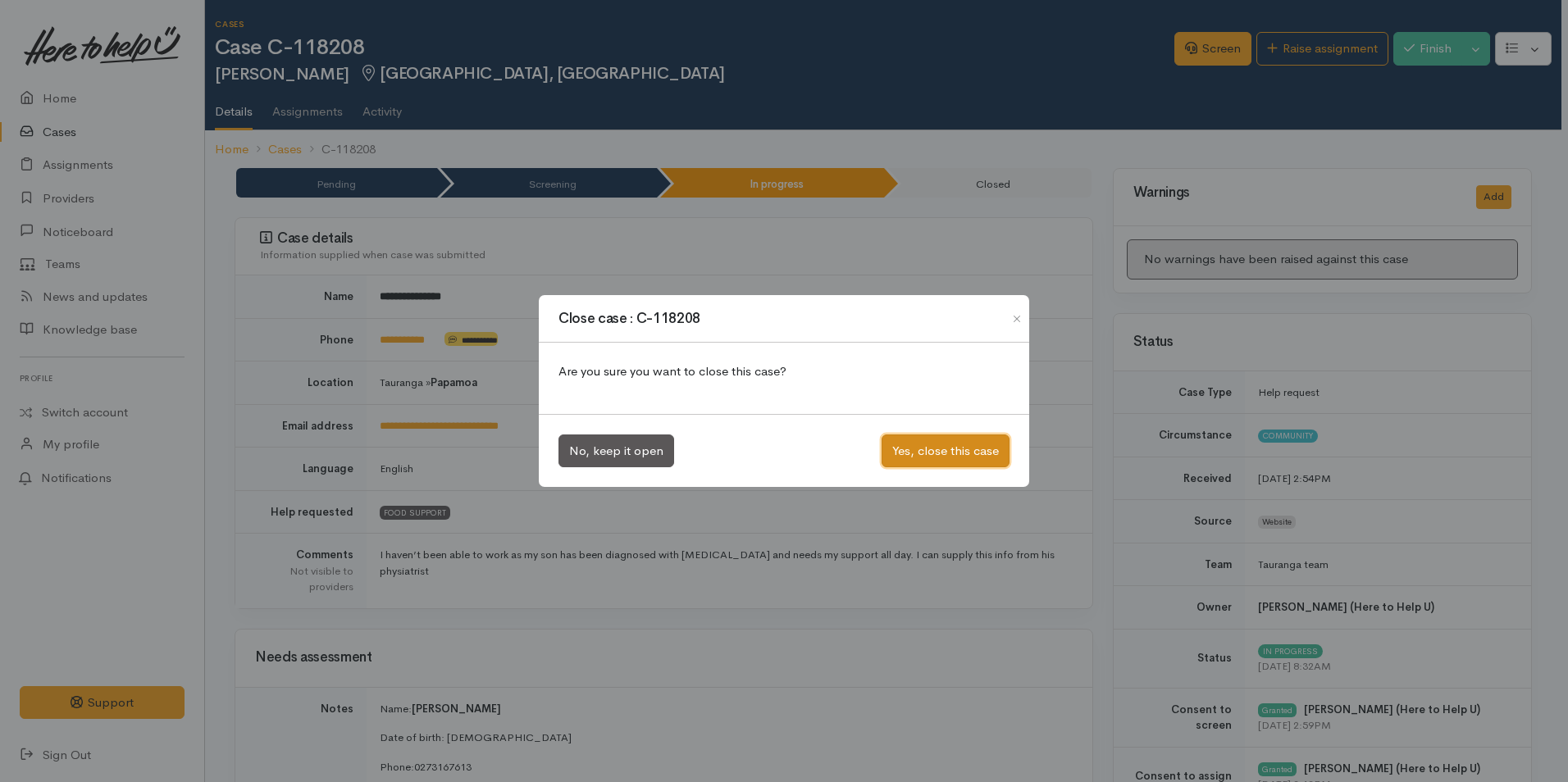
click at [972, 451] on button "Yes, close this case" at bounding box center [945, 451] width 128 height 34
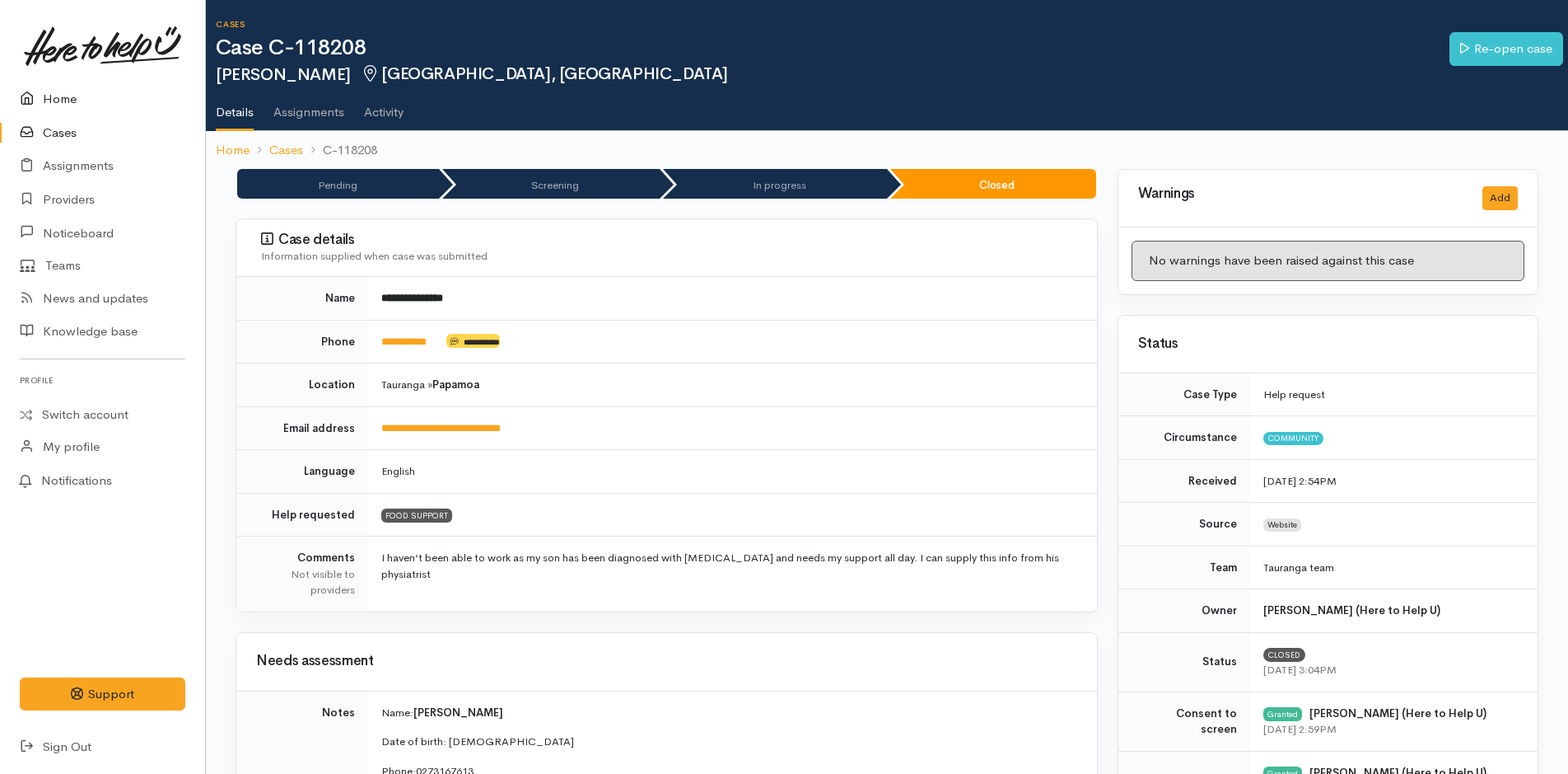
click at [54, 91] on link "Home" at bounding box center [103, 100] width 205 height 34
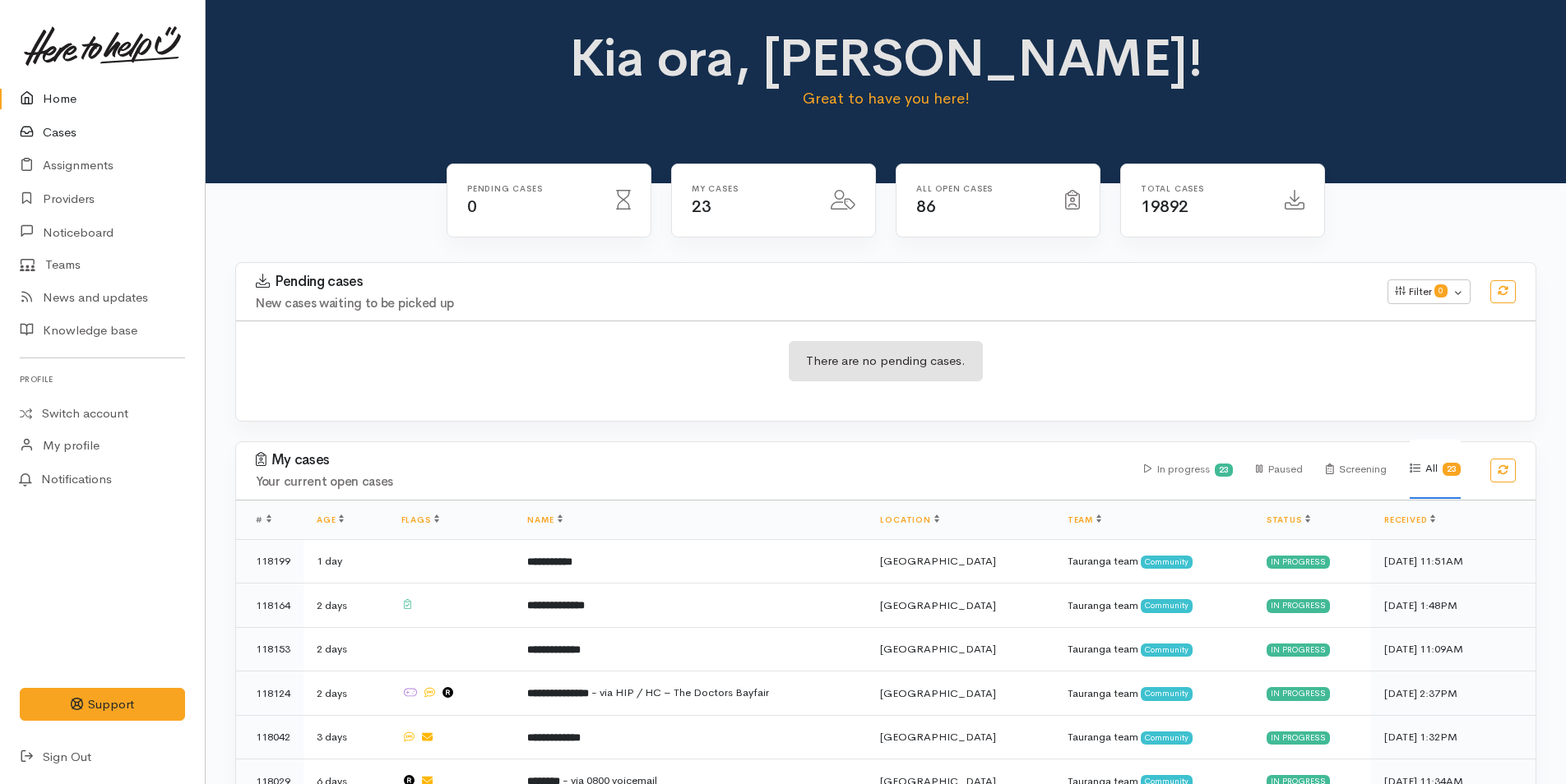
click at [60, 133] on link "Cases" at bounding box center [102, 133] width 205 height 34
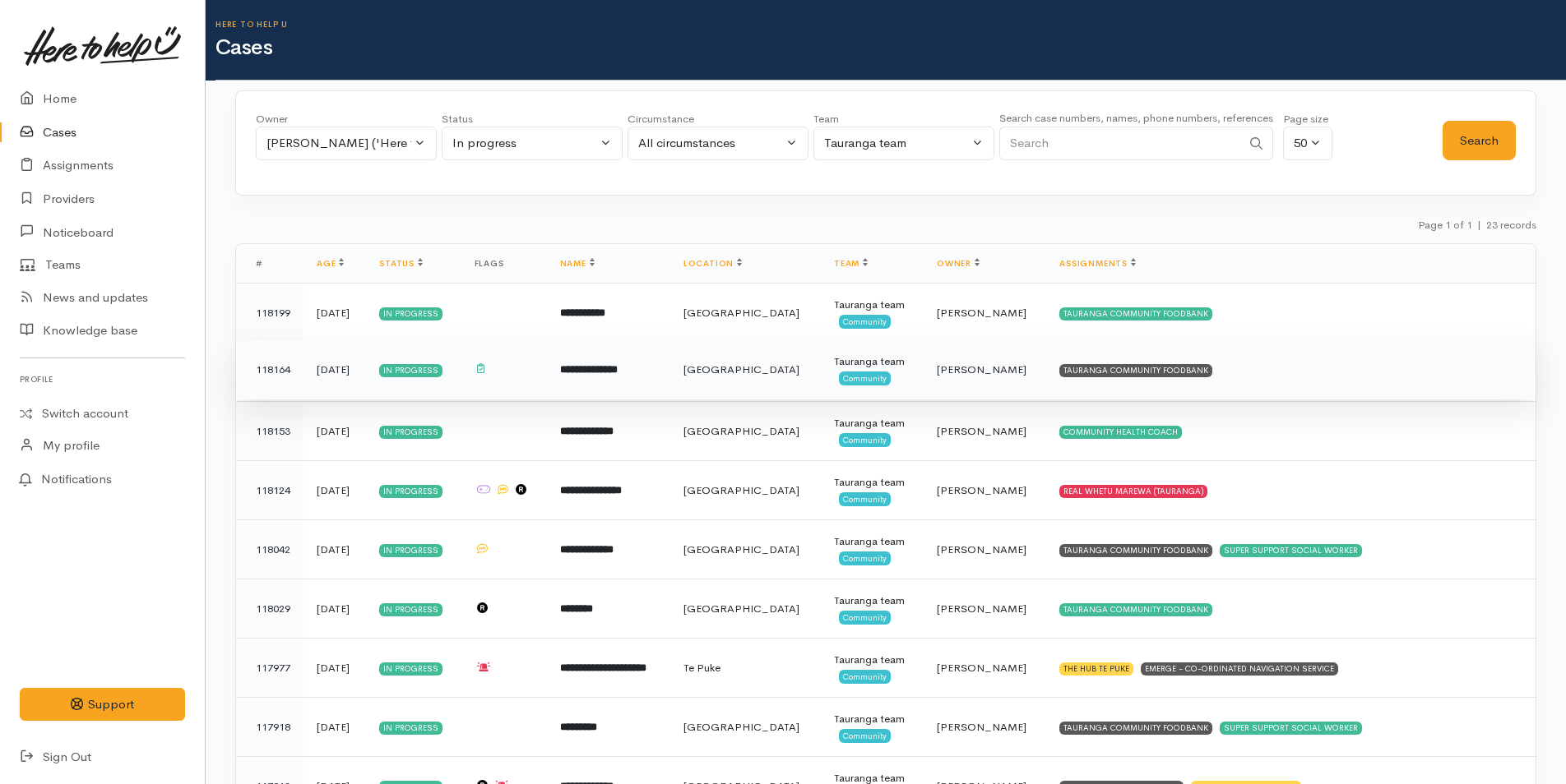
click at [1146, 377] on td "TAURANGA COMMUNITY FOODBANK" at bounding box center [1291, 370] width 490 height 59
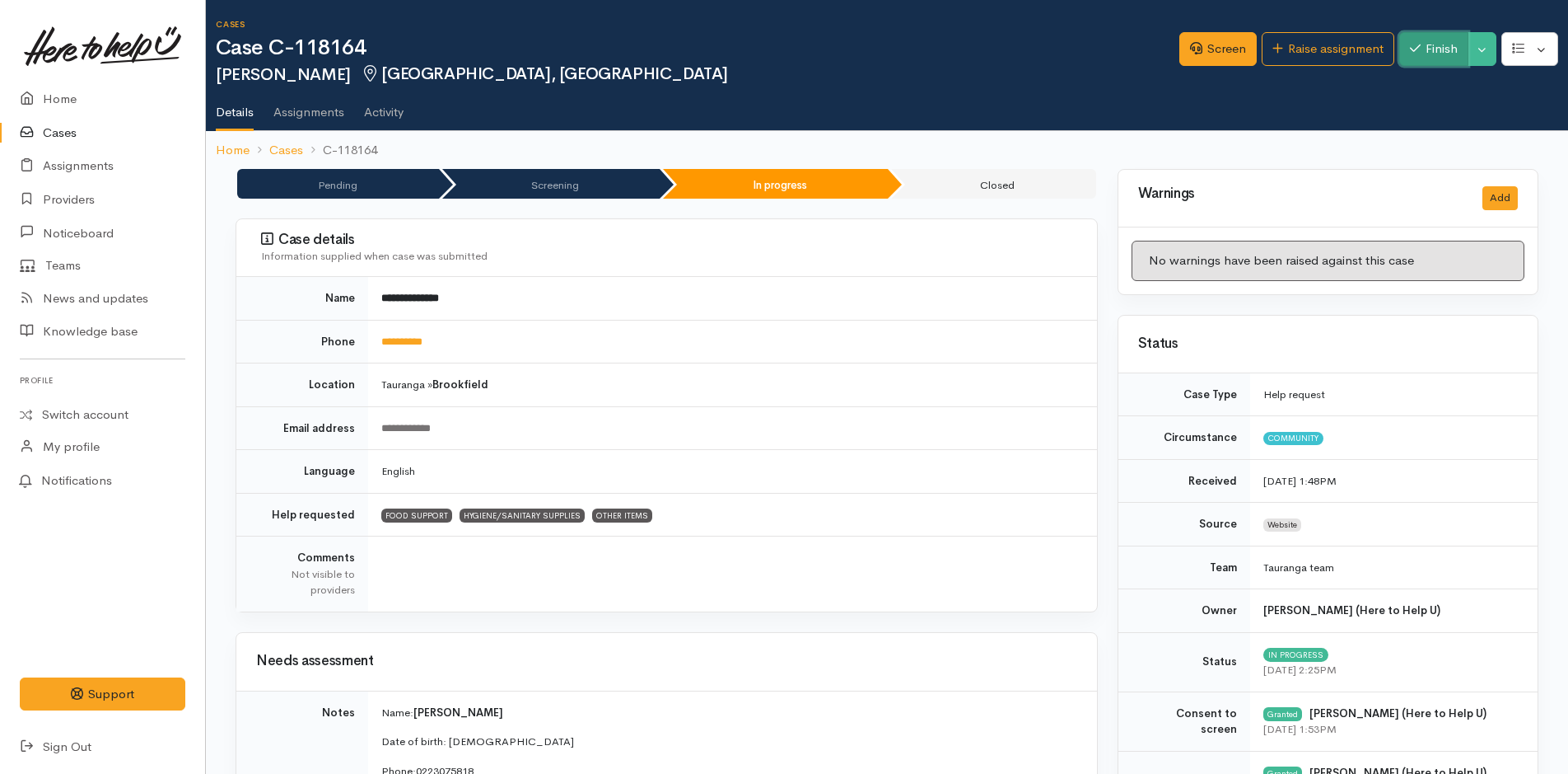
click at [1421, 46] on button "Finish" at bounding box center [1434, 50] width 69 height 34
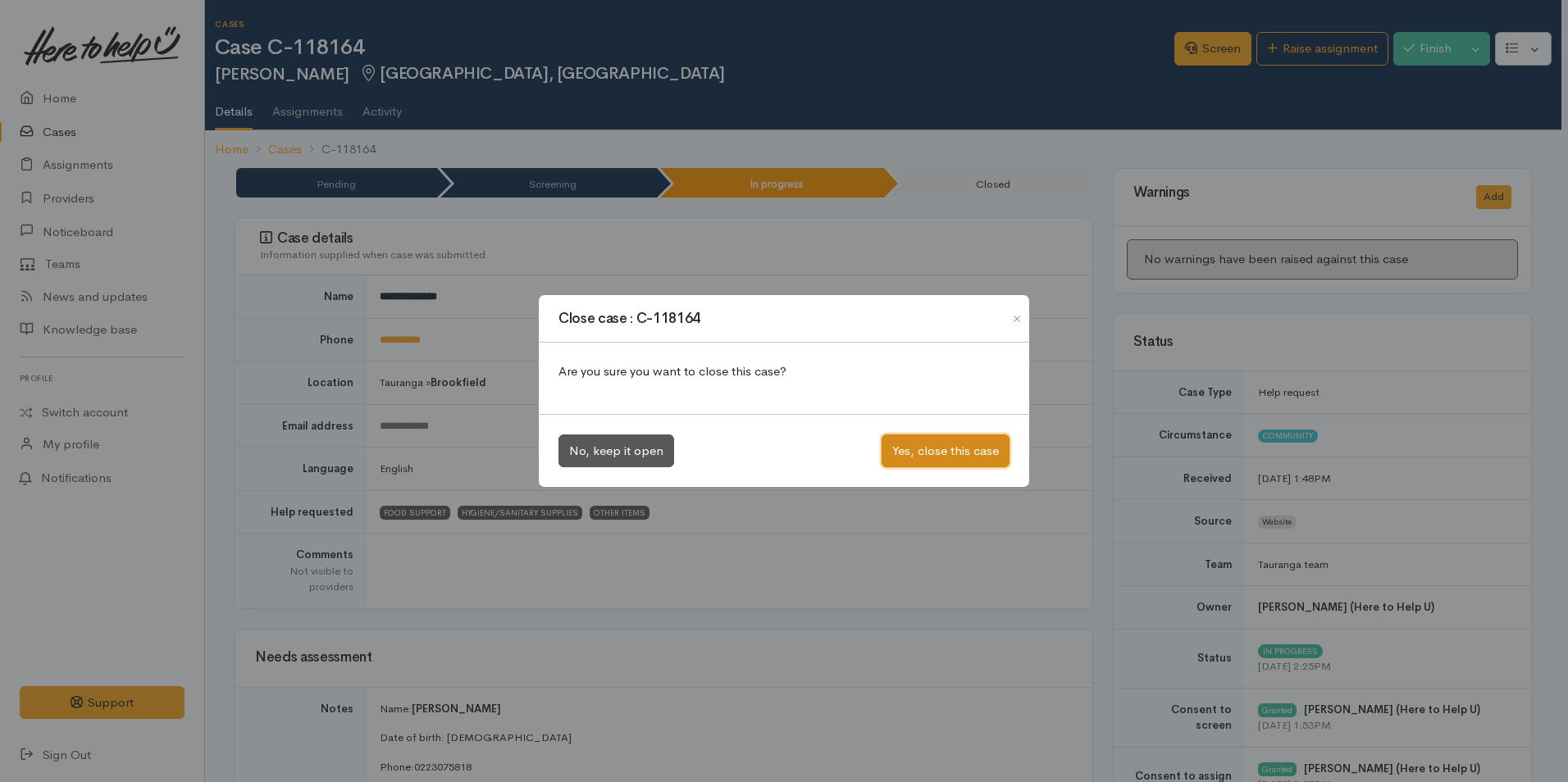
click at [947, 445] on button "Yes, close this case" at bounding box center [945, 451] width 128 height 34
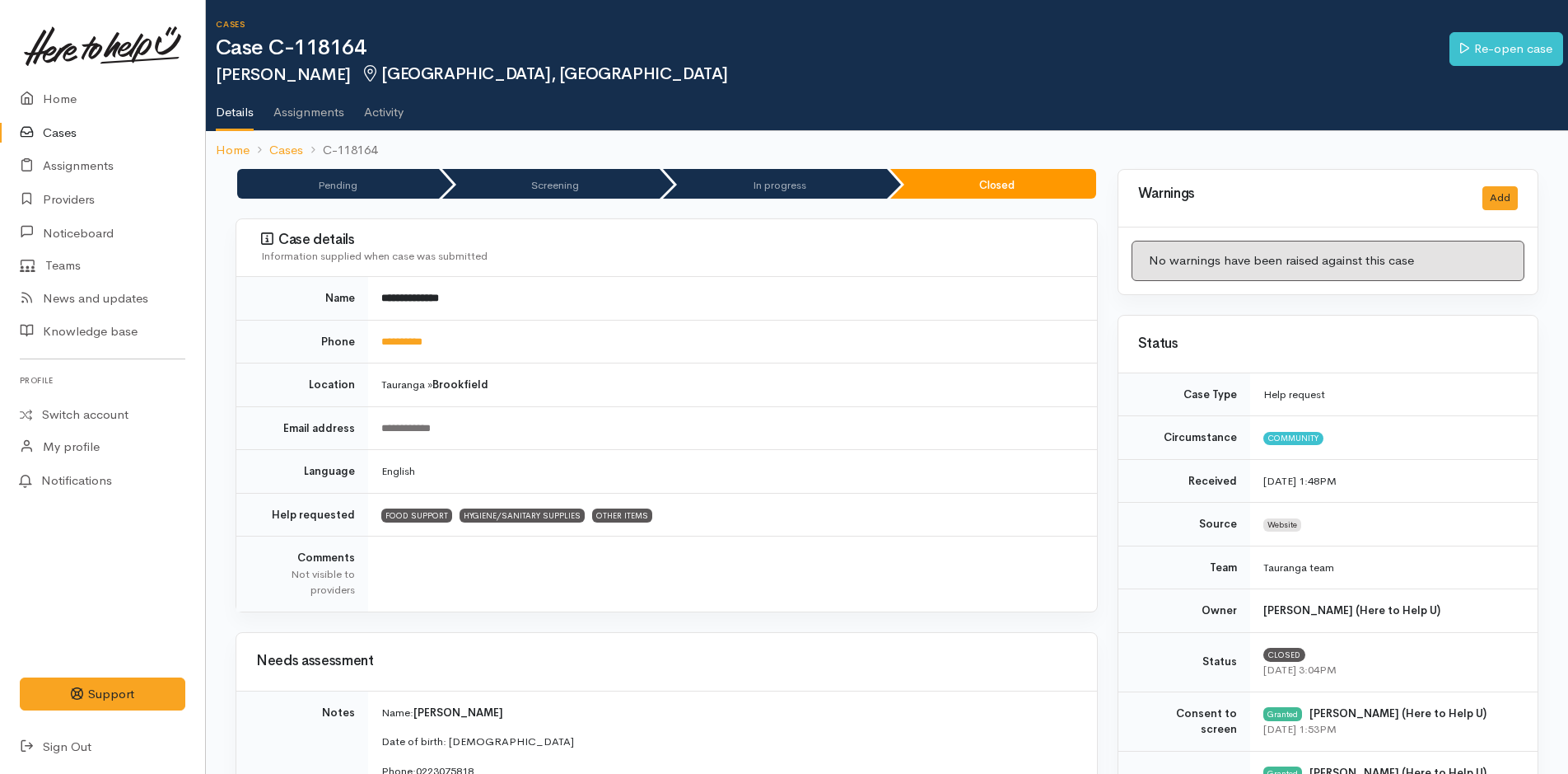
click at [61, 130] on link "Cases" at bounding box center [103, 133] width 205 height 34
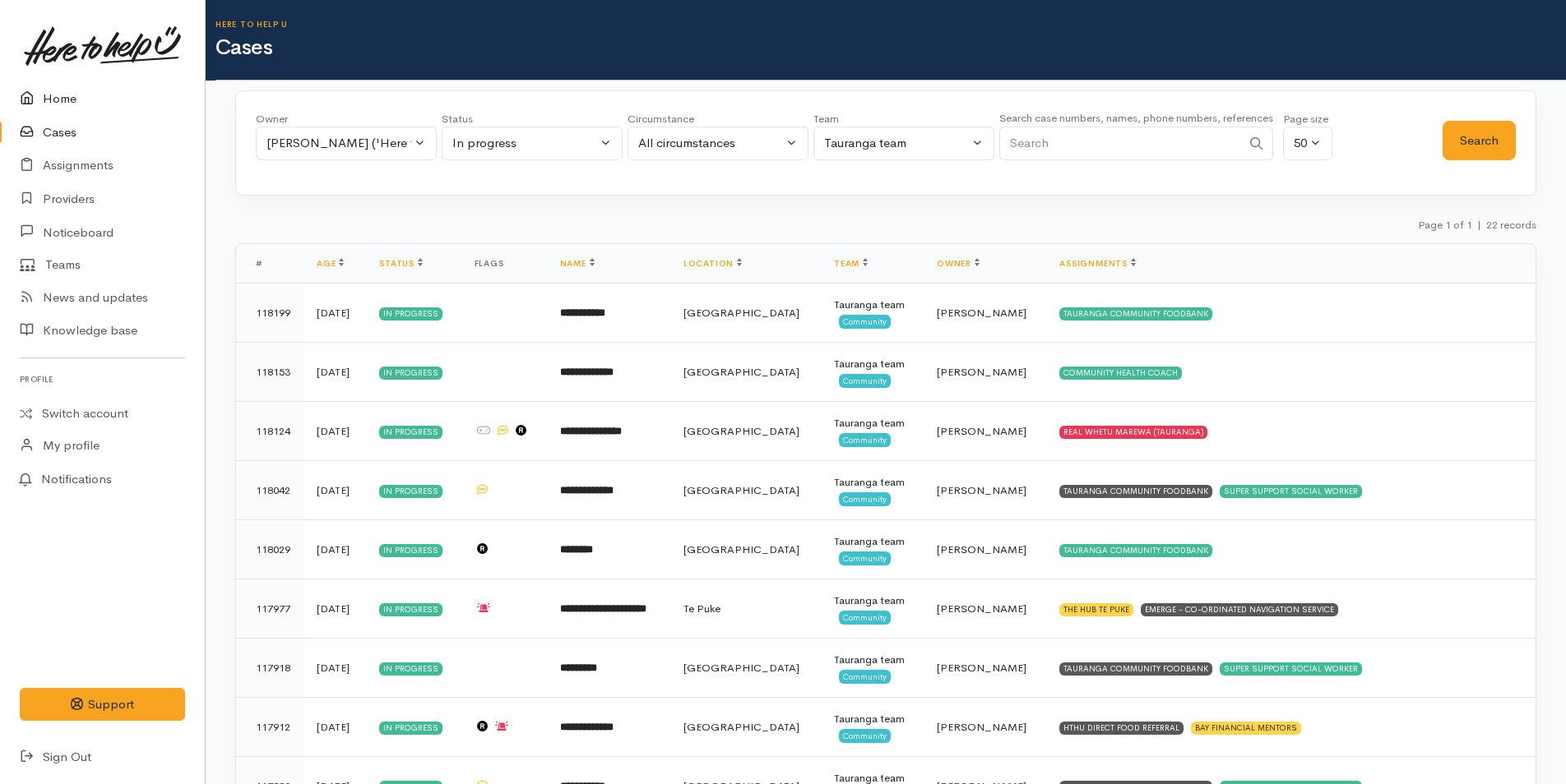
click at [66, 98] on link "Home" at bounding box center [102, 100] width 205 height 34
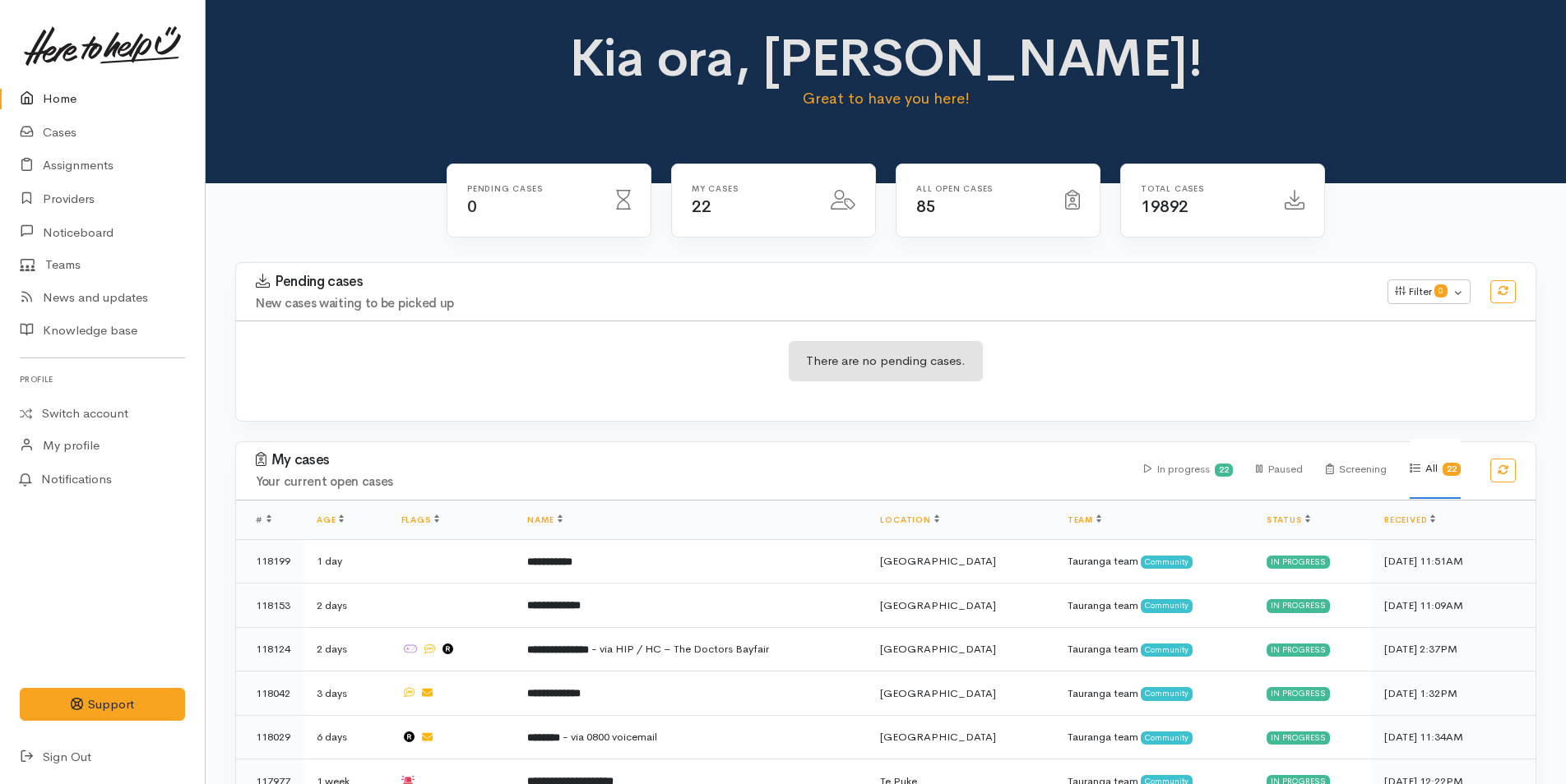
click at [67, 102] on link "Home" at bounding box center [102, 100] width 205 height 34
click at [49, 133] on link "Cases" at bounding box center [102, 133] width 205 height 34
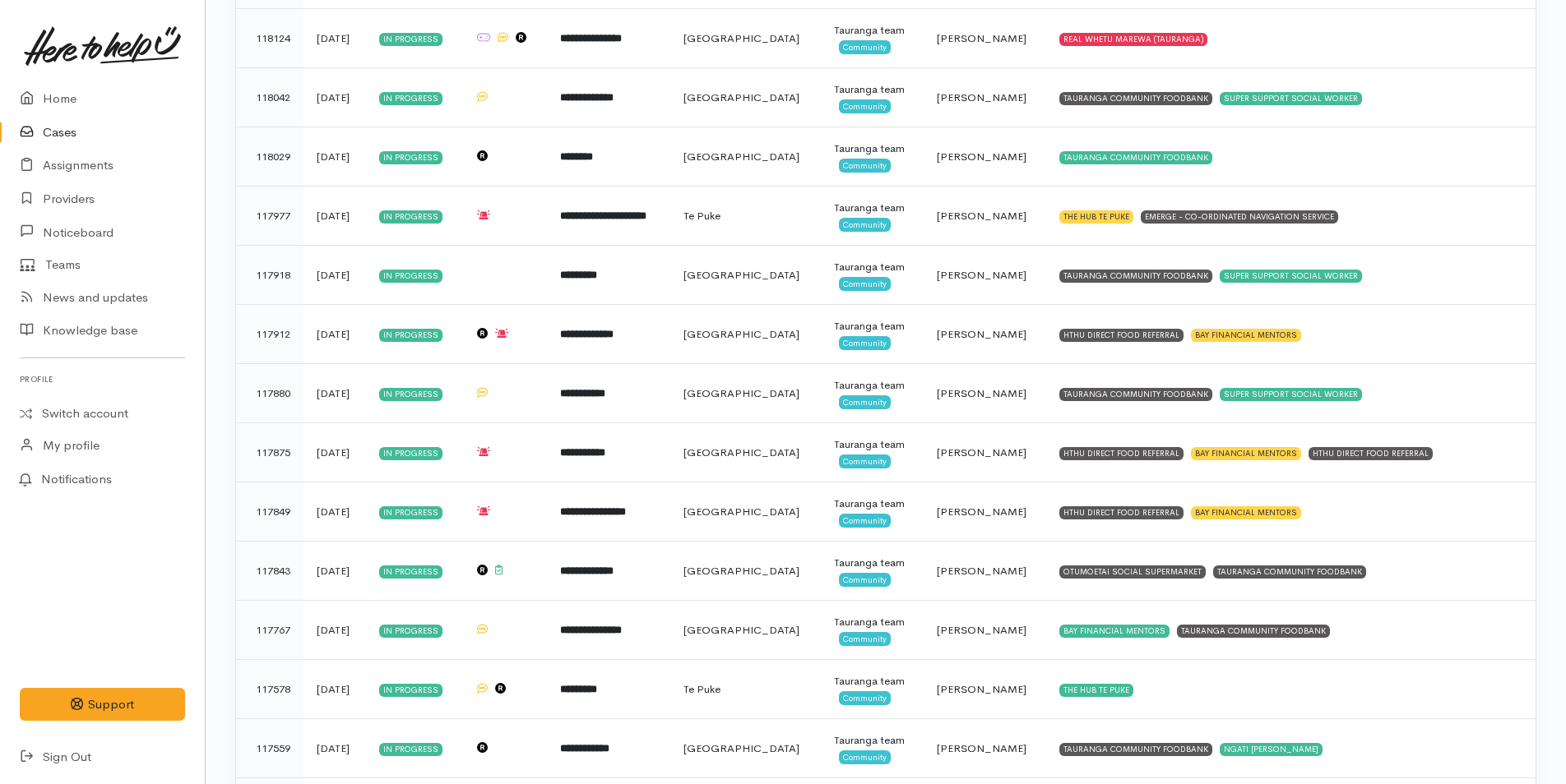
scroll to position [411, 0]
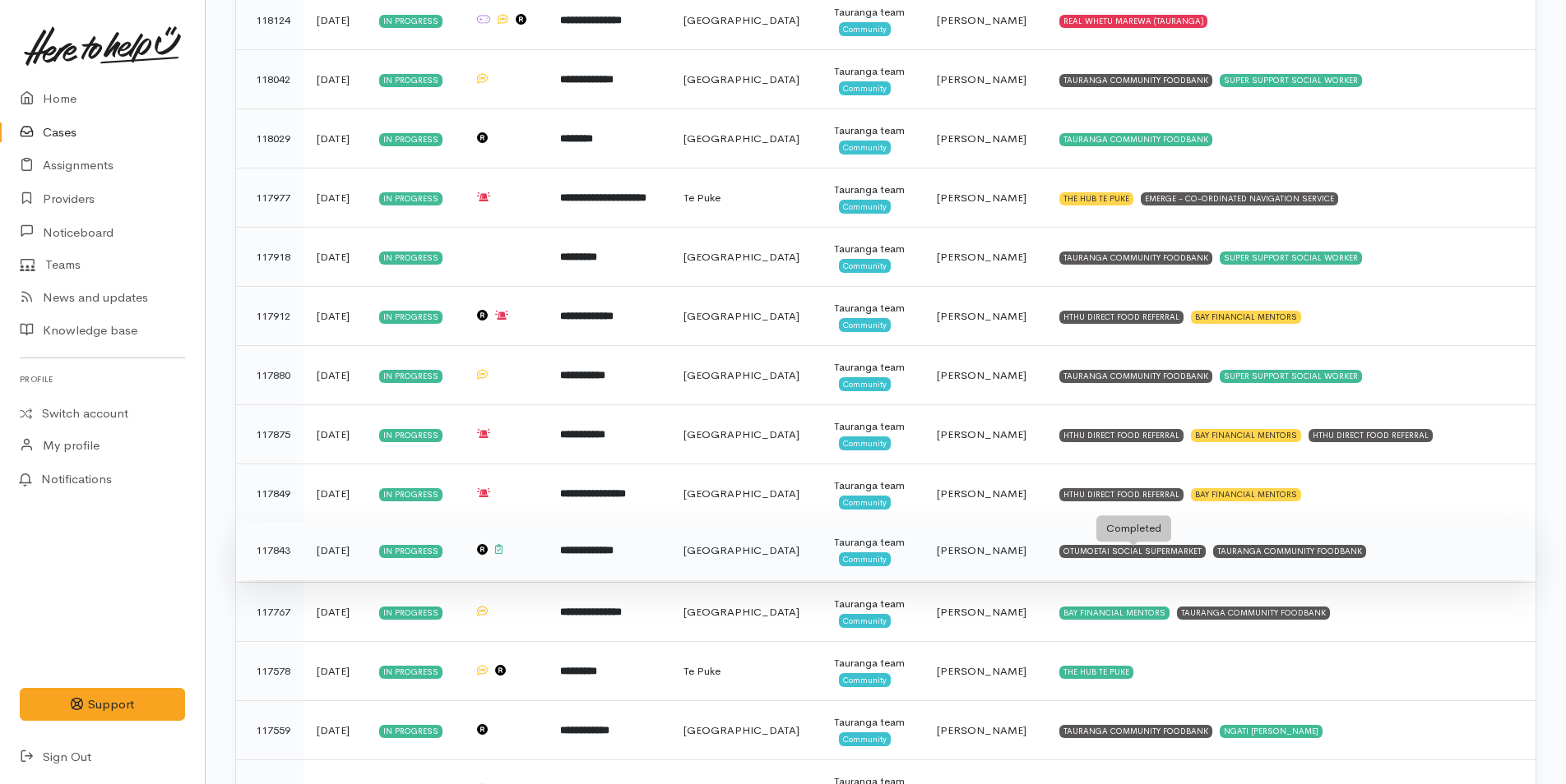
click at [1124, 558] on div "OTUMOETAI SOCIAL SUPERMARKET" at bounding box center [1132, 551] width 146 height 13
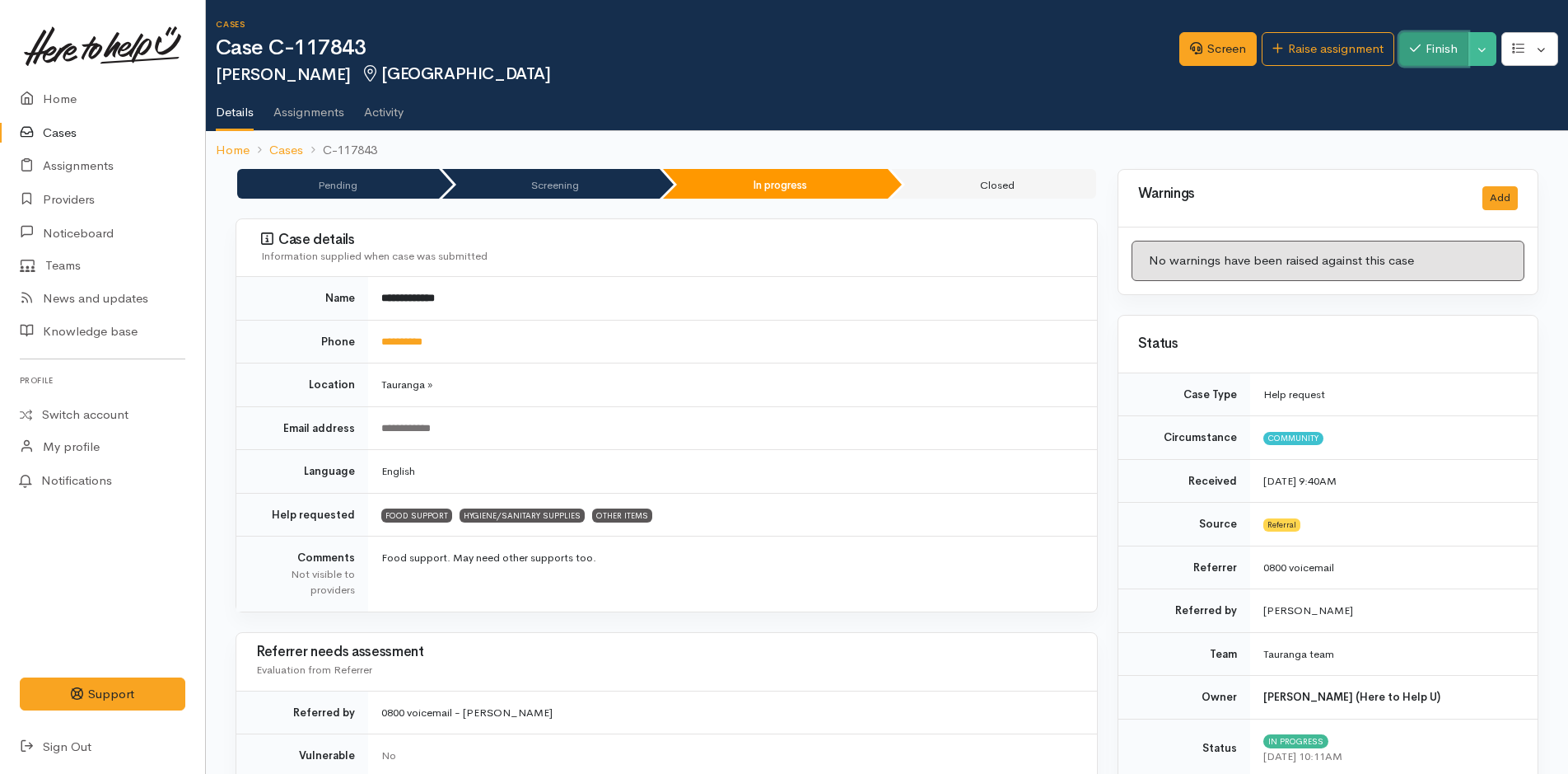
click at [1429, 50] on button "Finish" at bounding box center [1434, 50] width 69 height 34
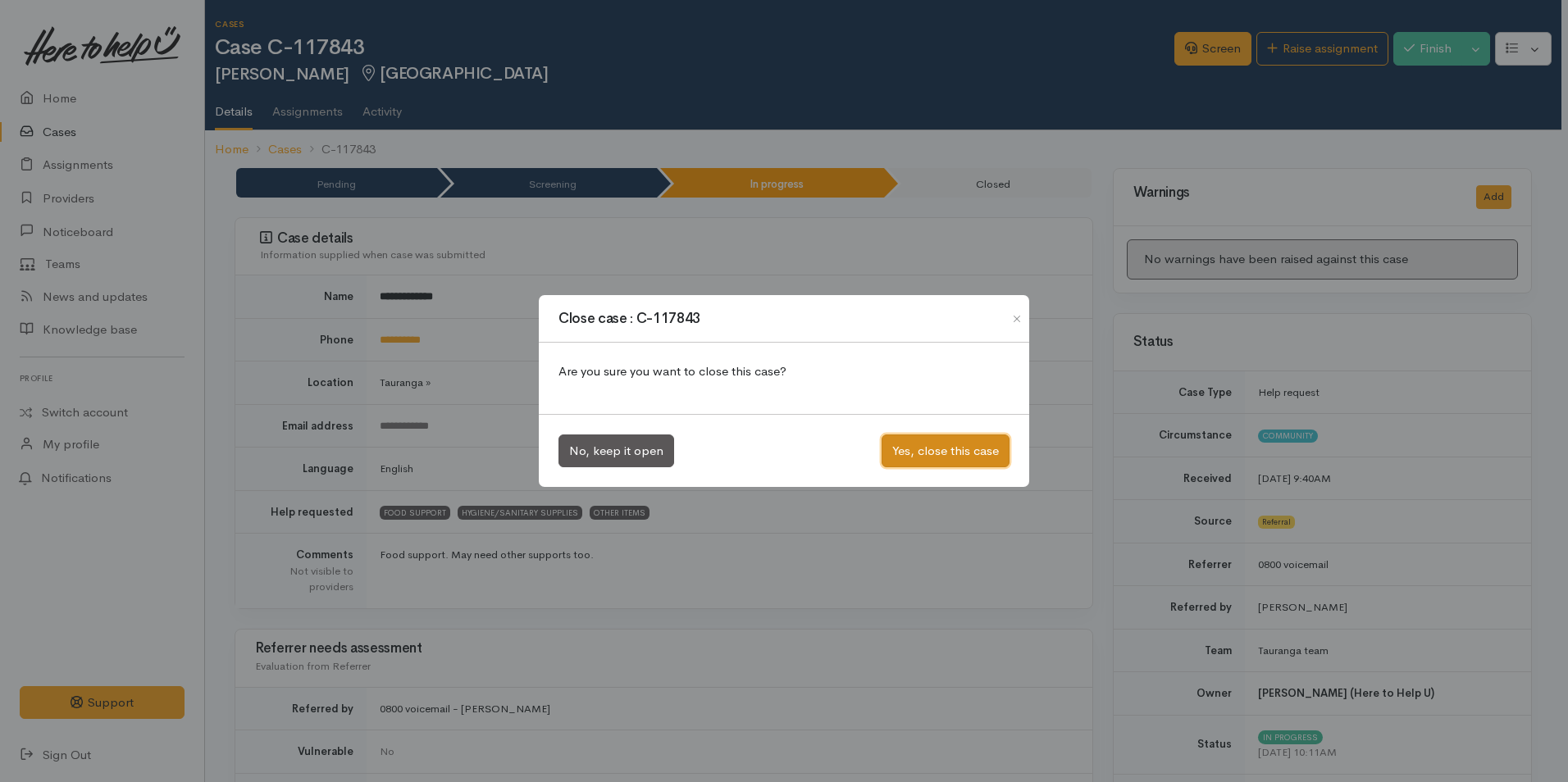
drag, startPoint x: 990, startPoint y: 451, endPoint x: 968, endPoint y: 444, distance: 23.1
click at [990, 451] on button "Yes, close this case" at bounding box center [945, 451] width 128 height 34
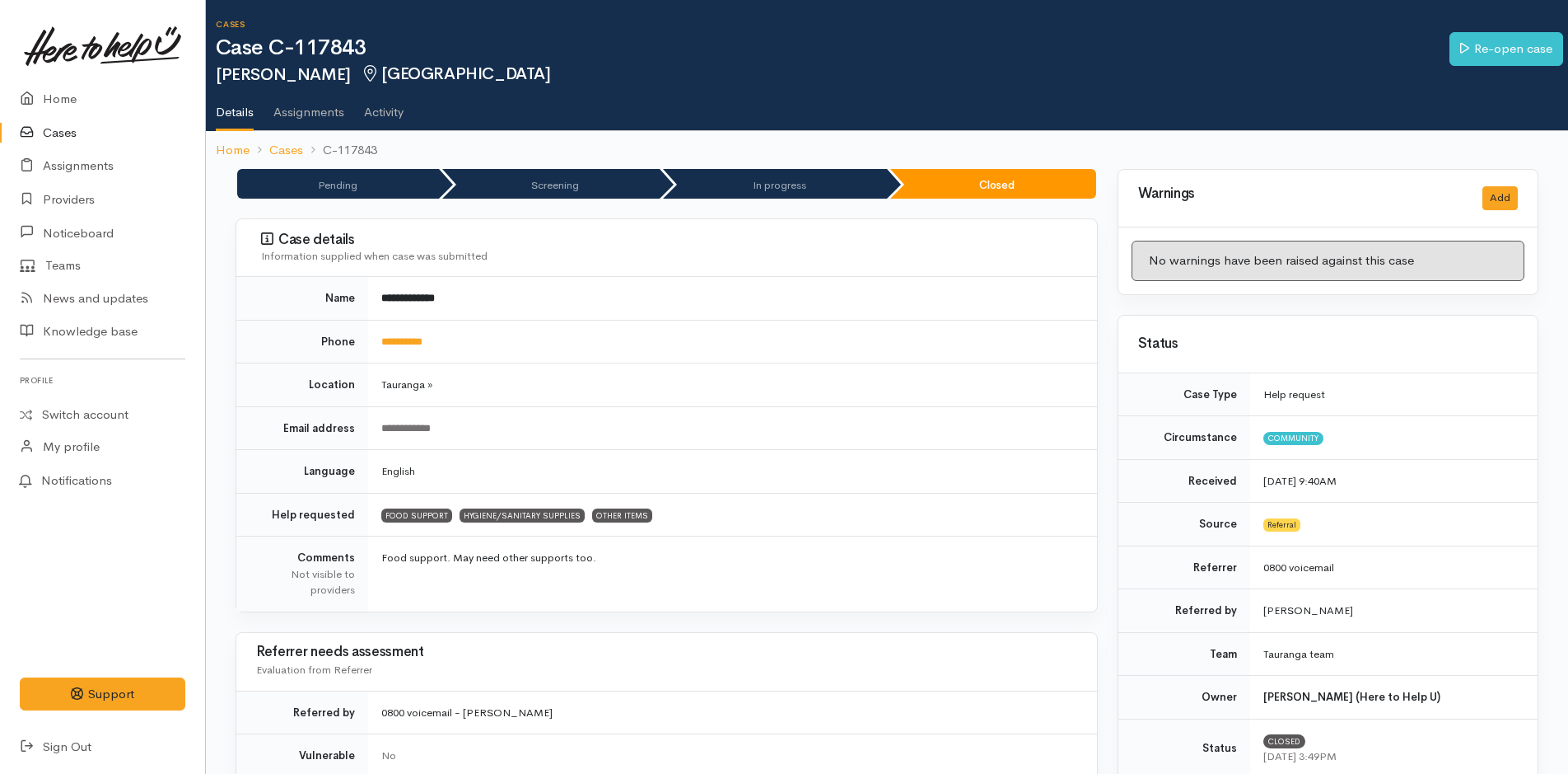
click at [58, 128] on link "Cases" at bounding box center [103, 133] width 205 height 34
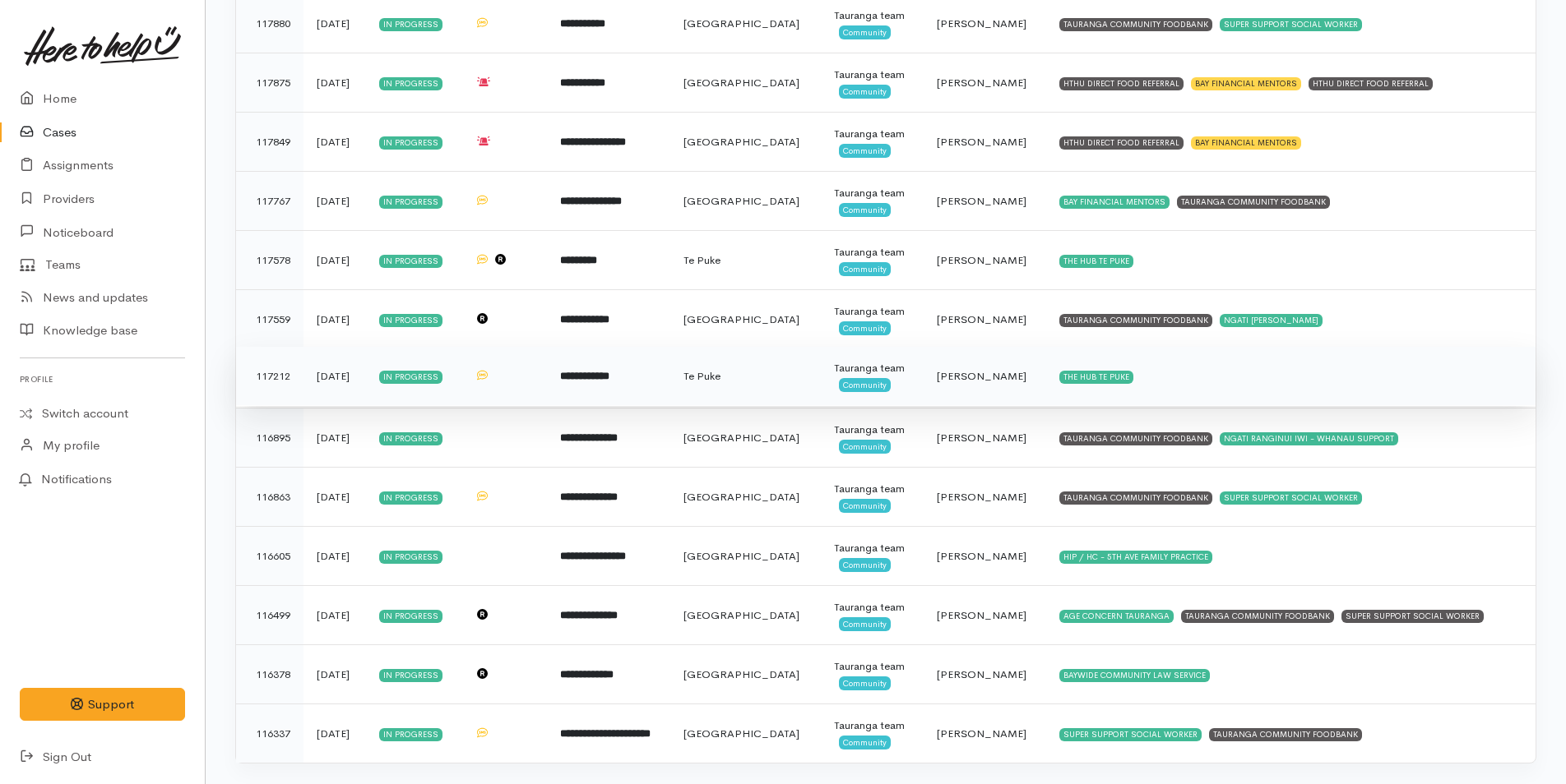
scroll to position [791, 0]
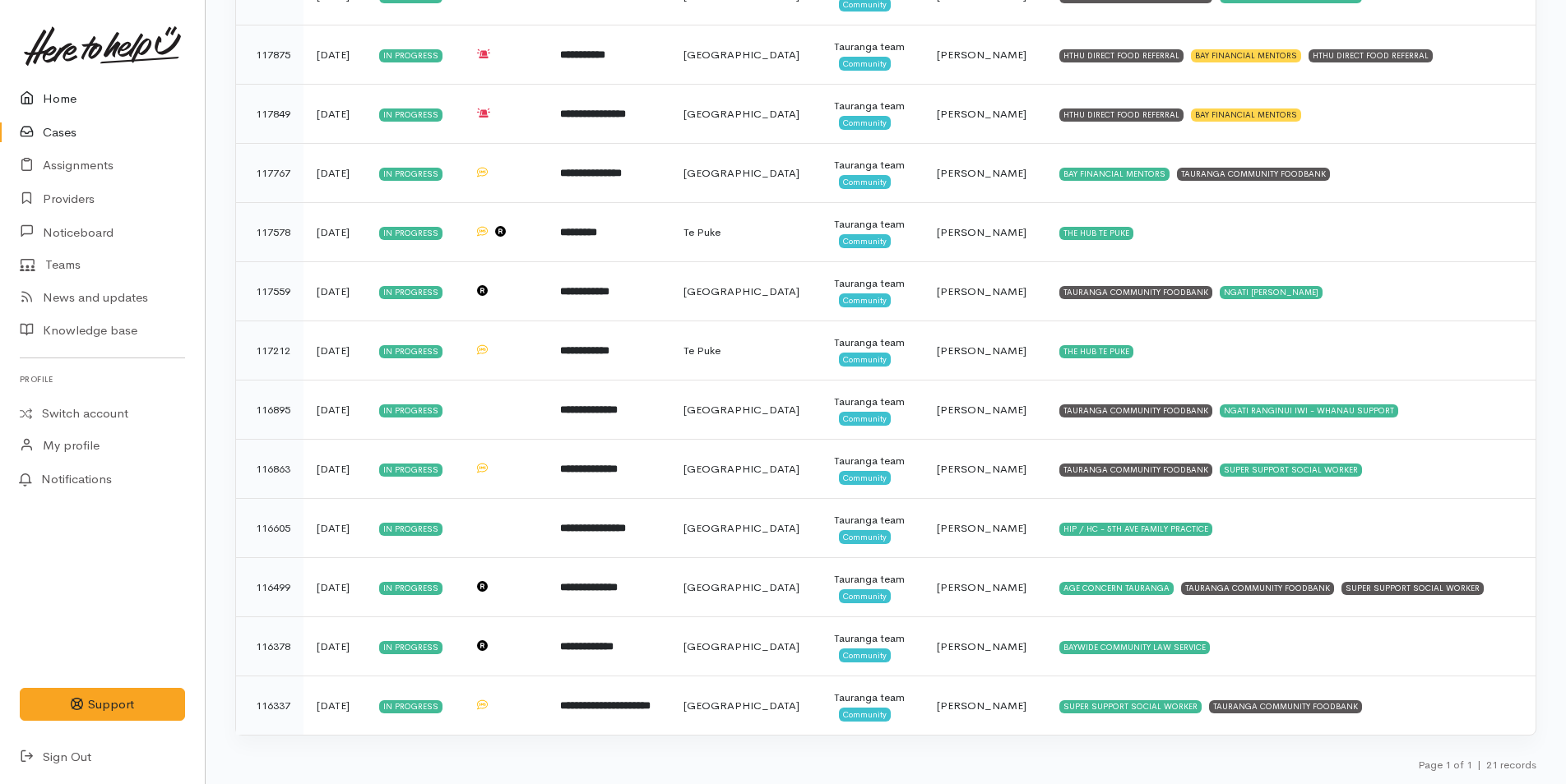
click at [50, 102] on link "Home" at bounding box center [102, 100] width 205 height 34
